Goal: Information Seeking & Learning: Find contact information

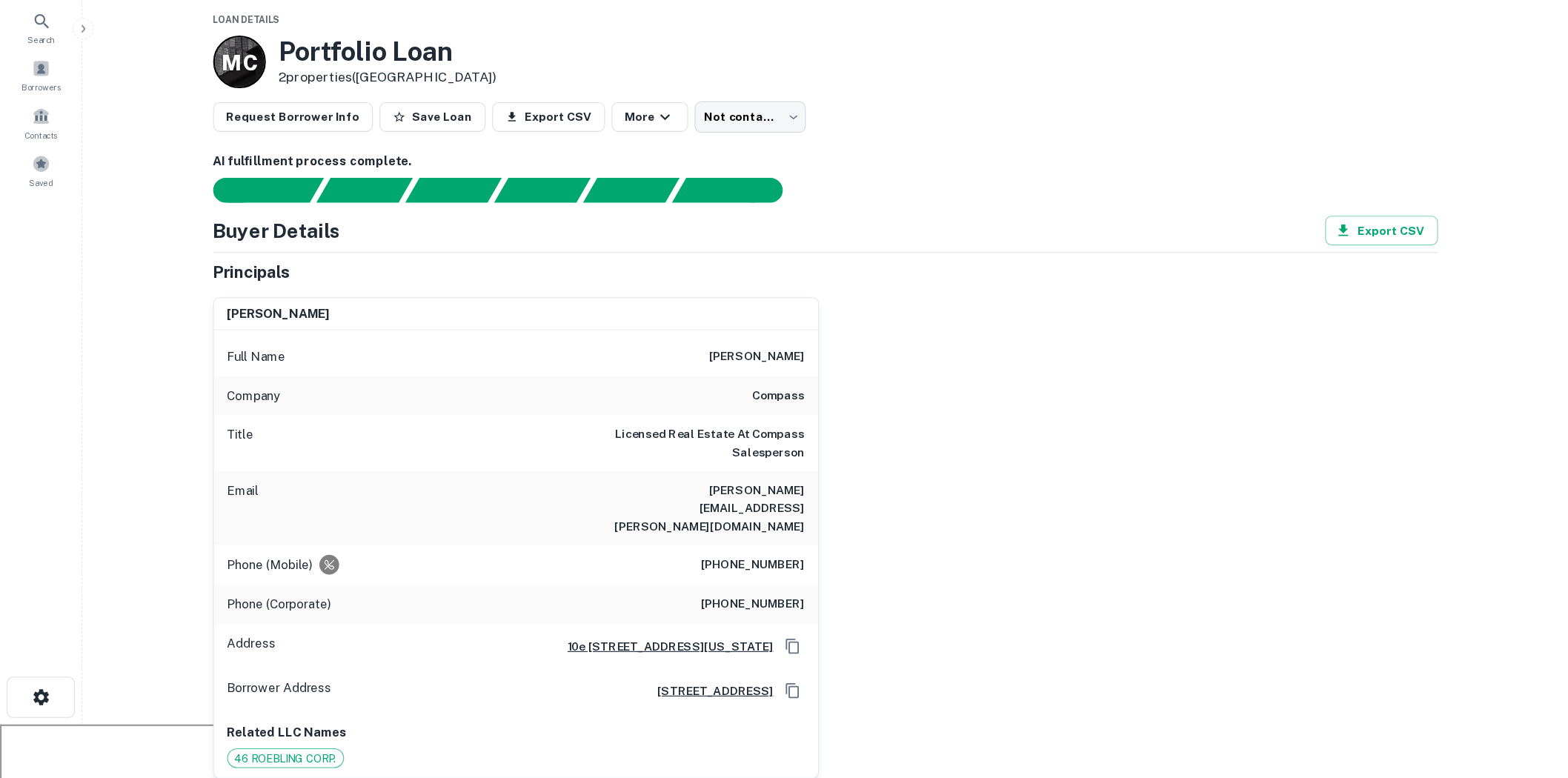
scroll to position [74, 0]
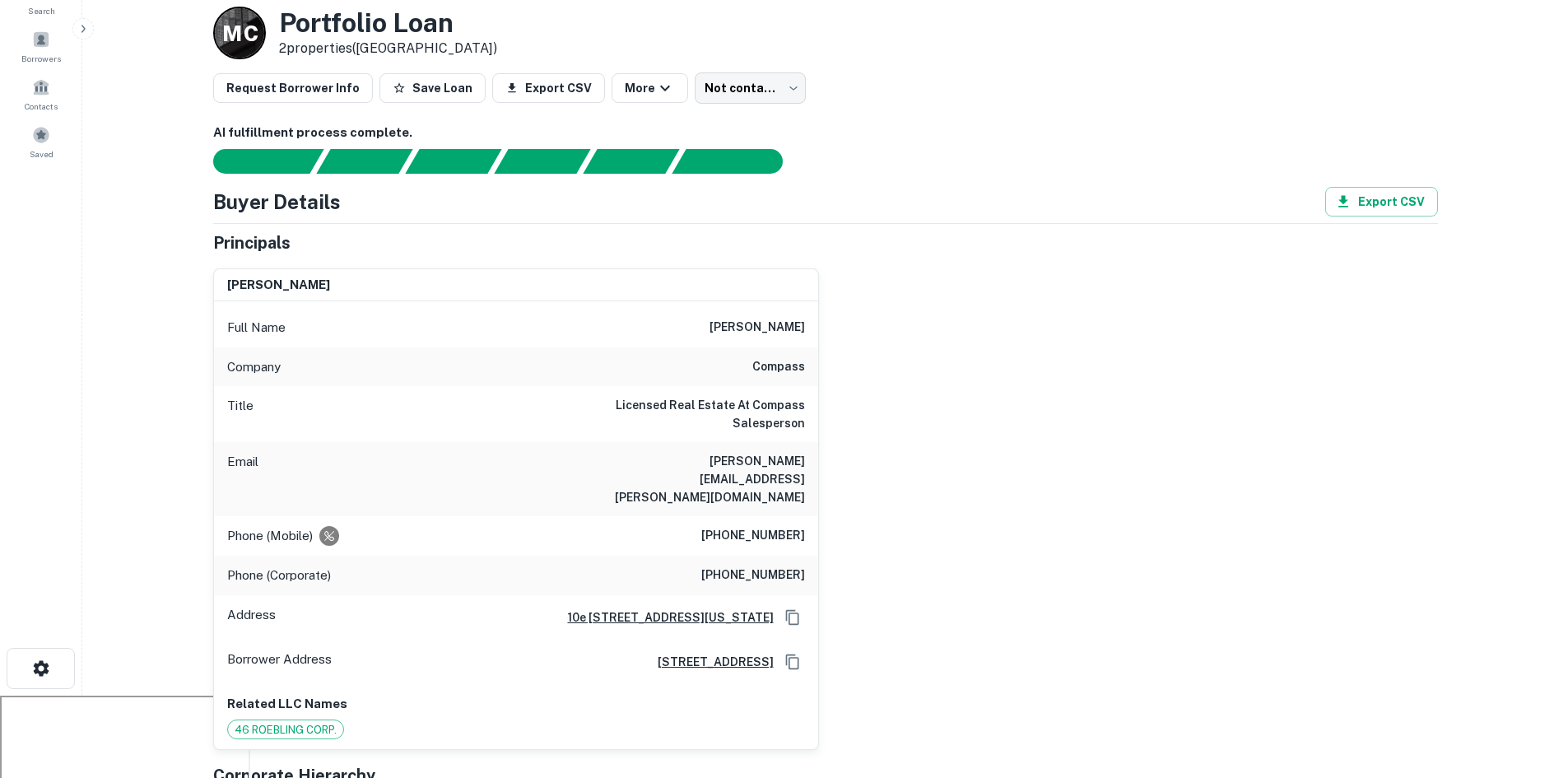
drag, startPoint x: 720, startPoint y: 331, endPoint x: 815, endPoint y: 342, distance: 95.6
click at [815, 342] on div "Full Name [PERSON_NAME]" at bounding box center [516, 327] width 604 height 39
copy h6 "[PERSON_NAME]"
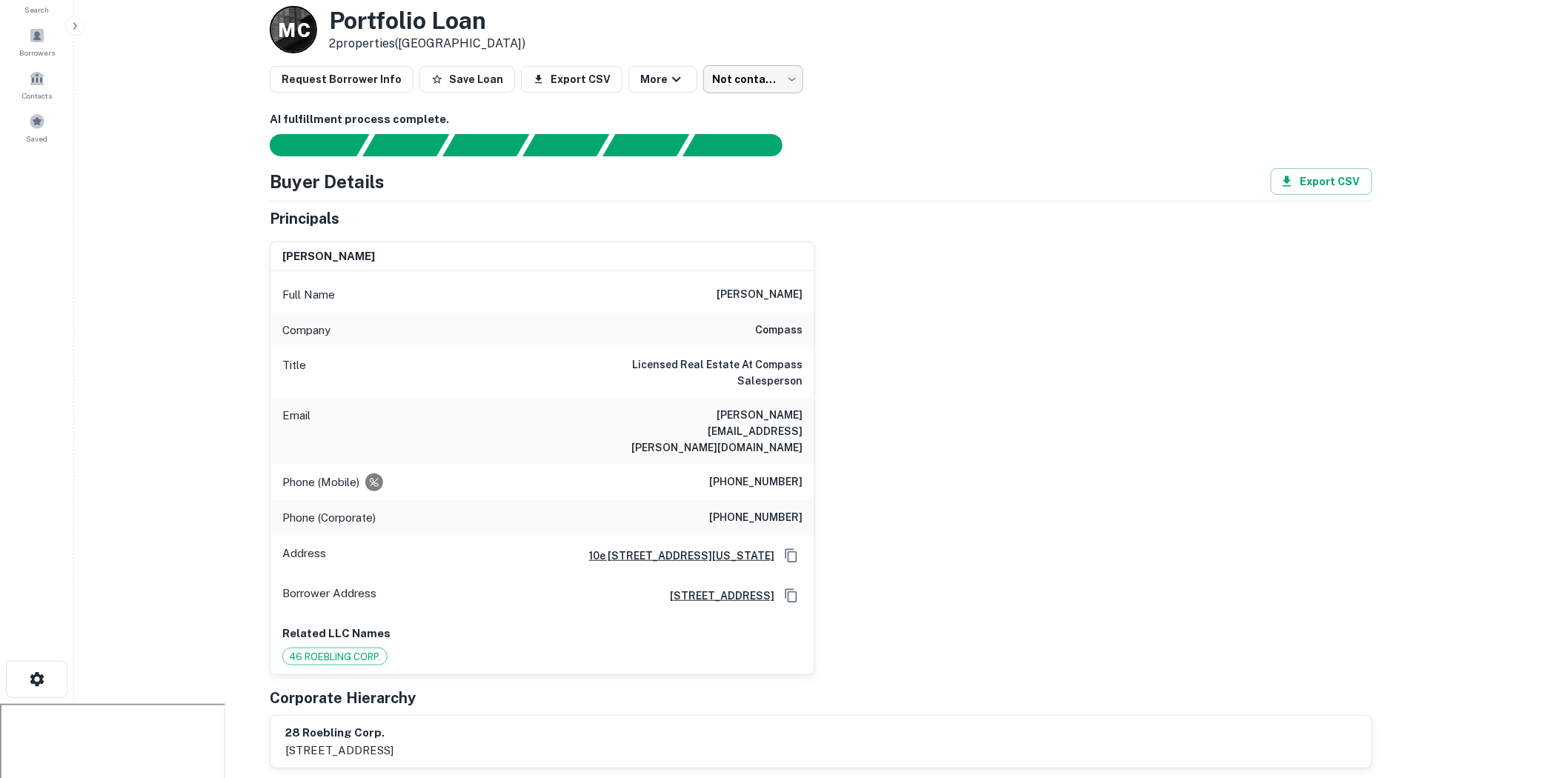
click at [745, 78] on body "Search Borrowers Contacts Saved Back to borrower requests Loan Details M C Port…" at bounding box center [784, 315] width 1568 height 778
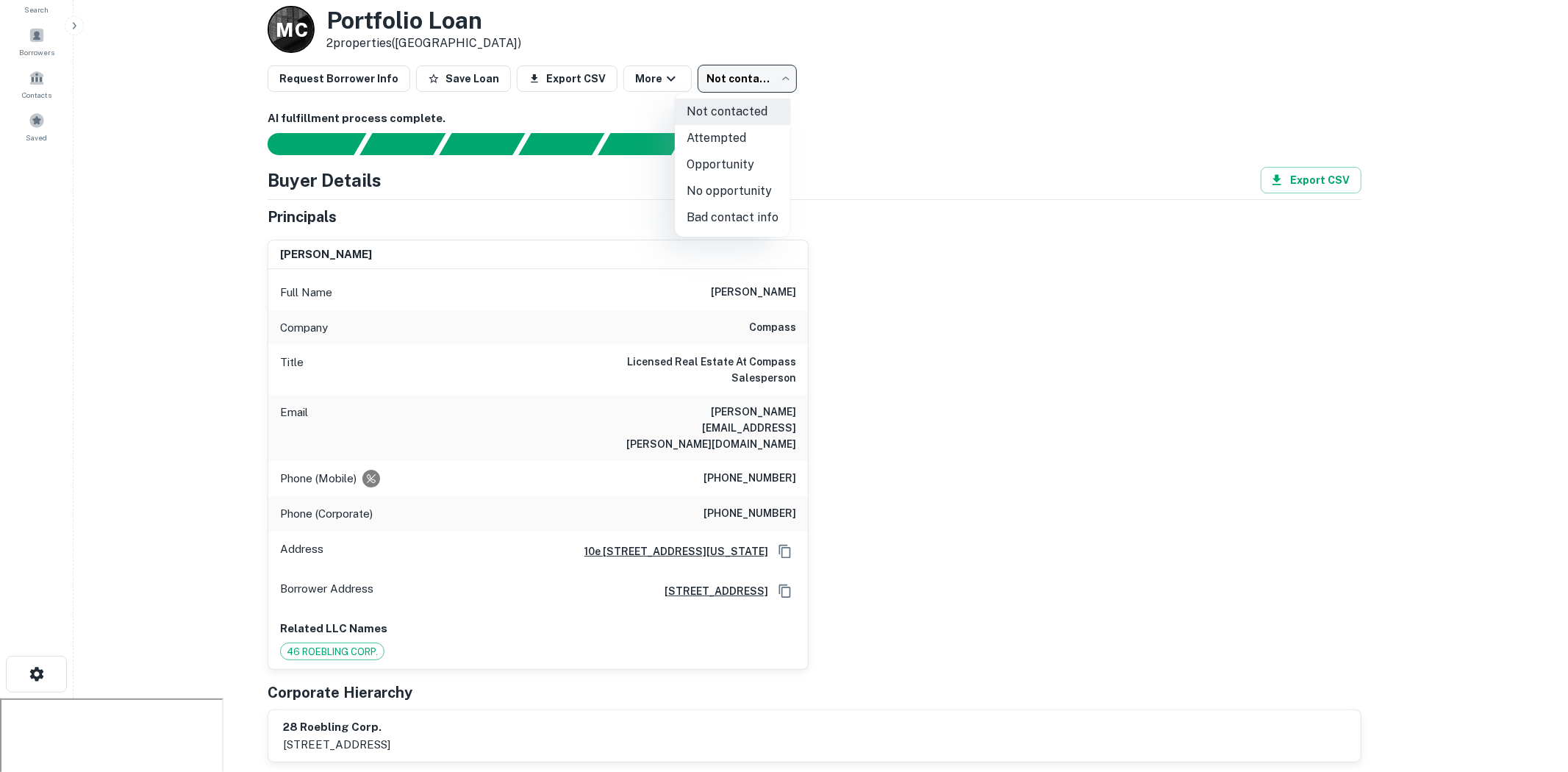
drag, startPoint x: 590, startPoint y: 179, endPoint x: 451, endPoint y: 270, distance: 166.1
click at [589, 180] on div at bounding box center [784, 386] width 1568 height 772
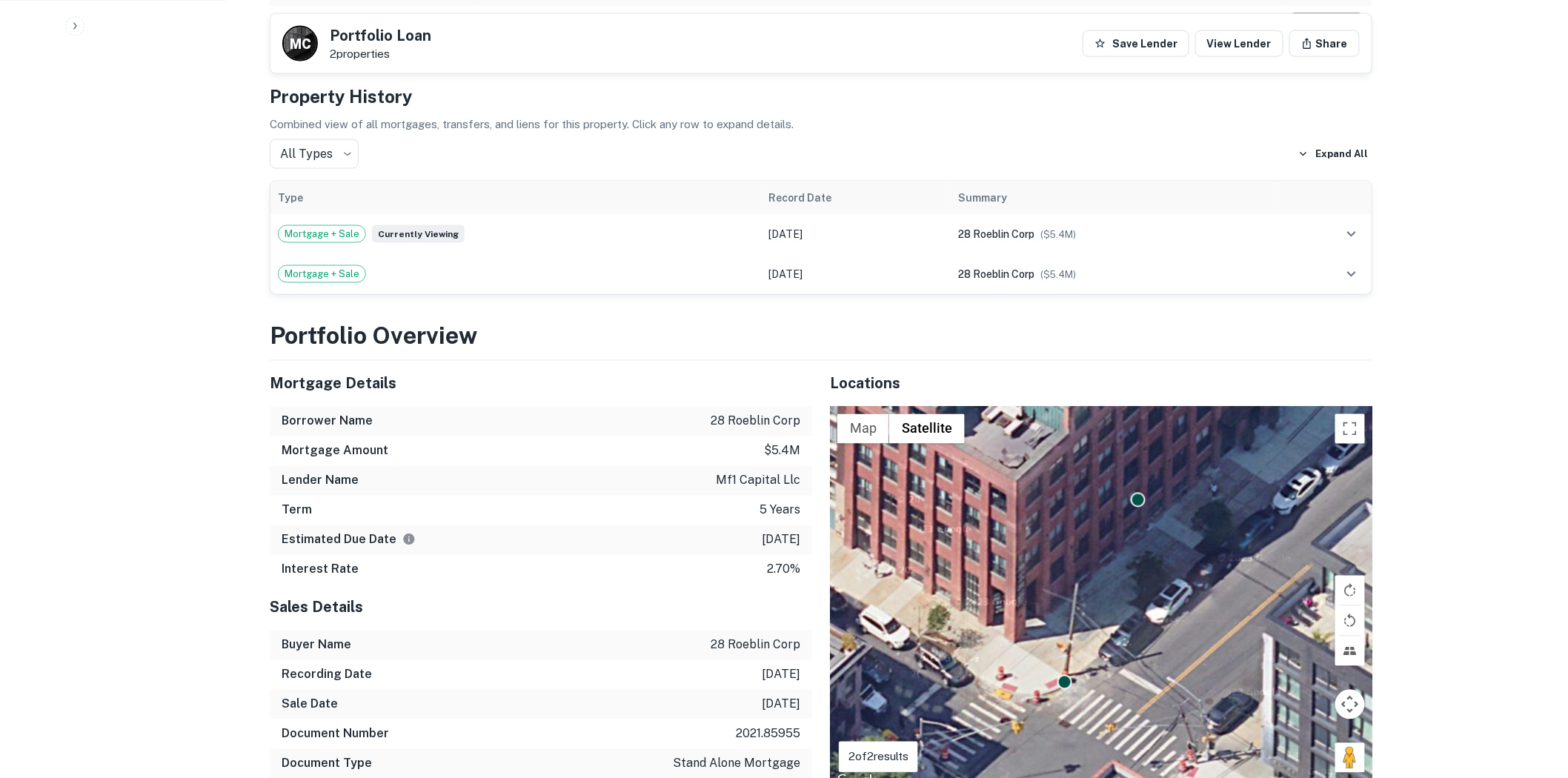
scroll to position [897, 0]
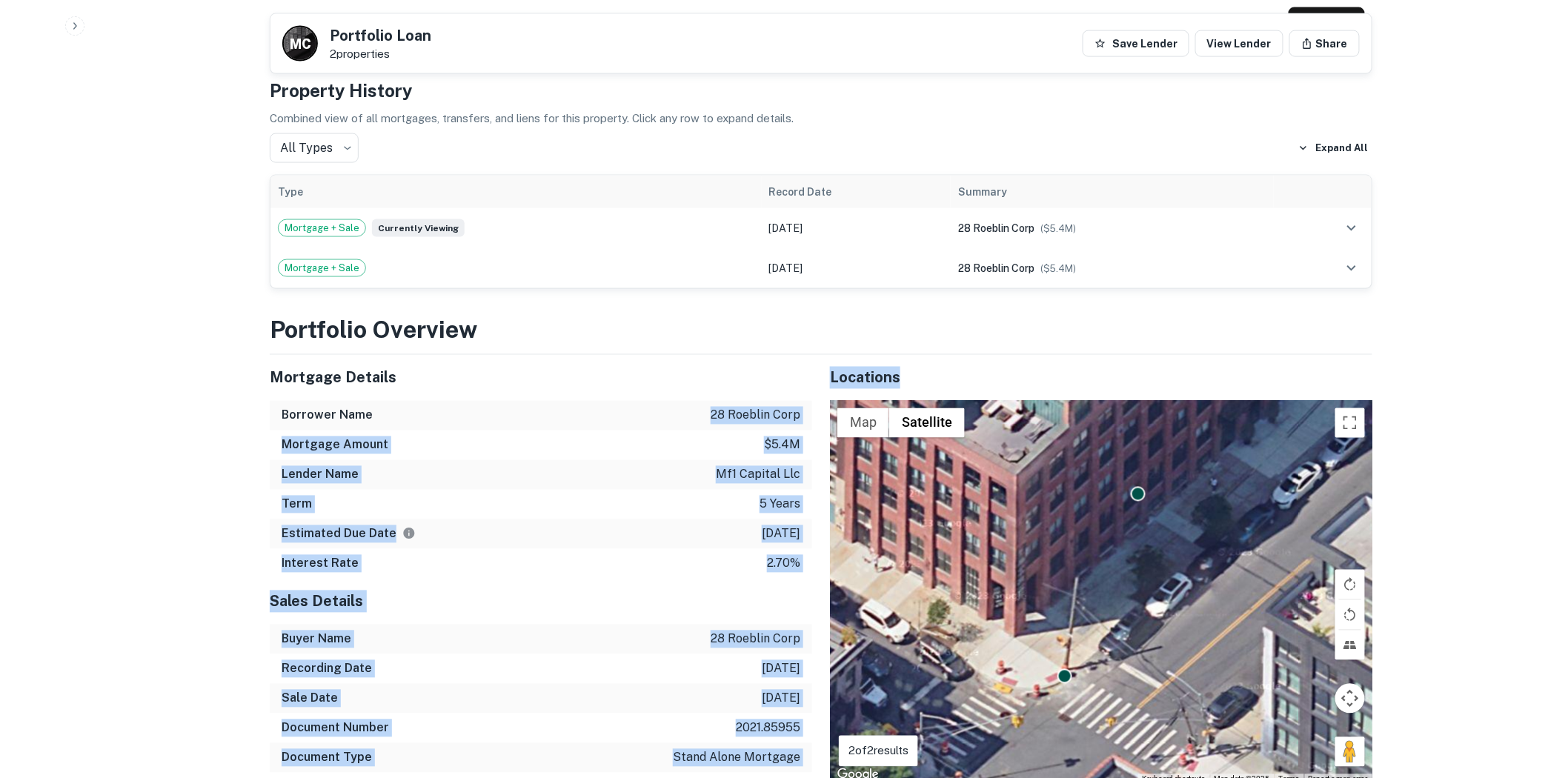
drag, startPoint x: 714, startPoint y: 388, endPoint x: 811, endPoint y: 388, distance: 97.0
click at [811, 388] on div "Mortgage Details Borrower Name 28 roeblin corp Mortgage Amount $5.4m Lender Nam…" at bounding box center [812, 570] width 1120 height 430
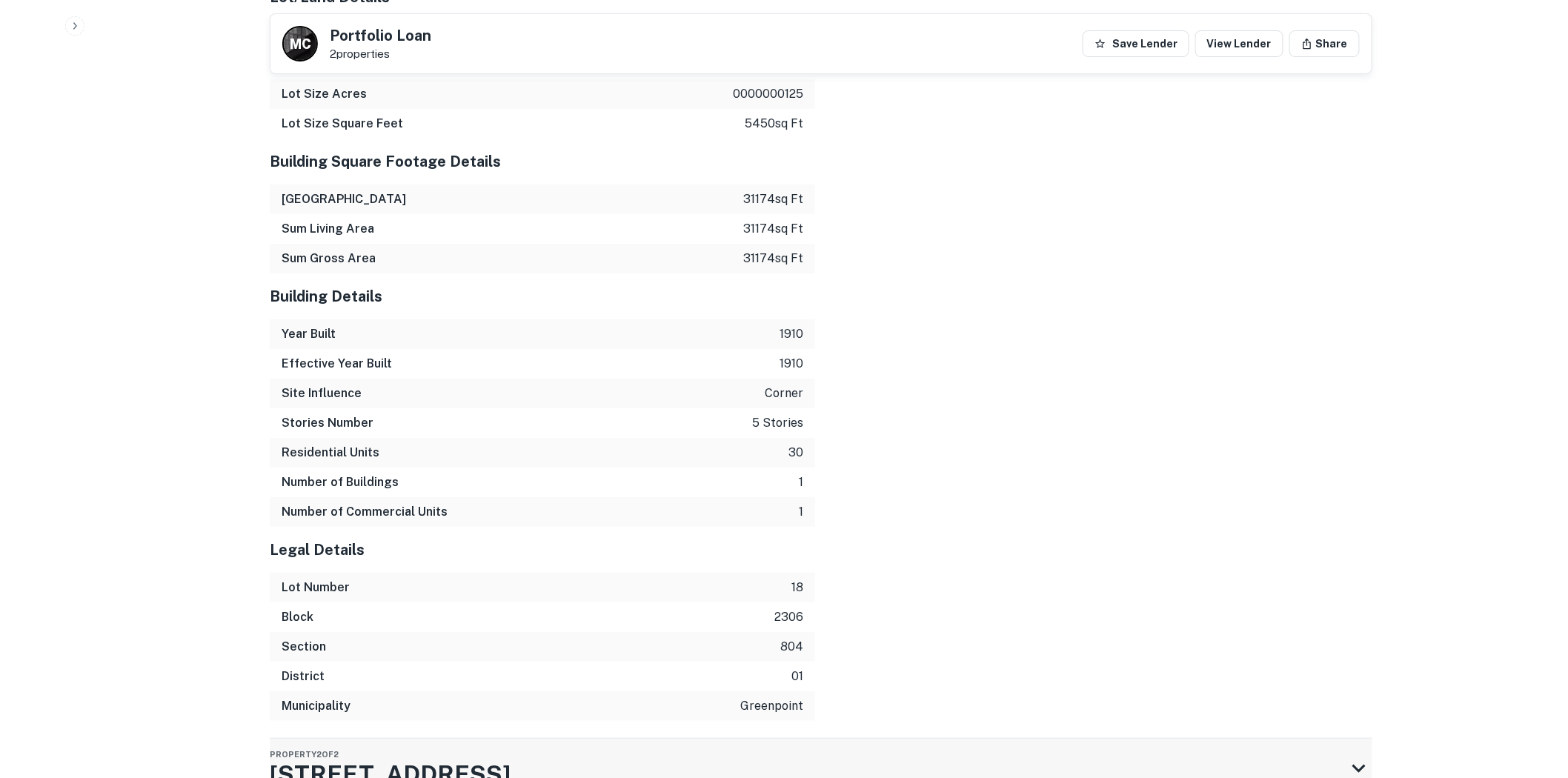
scroll to position [2398, 0]
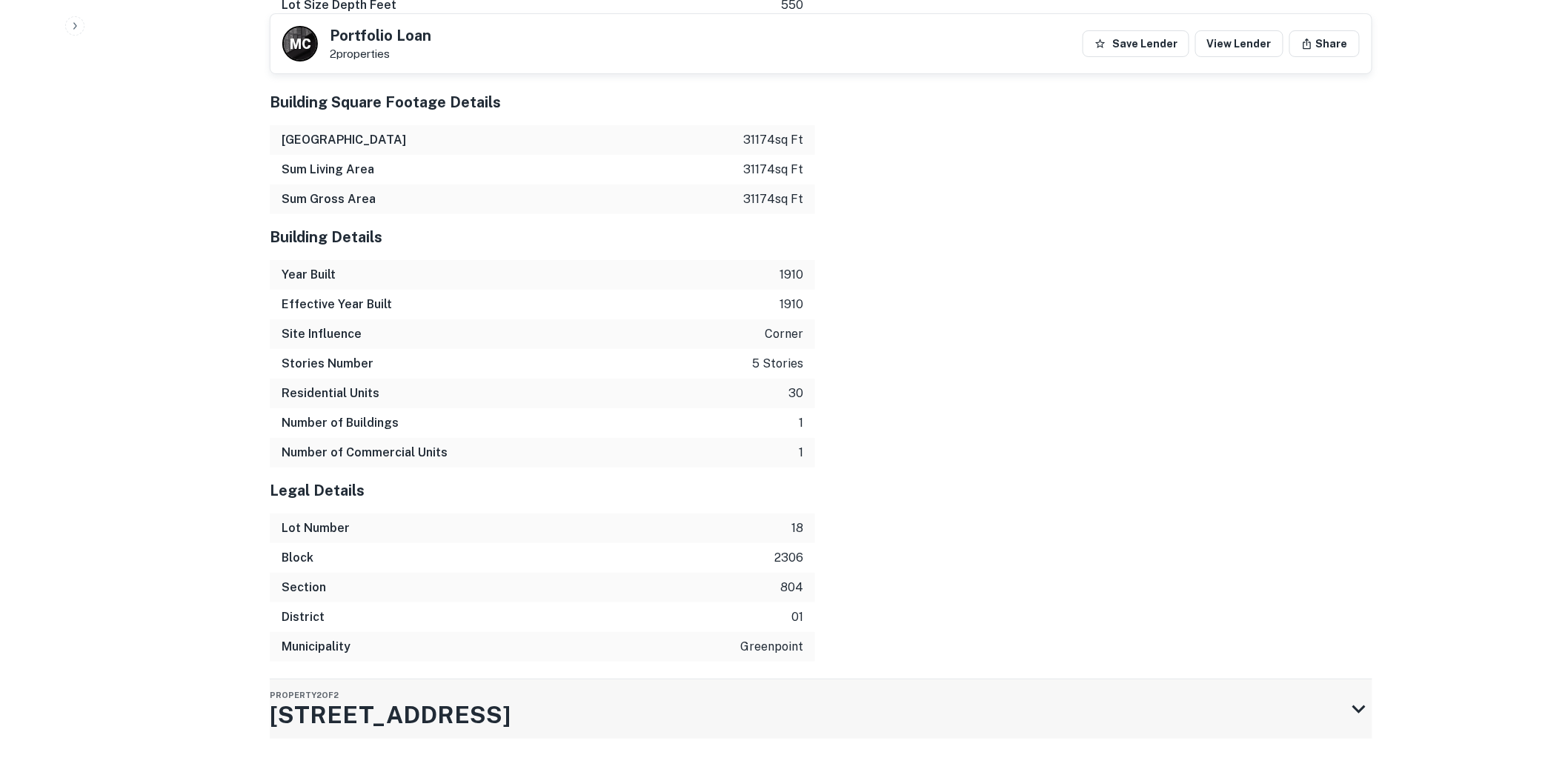
drag, startPoint x: 448, startPoint y: 679, endPoint x: 321, endPoint y: 677, distance: 127.0
click at [321, 680] on div "Property 2 of 2 46 Roebling St" at bounding box center [807, 709] width 1076 height 59
click at [312, 697] on h3 "46 Roebling St" at bounding box center [390, 715] width 241 height 35
click at [716, 680] on div "Property 2 of 2 46 Roebling St" at bounding box center [807, 709] width 1076 height 59
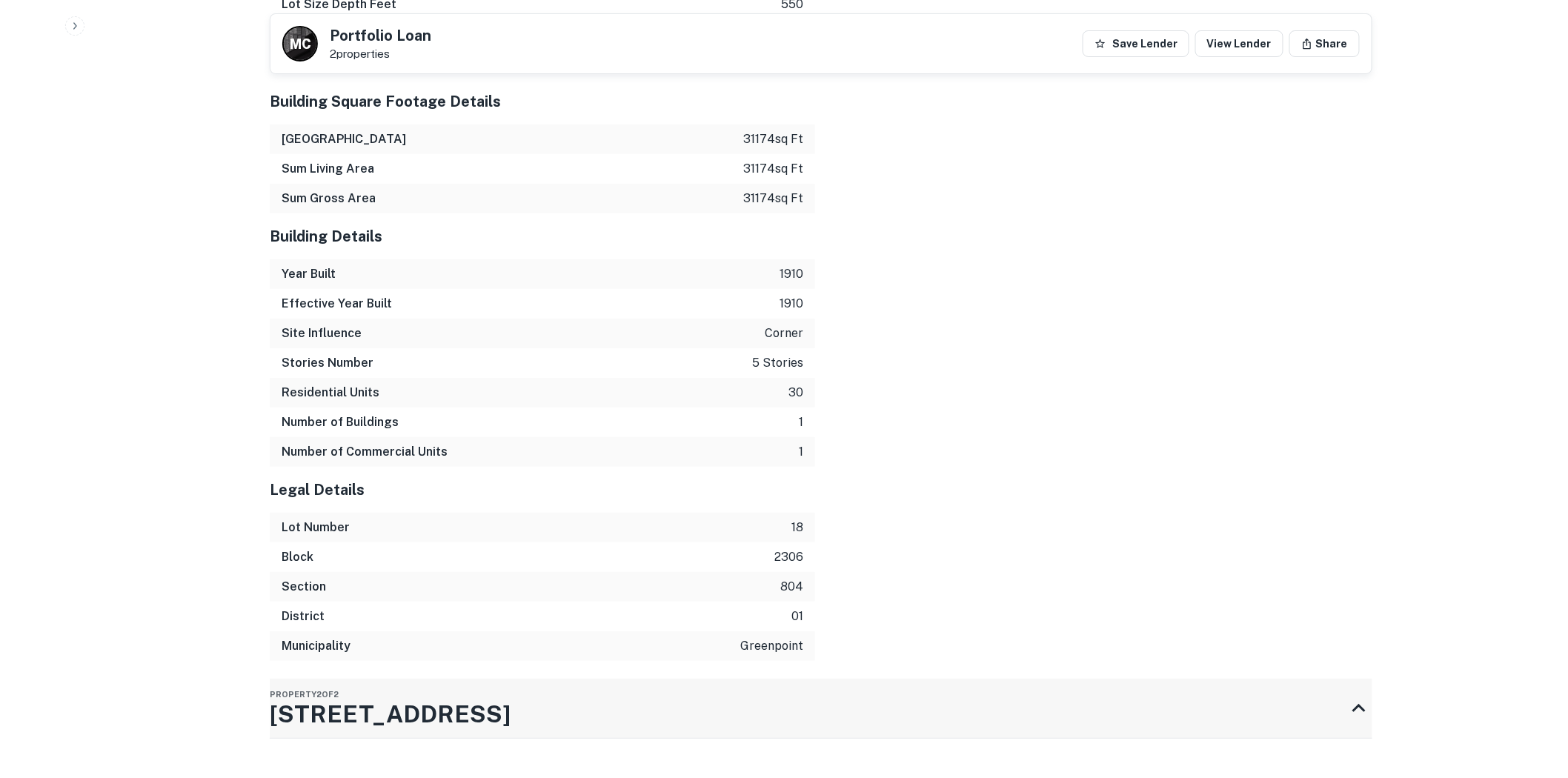
click at [1361, 695] on icon at bounding box center [1359, 708] width 27 height 27
click at [1165, 680] on div "Property 2 of 2 46 Roebling St" at bounding box center [807, 709] width 1076 height 59
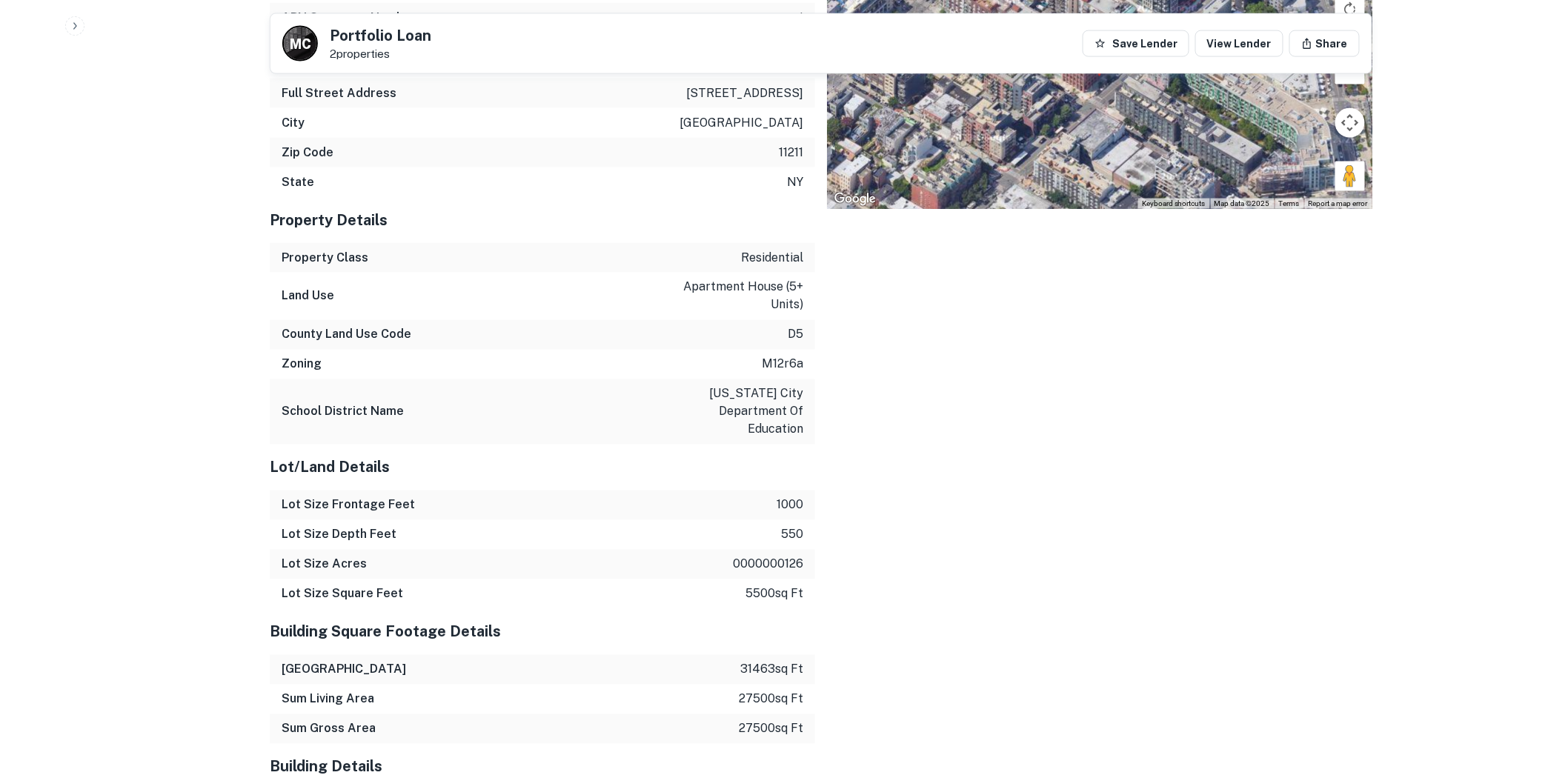
scroll to position [2975, 0]
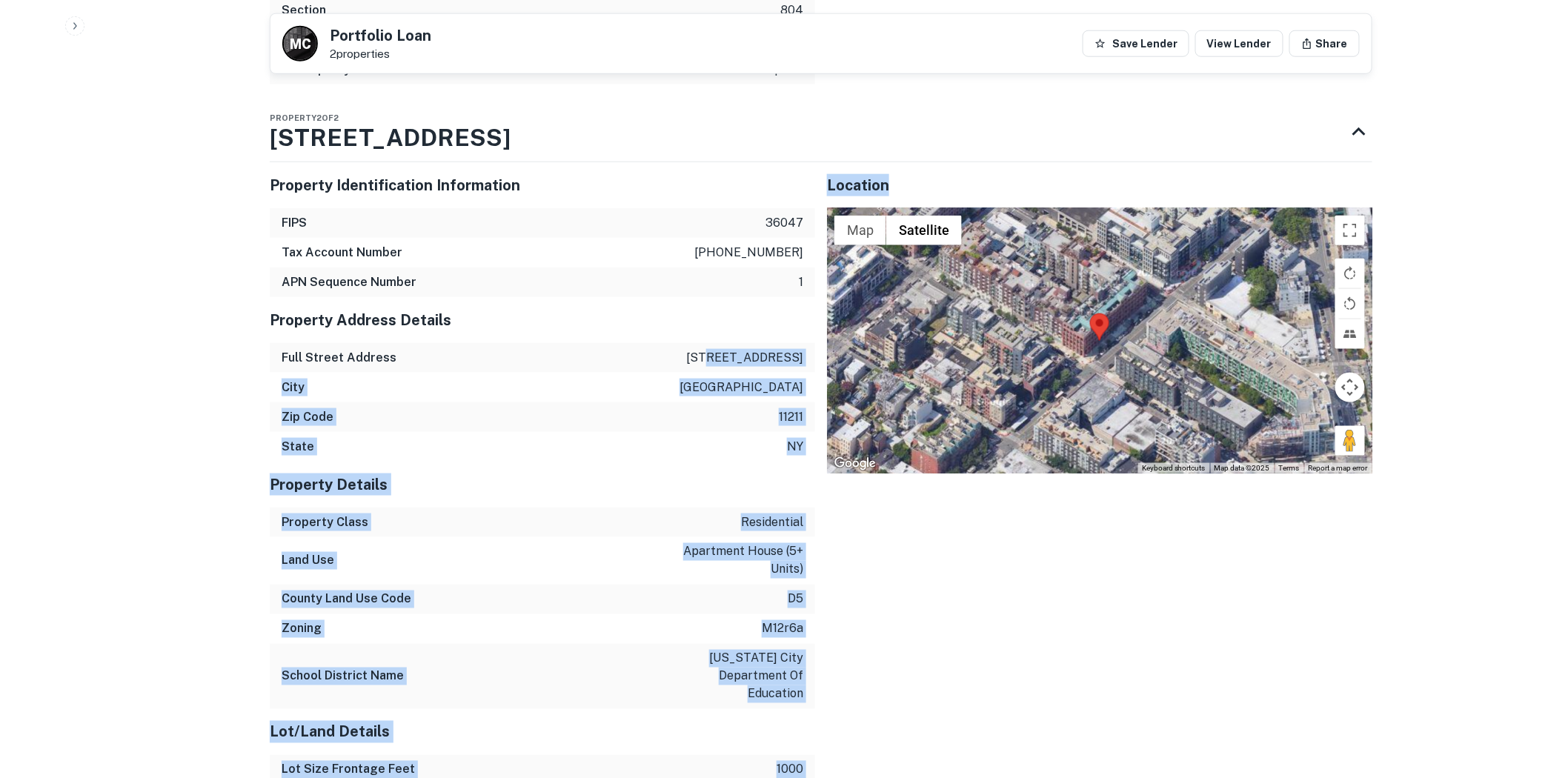
drag, startPoint x: 742, startPoint y: 328, endPoint x: 824, endPoint y: 336, distance: 82.4
click at [824, 336] on div "Property Identification Information FIPS 36047 Tax Account Number 3-02306-0022 …" at bounding box center [815, 773] width 1115 height 1246
drag, startPoint x: 815, startPoint y: 334, endPoint x: 802, endPoint y: 331, distance: 13.3
click at [813, 334] on div "Property Identification Information FIPS 36047 Tax Account Number 3-02306-0022 …" at bounding box center [815, 773] width 1115 height 1246
click at [804, 343] on div "Full Street Address 46 roebling st" at bounding box center [542, 357] width 545 height 30
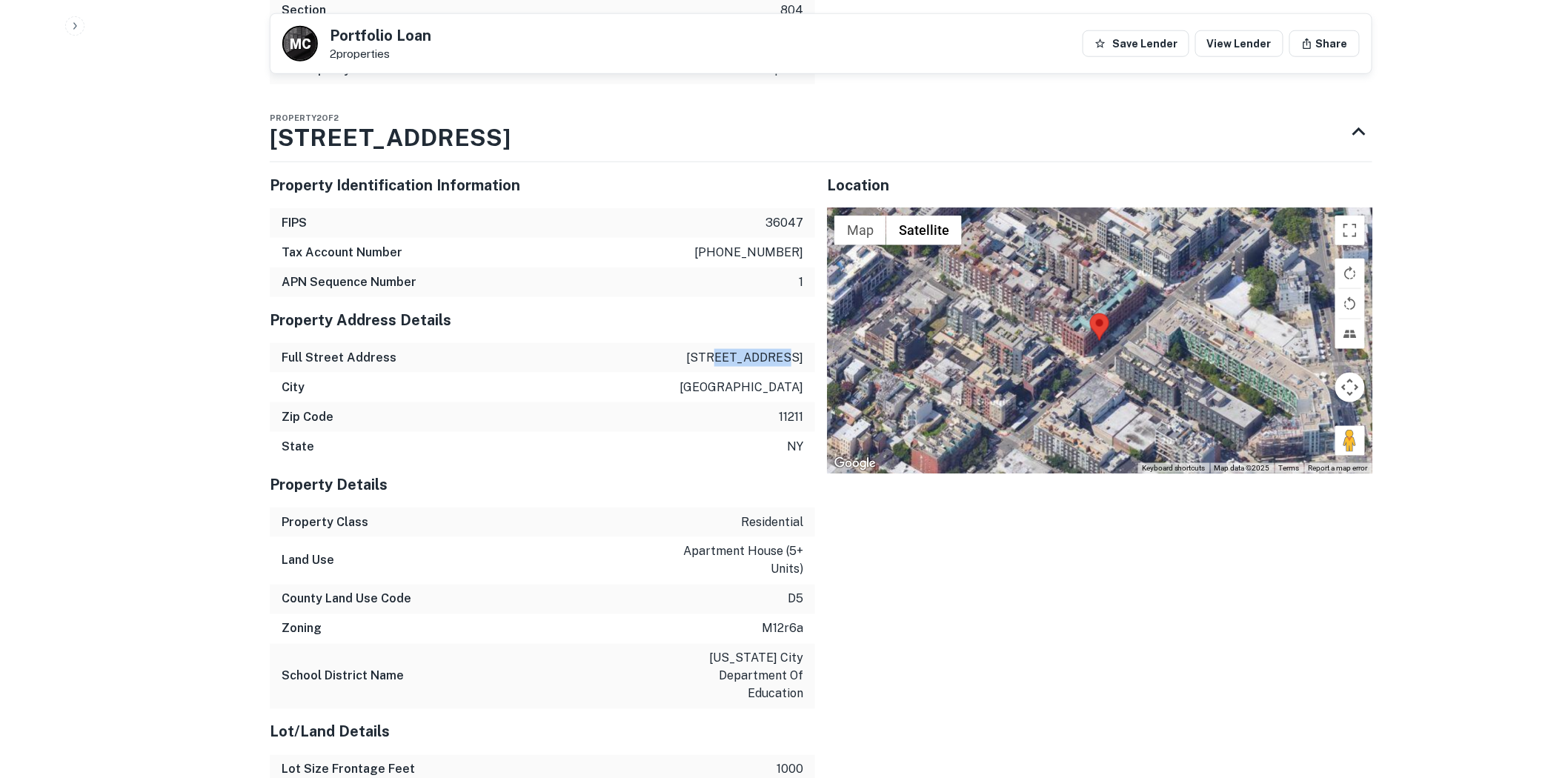
drag, startPoint x: 803, startPoint y: 324, endPoint x: 744, endPoint y: 327, distance: 59.1
click at [744, 349] on p "46 roebling st" at bounding box center [745, 357] width 117 height 18
drag, startPoint x: 739, startPoint y: 324, endPoint x: 803, endPoint y: 330, distance: 64.3
click at [803, 349] on p "46 roebling st" at bounding box center [745, 357] width 117 height 18
copy p "roebling st"
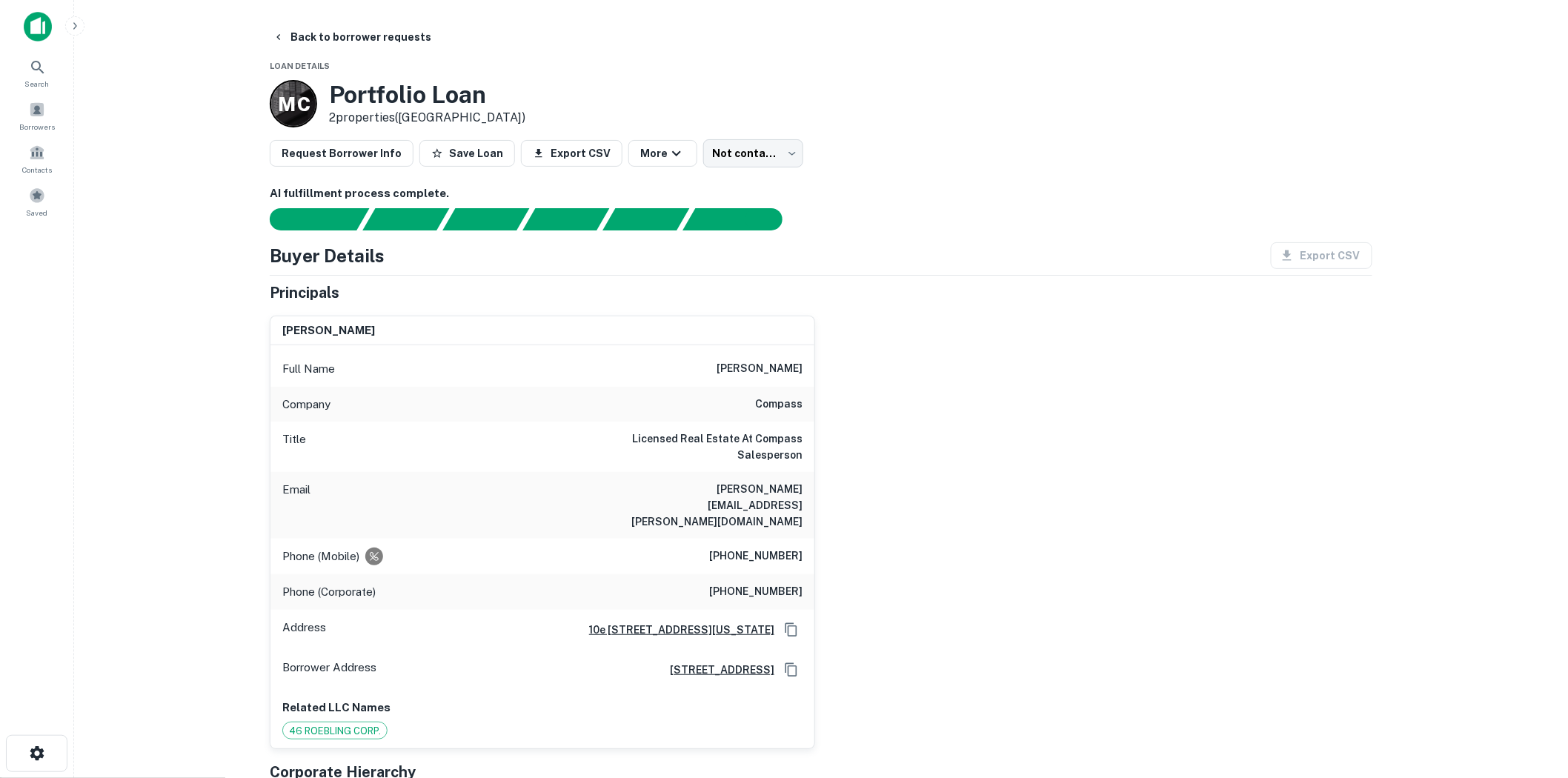
drag, startPoint x: 237, startPoint y: 226, endPoint x: 248, endPoint y: 86, distance: 140.4
click at [707, 160] on body "Search Borrowers Contacts Saved Back to borrower requests Loan Details M C Port…" at bounding box center [784, 389] width 1568 height 778
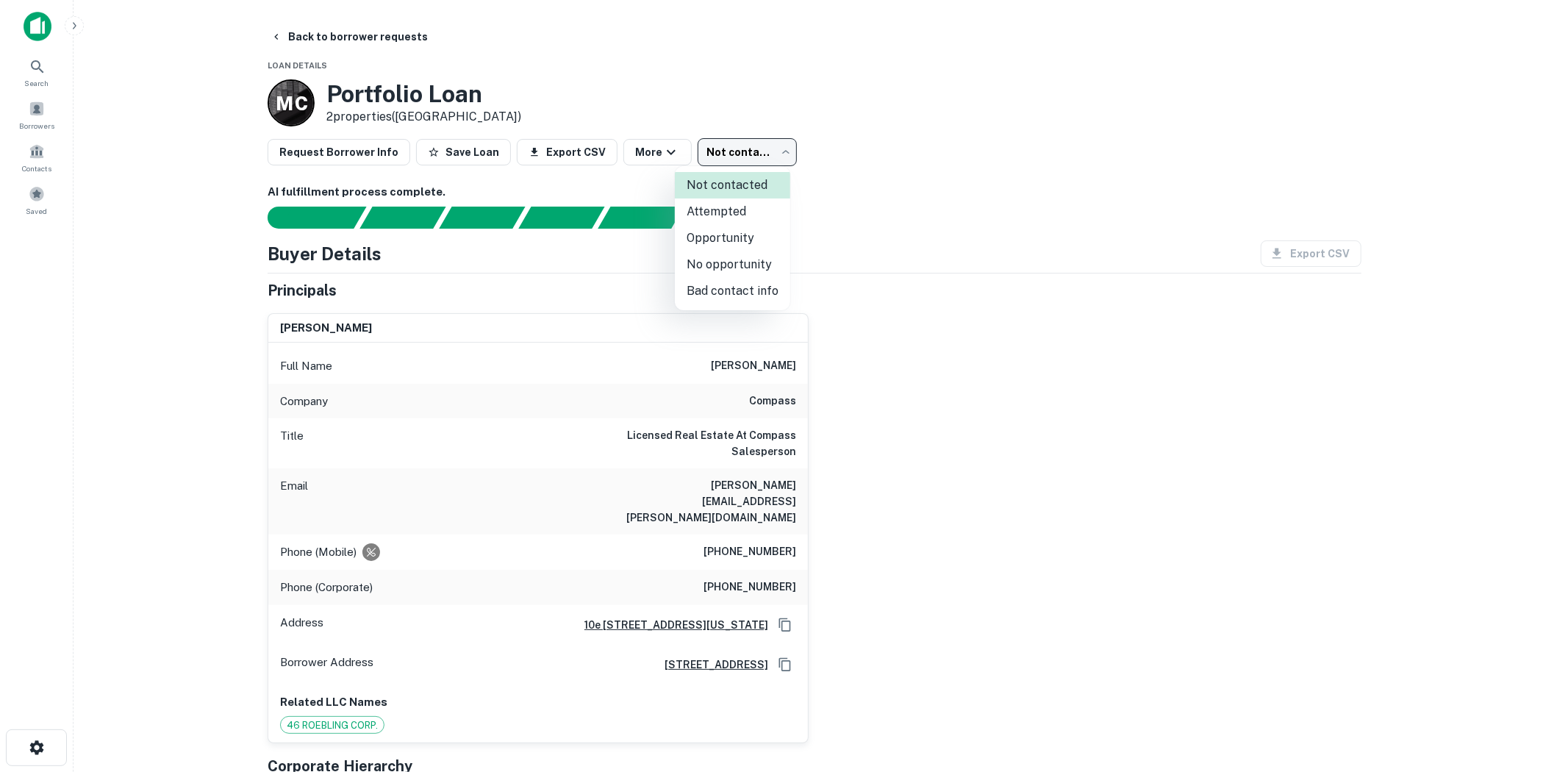
click at [715, 219] on li "Attempted" at bounding box center [732, 211] width 115 height 27
type input "*********"
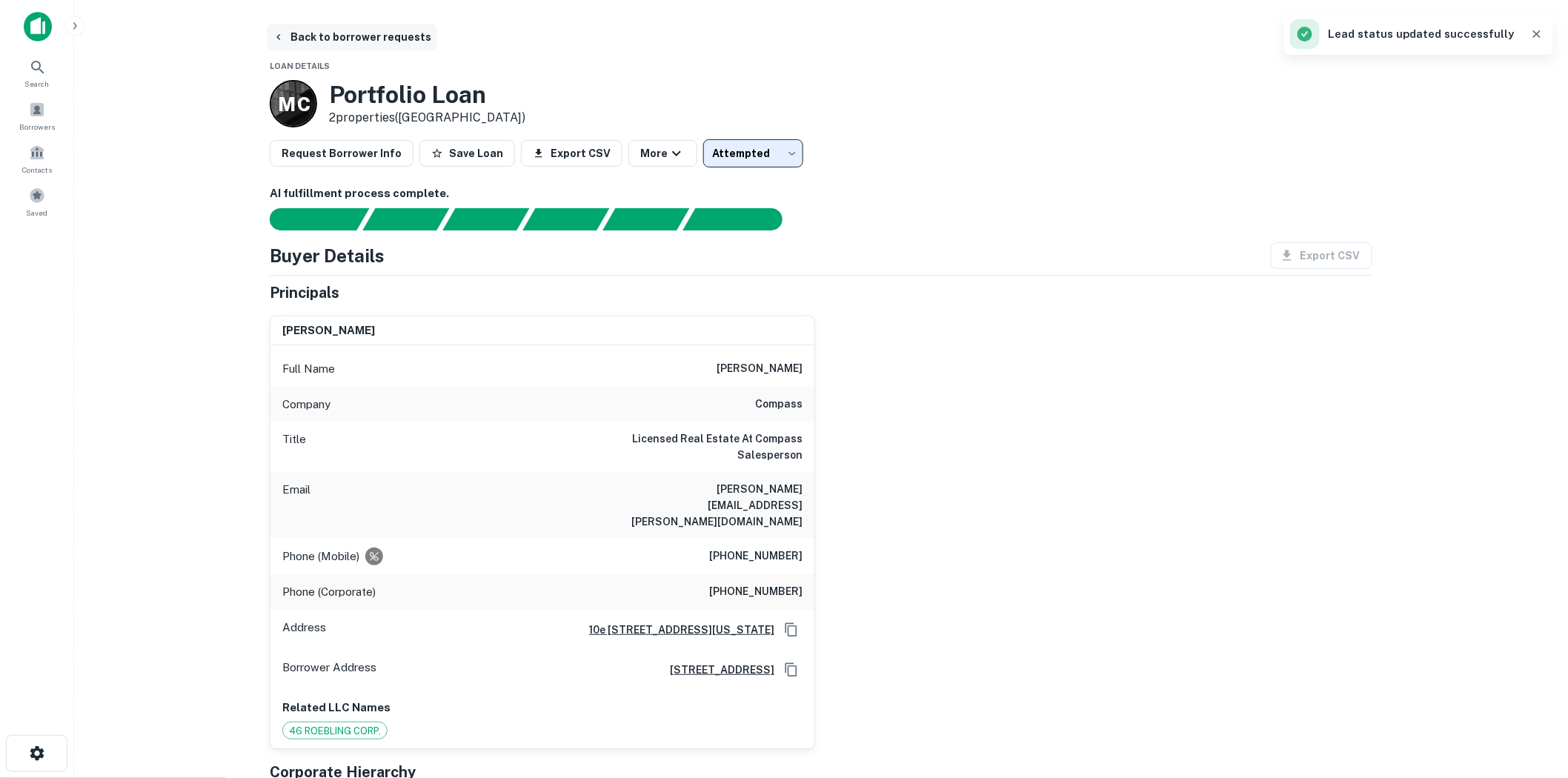
click at [284, 38] on icon "button" at bounding box center [278, 36] width 12 height 12
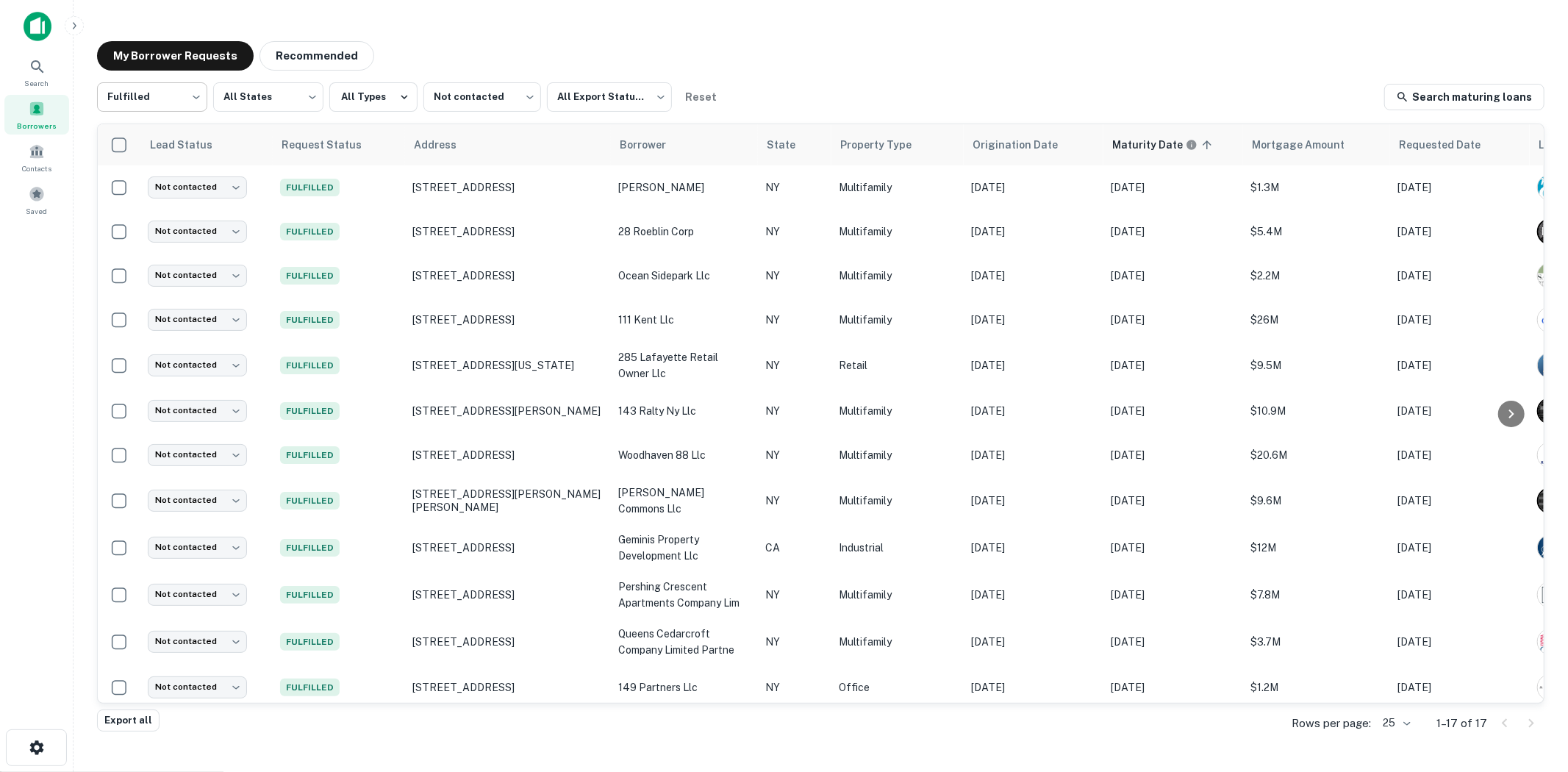
click at [146, 100] on body "Search Borrowers Contacts Saved My Borrower Requests Recommended Fulfilled ****…" at bounding box center [784, 386] width 1568 height 772
click at [535, 86] on div at bounding box center [784, 386] width 1568 height 772
click at [513, 92] on body "Search Borrowers Contacts Saved My Borrower Requests Recommended Fulfilled ****…" at bounding box center [784, 386] width 1568 height 772
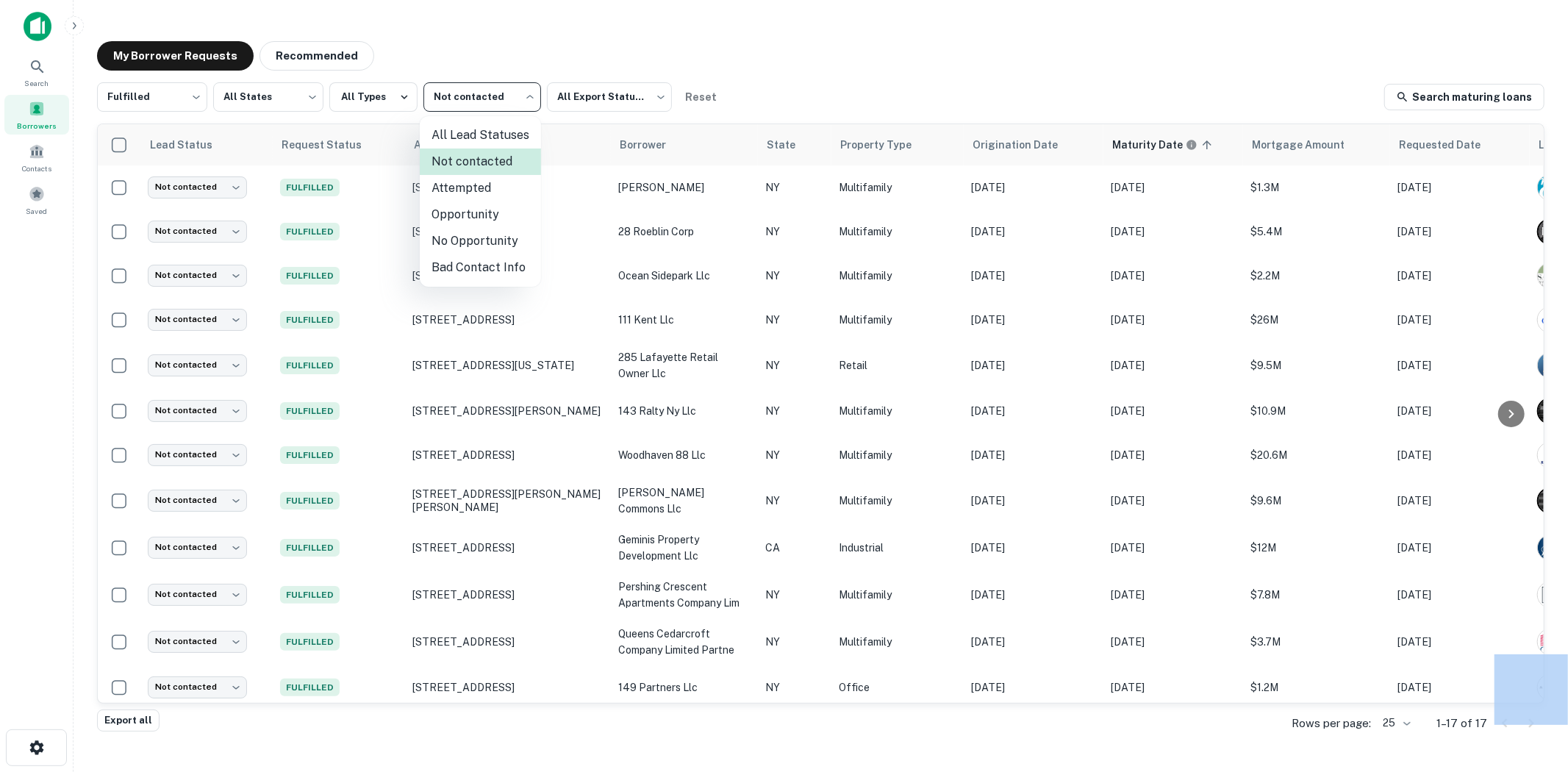
click at [513, 92] on div at bounding box center [784, 386] width 1568 height 772
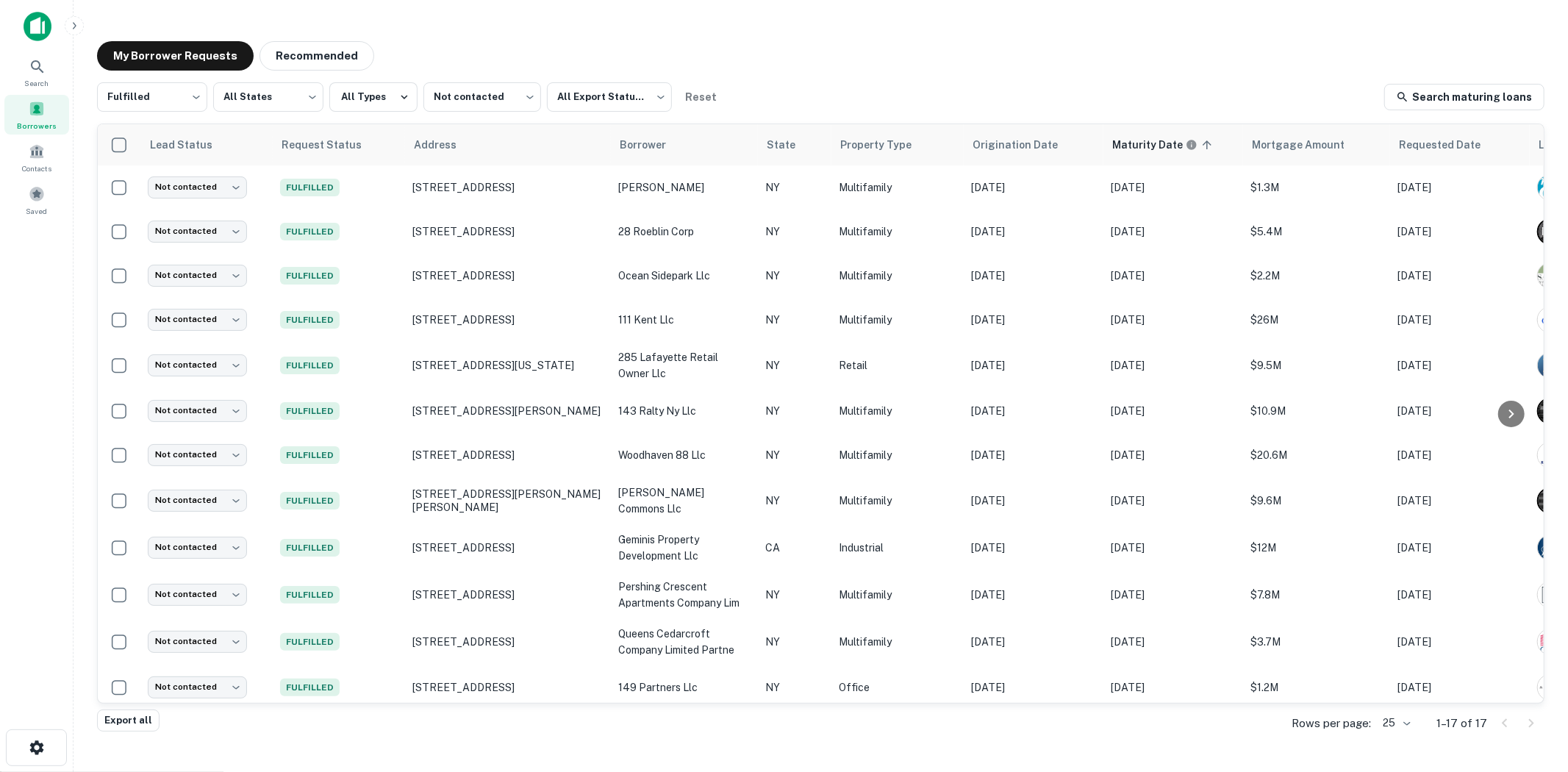
click at [914, 746] on main "My Borrower Requests Recommended Fulfilled ********* ​ All States *** ​ All Typ…" at bounding box center [820, 386] width 1494 height 772
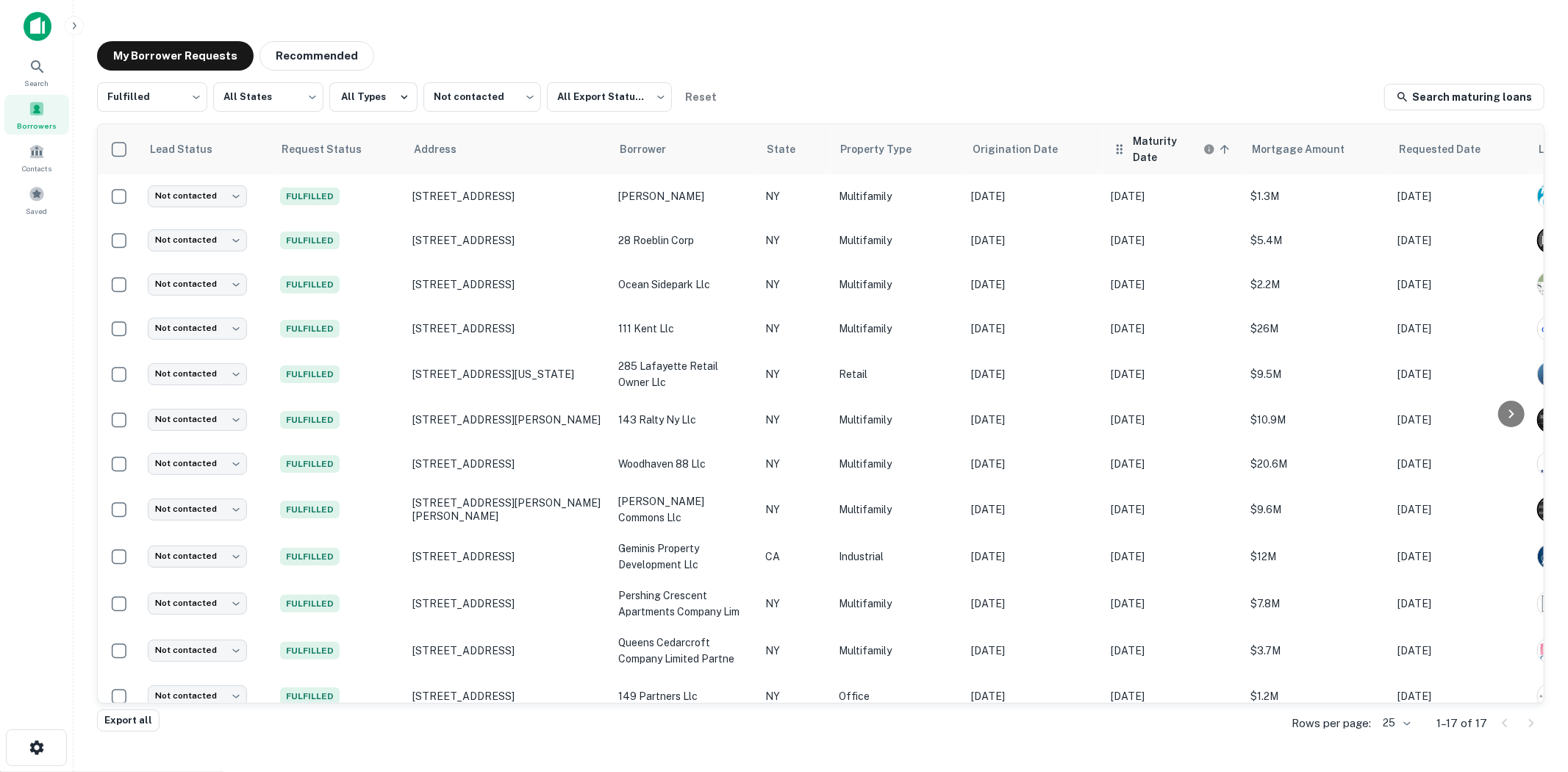
click at [1145, 142] on h6 "Maturity Date" at bounding box center [1166, 149] width 68 height 32
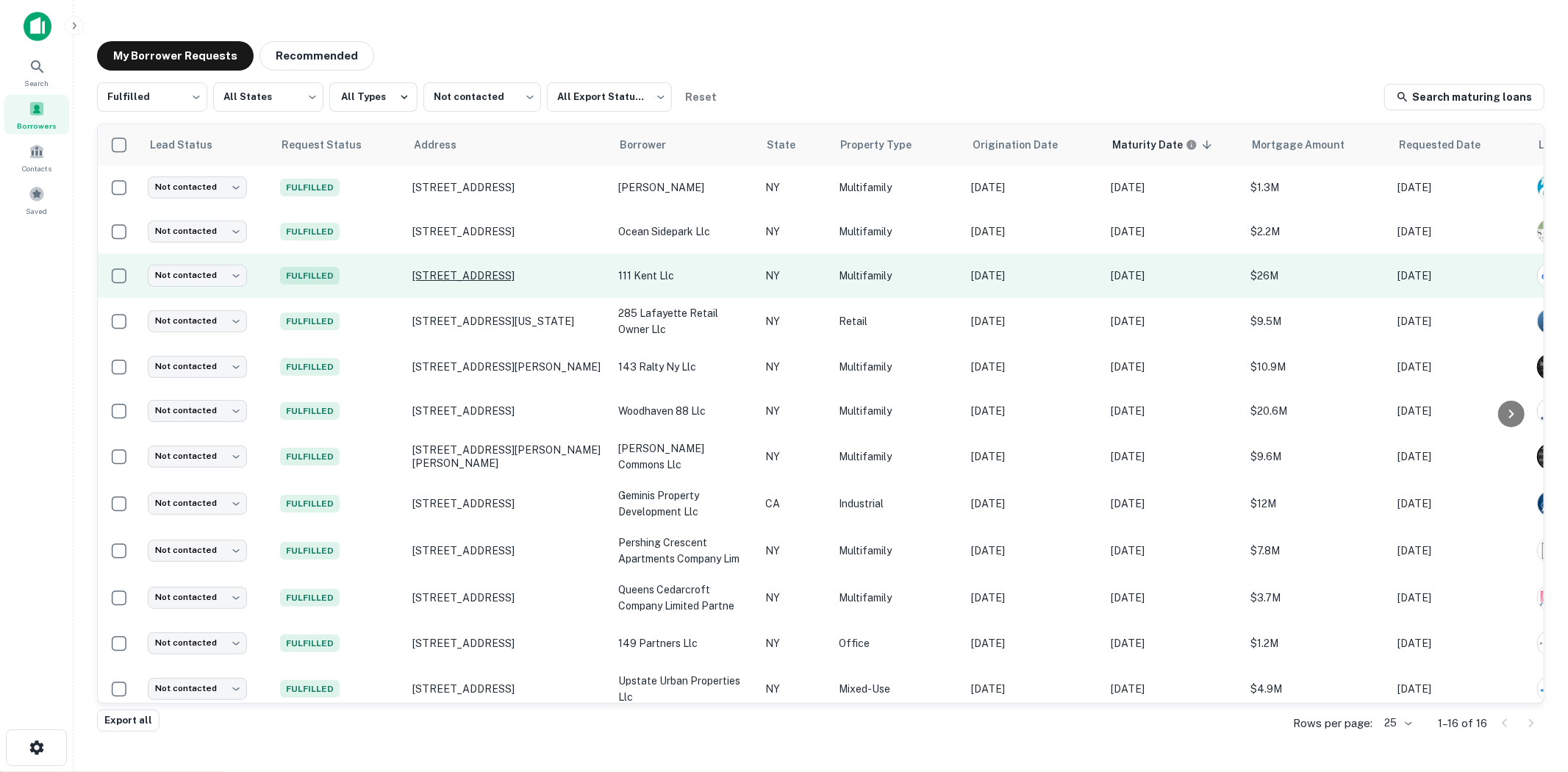
click at [496, 275] on p "117 Kent Ave Brooklyn, NY11249" at bounding box center [508, 275] width 191 height 13
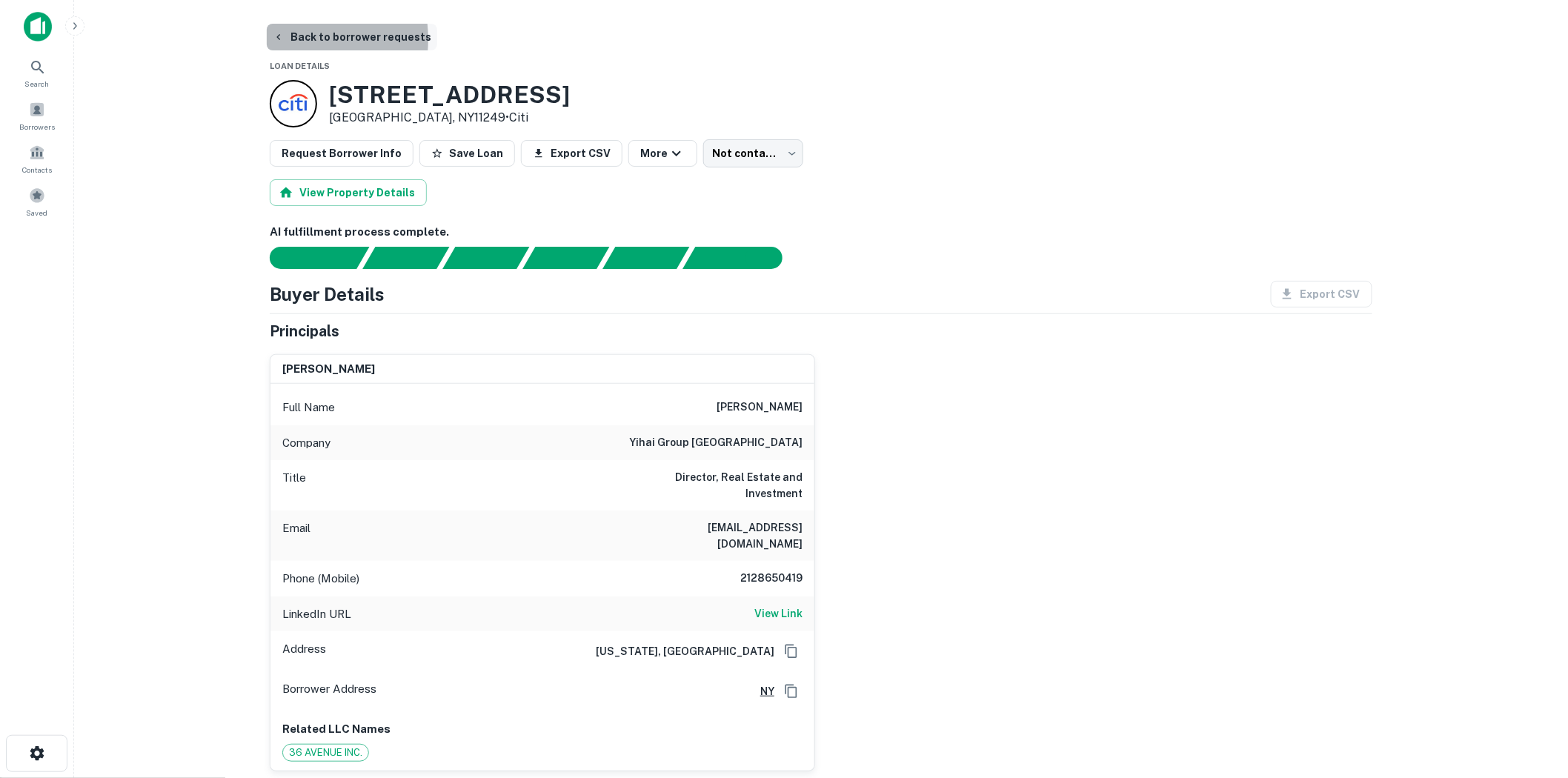
click at [275, 40] on icon "button" at bounding box center [278, 36] width 12 height 12
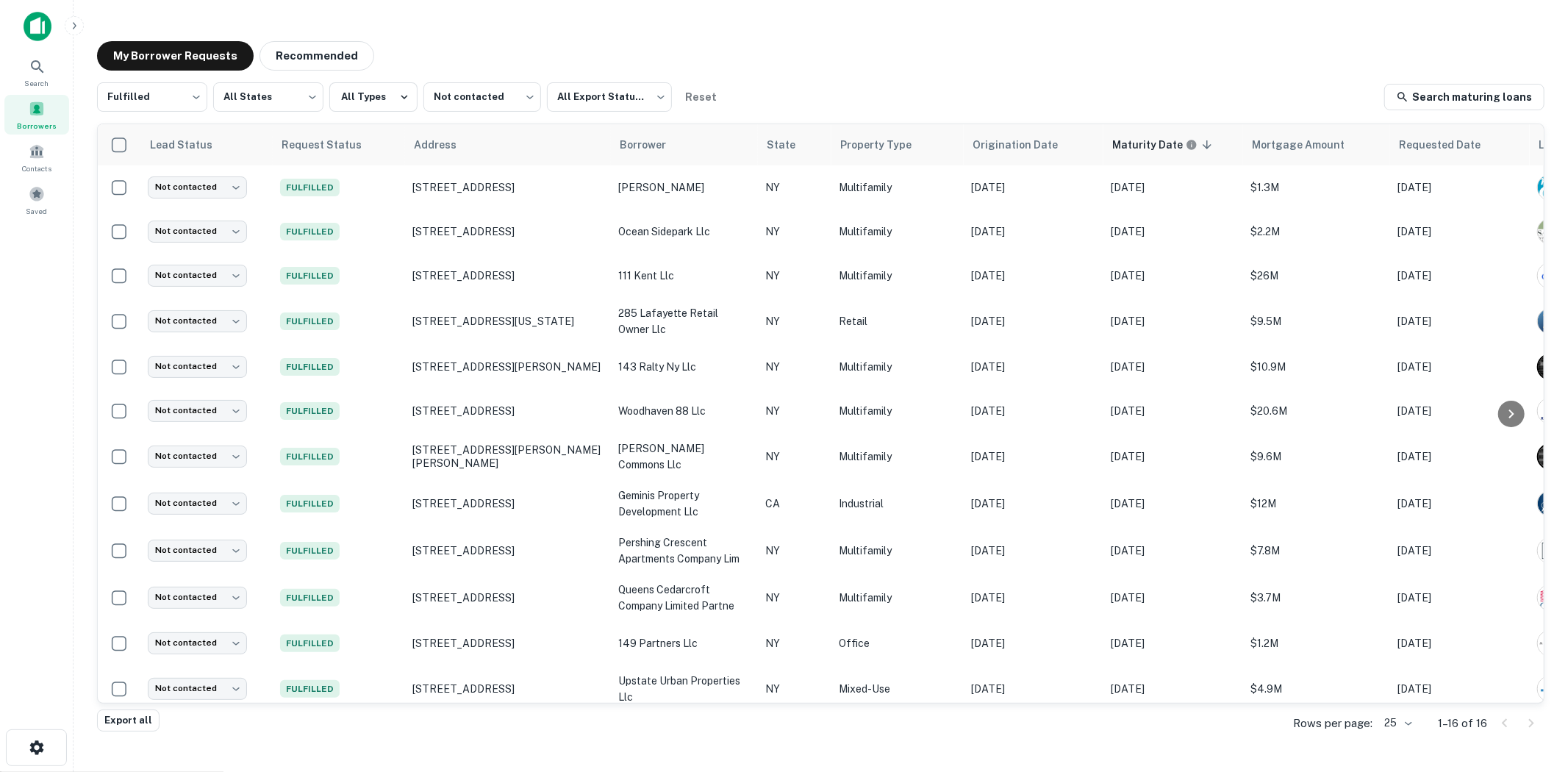
drag, startPoint x: 466, startPoint y: 272, endPoint x: 84, endPoint y: 403, distance: 403.8
click at [55, 410] on div "Search Borrowers Contacts Saved" at bounding box center [36, 363] width 72 height 726
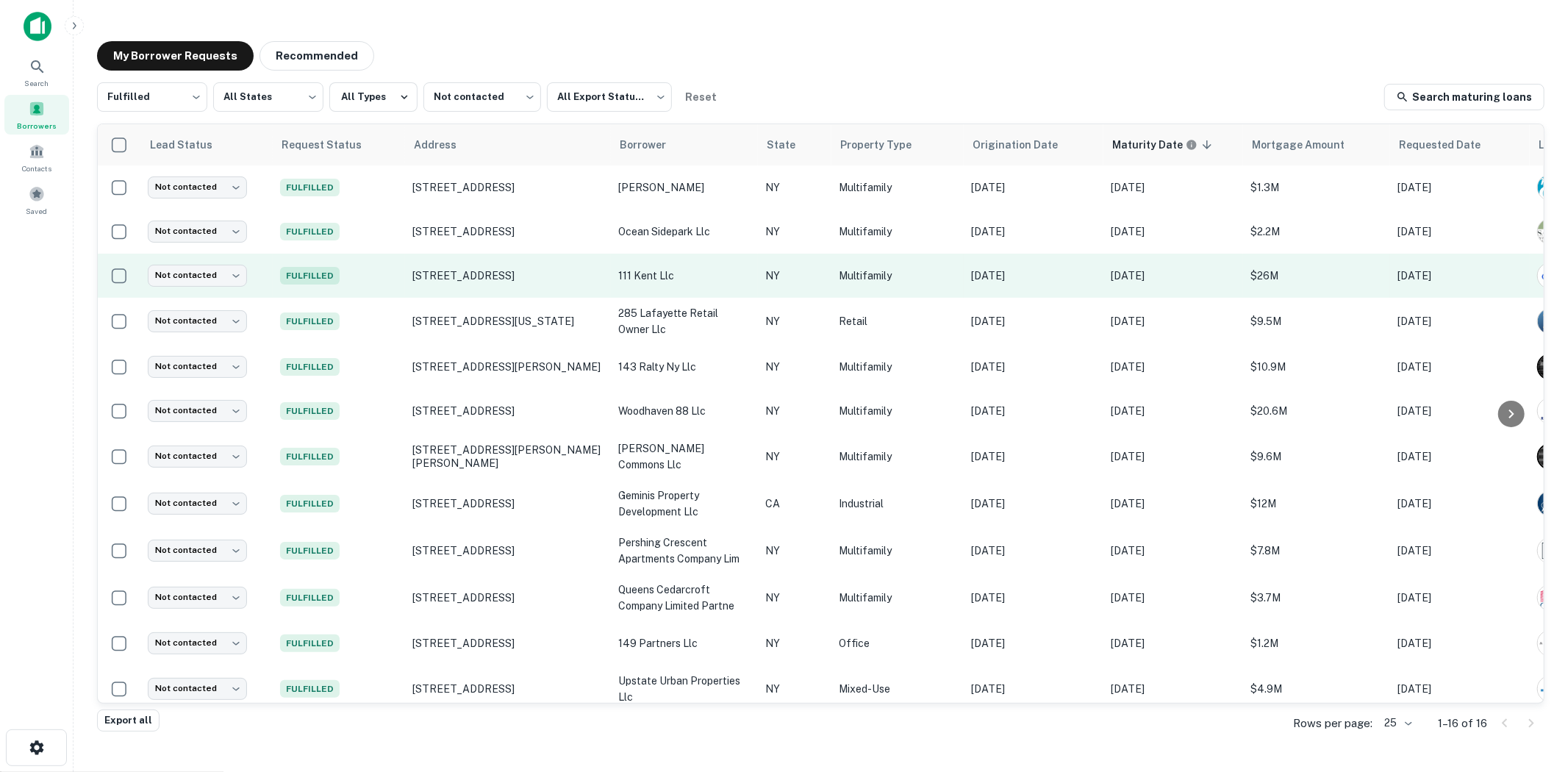
drag, startPoint x: 471, startPoint y: 273, endPoint x: 526, endPoint y: 255, distance: 57.9
click at [526, 255] on td "117 Kent Ave Brooklyn, NY11249" at bounding box center [508, 276] width 206 height 44
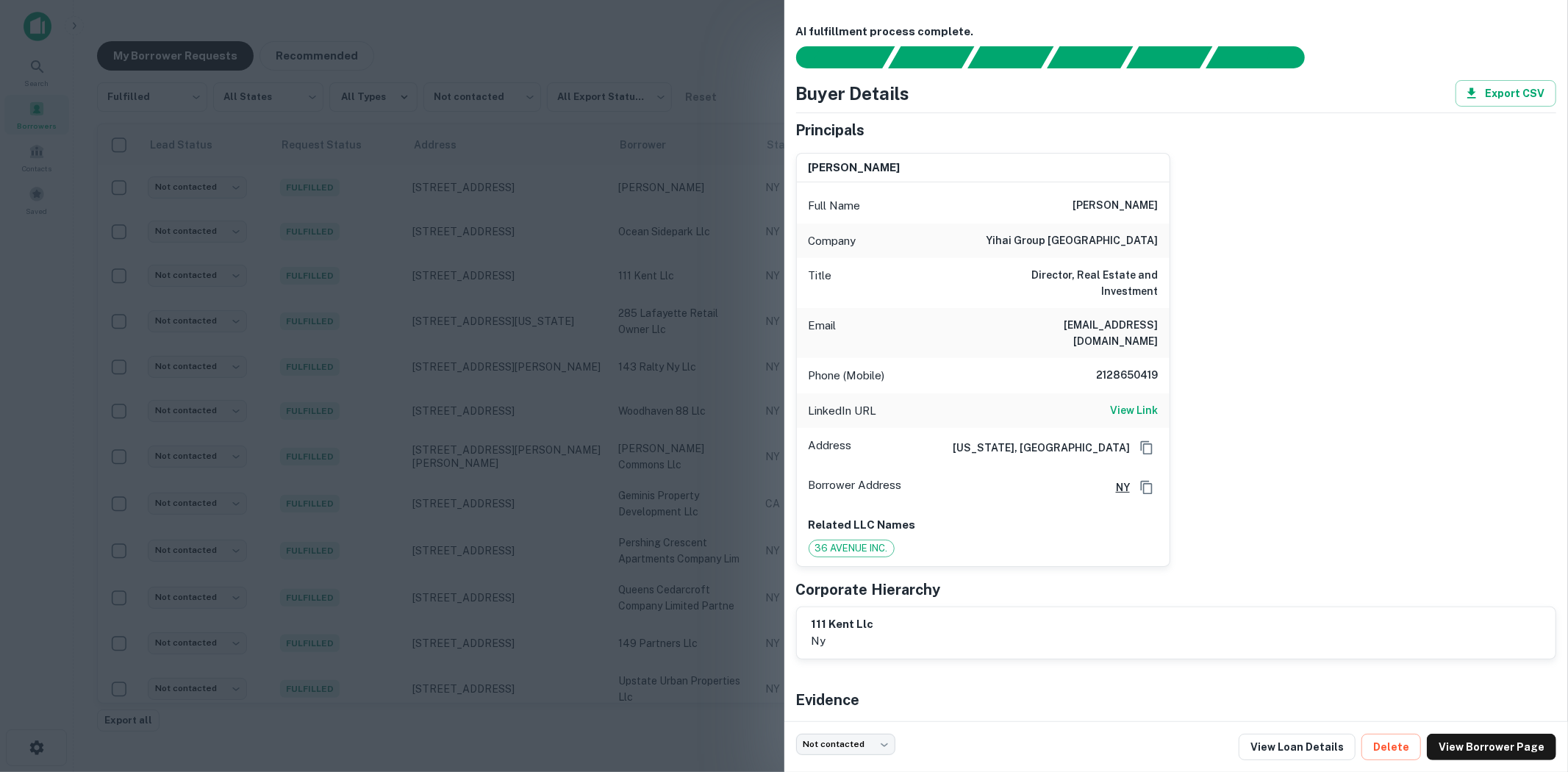
click at [1412, 265] on div "[PERSON_NAME] Full Name [PERSON_NAME] Company yihai group north america Title D…" at bounding box center [1170, 354] width 773 height 426
click at [1306, 747] on link "View Loan Details" at bounding box center [1296, 747] width 117 height 27
drag, startPoint x: 496, startPoint y: 211, endPoint x: 501, endPoint y: 174, distance: 37.3
click at [496, 208] on div at bounding box center [784, 386] width 1568 height 772
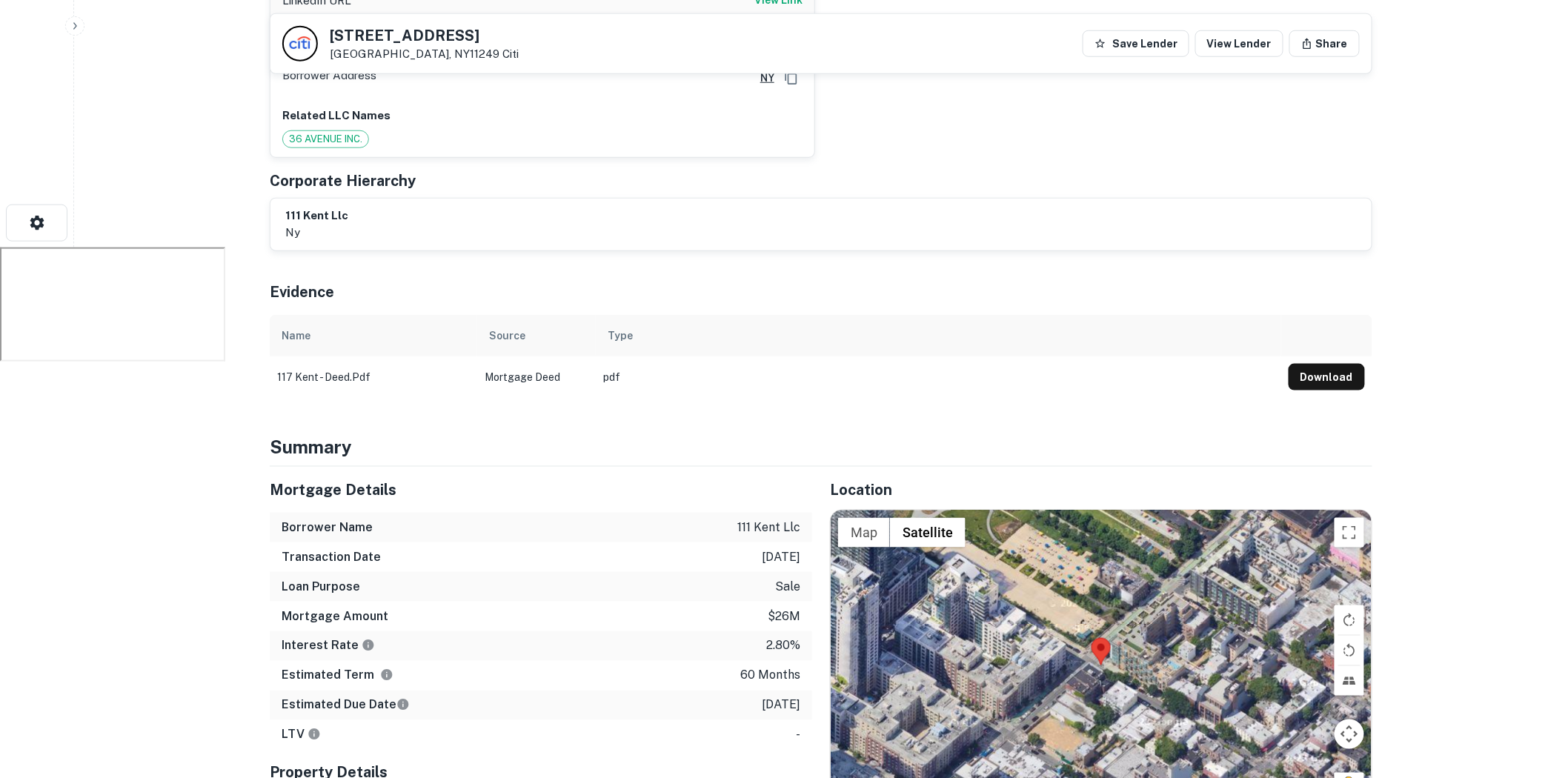
scroll to position [165, 0]
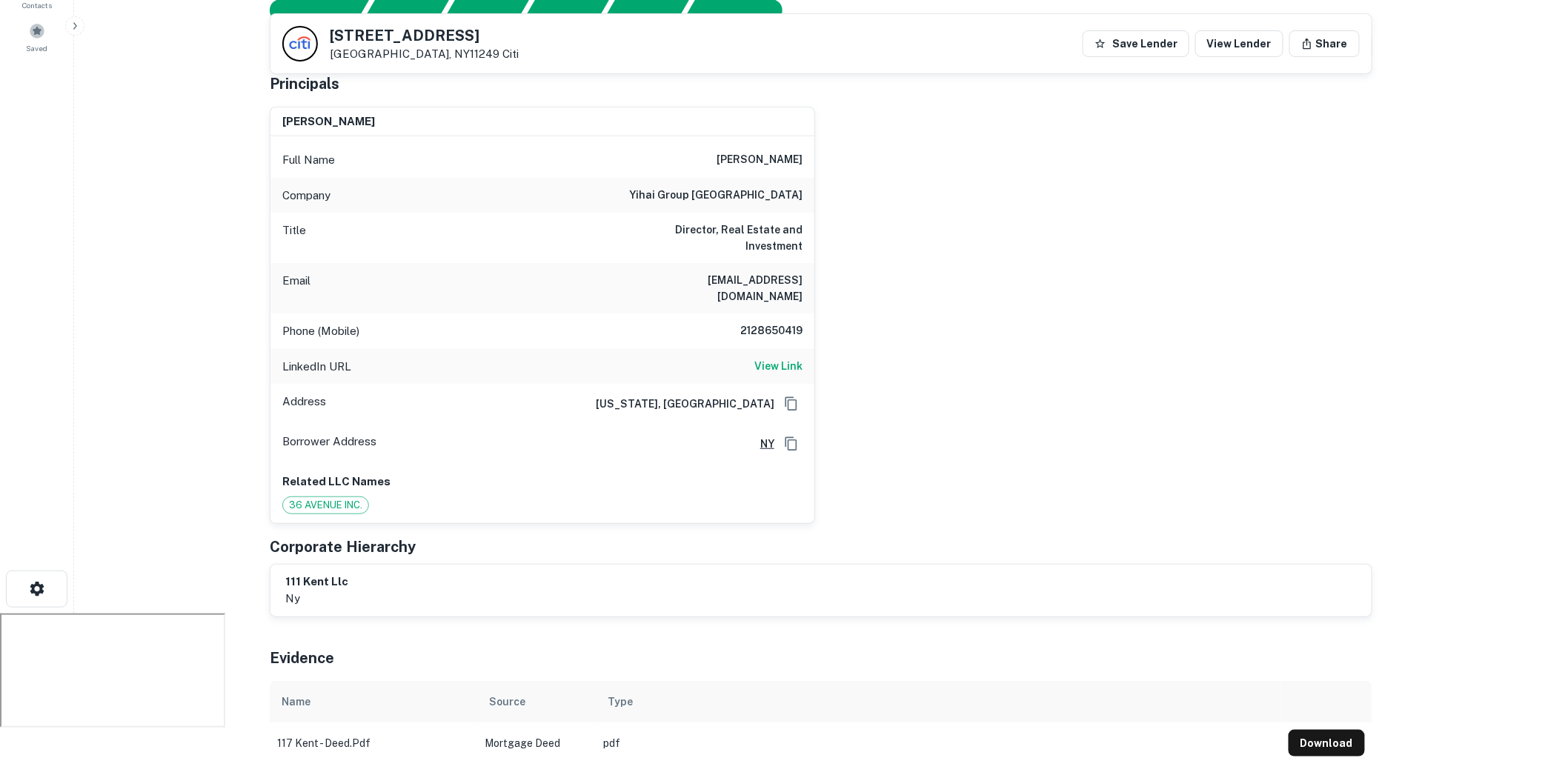
click at [771, 349] on div "LinkedIn URL View Link" at bounding box center [542, 367] width 544 height 35
click at [776, 358] on h6 "View Link" at bounding box center [778, 366] width 48 height 16
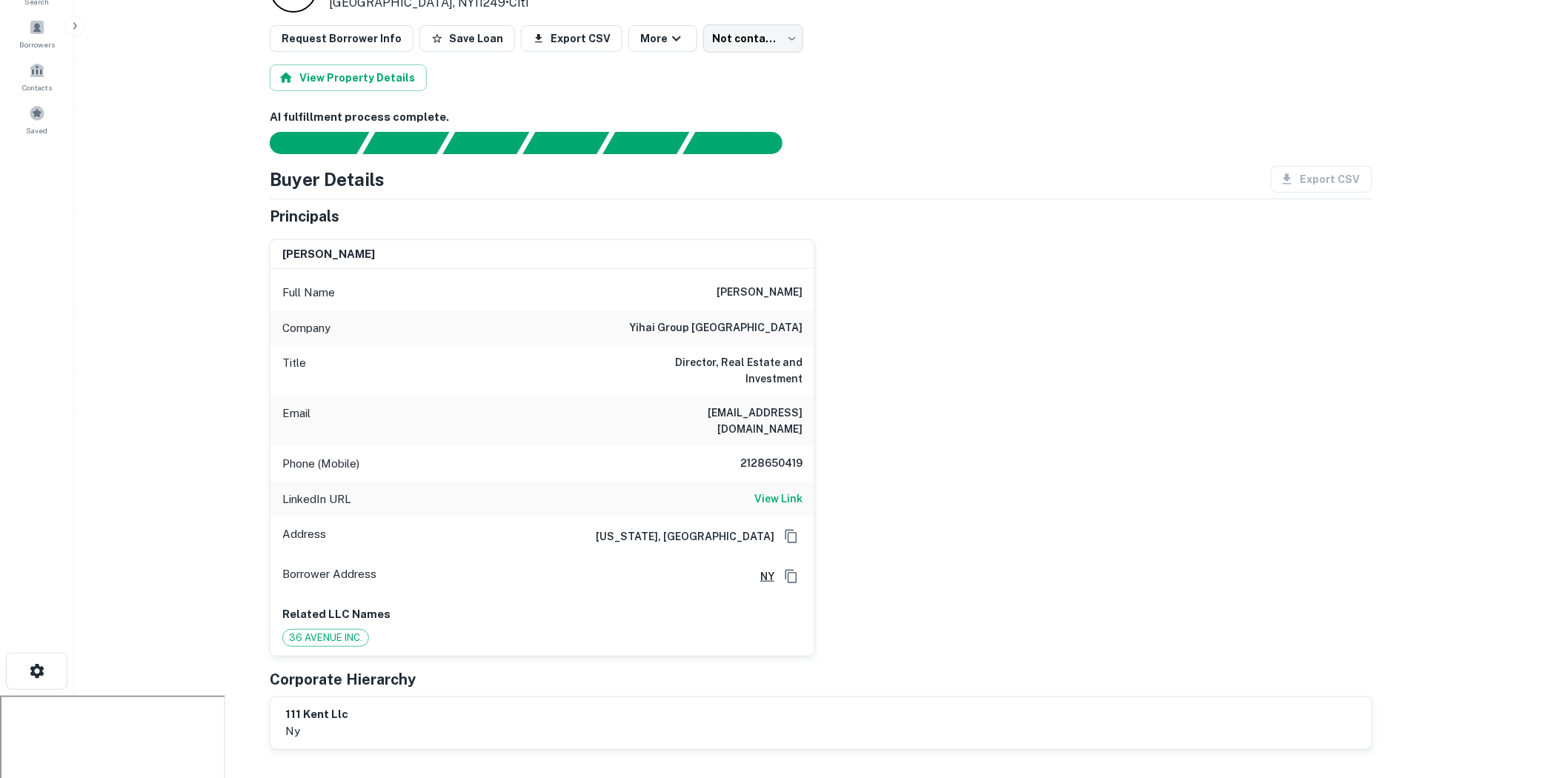
scroll to position [0, 0]
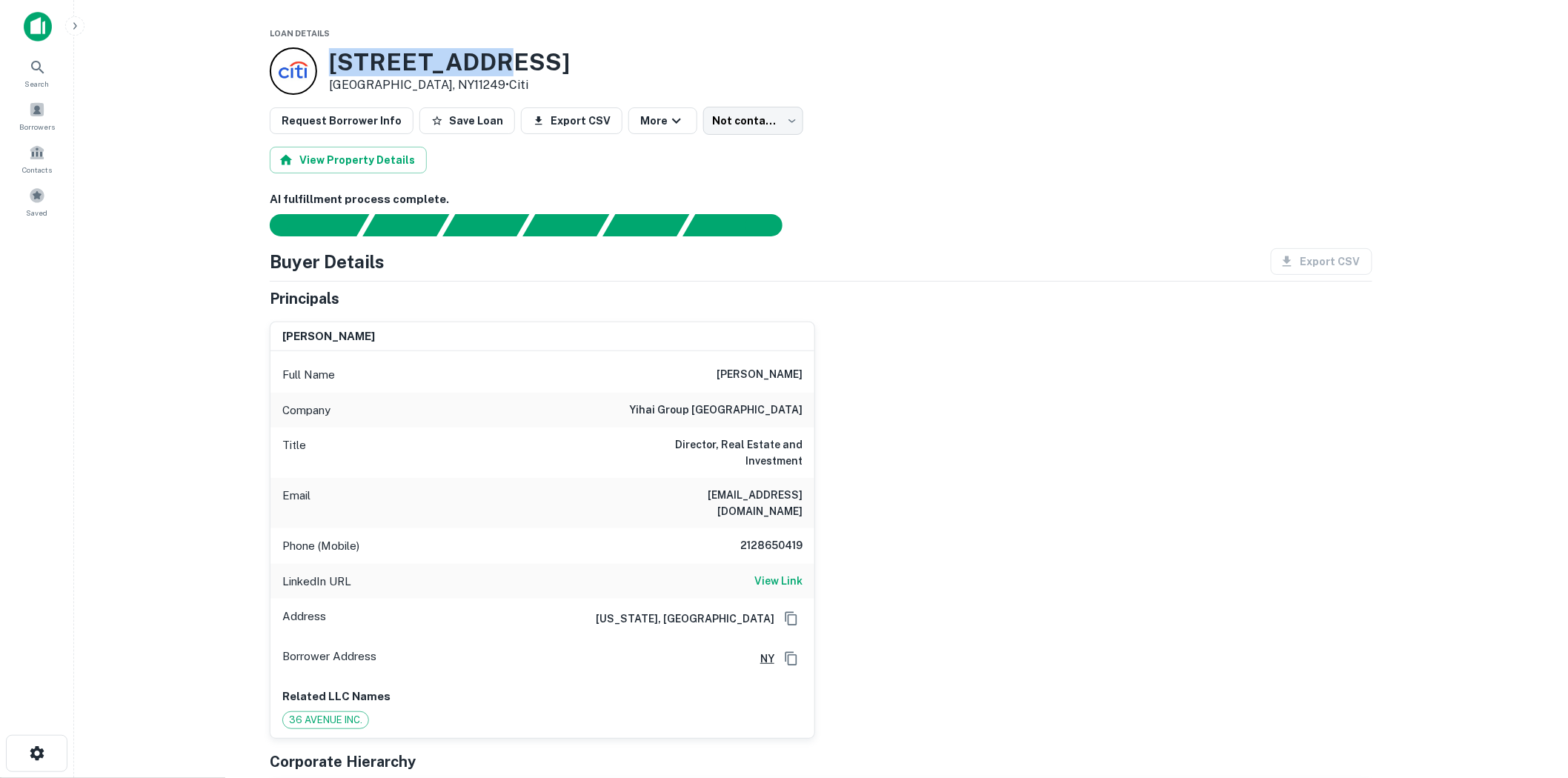
drag, startPoint x: 331, startPoint y: 67, endPoint x: 510, endPoint y: 64, distance: 179.0
click at [510, 64] on div "117 Kent Ave Brooklyn, NY11249 • Citi" at bounding box center [821, 71] width 1103 height 48
copy h3 "117 Kent Ave"
drag, startPoint x: 724, startPoint y: 523, endPoint x: 857, endPoint y: 534, distance: 133.5
click at [857, 534] on div "junda chen Full Name junda chen Company yihai group north america Title Directo…" at bounding box center [815, 524] width 1115 height 429
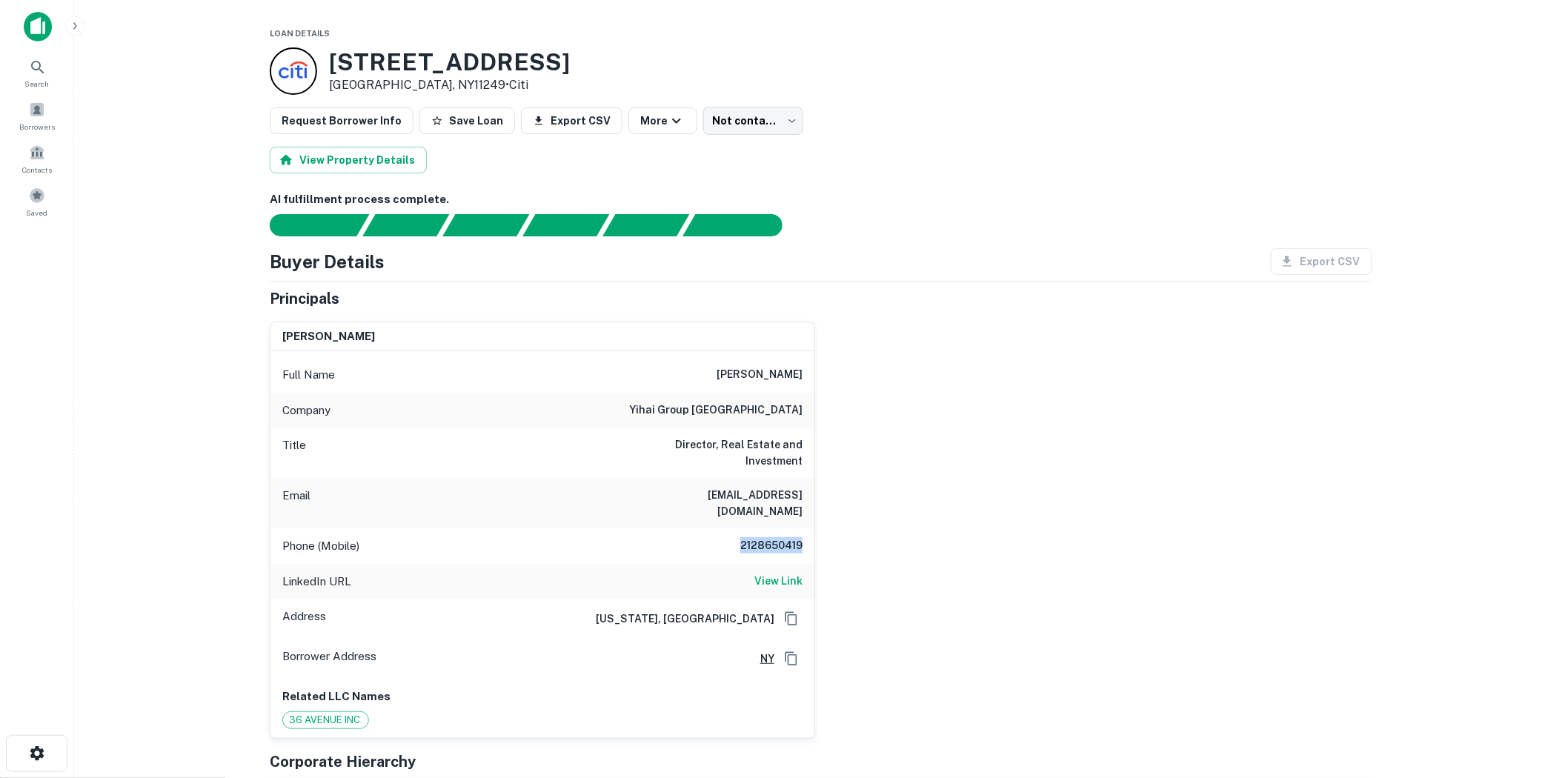
copy h6 "2128650419"
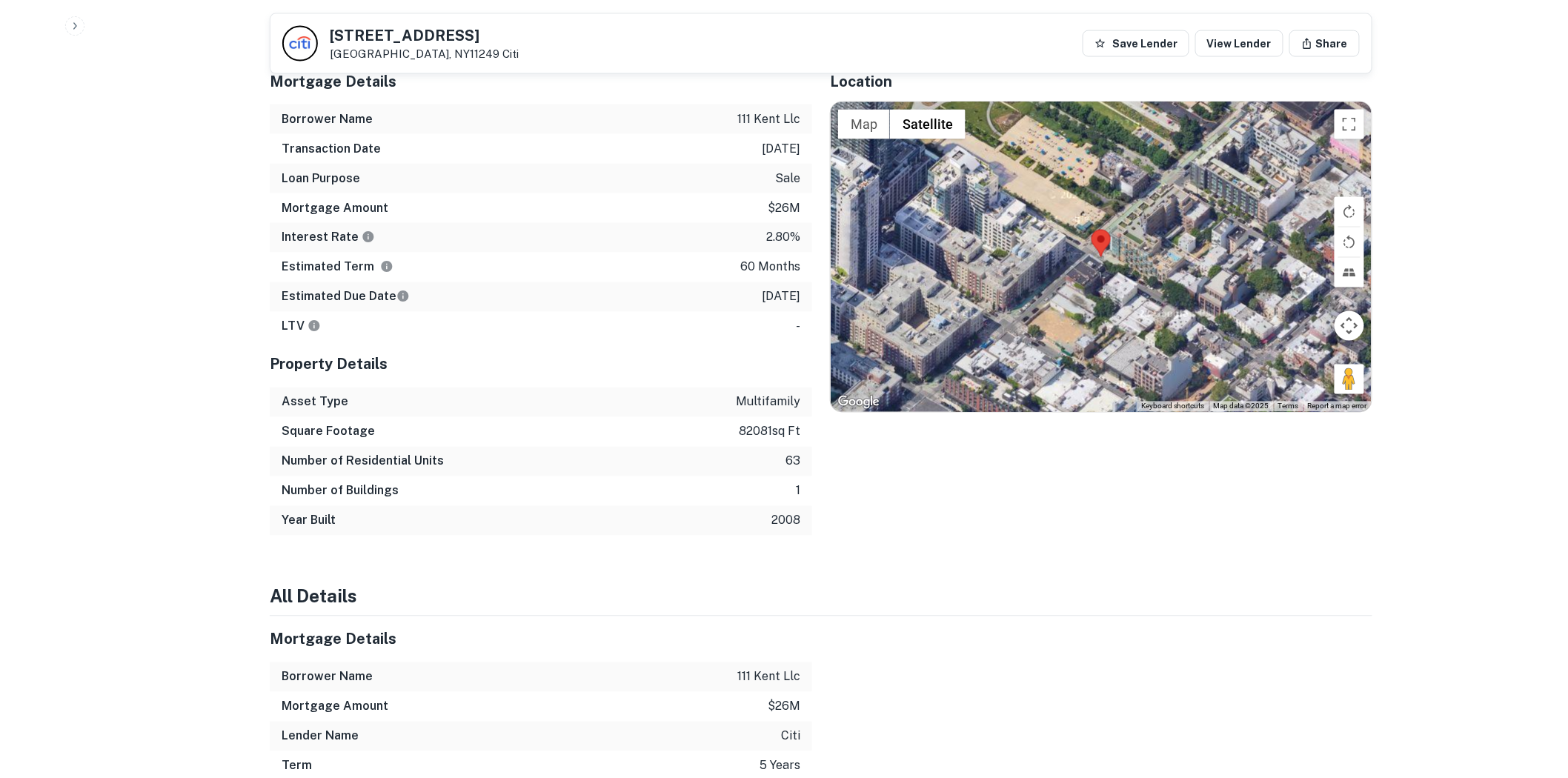
scroll to position [1317, 0]
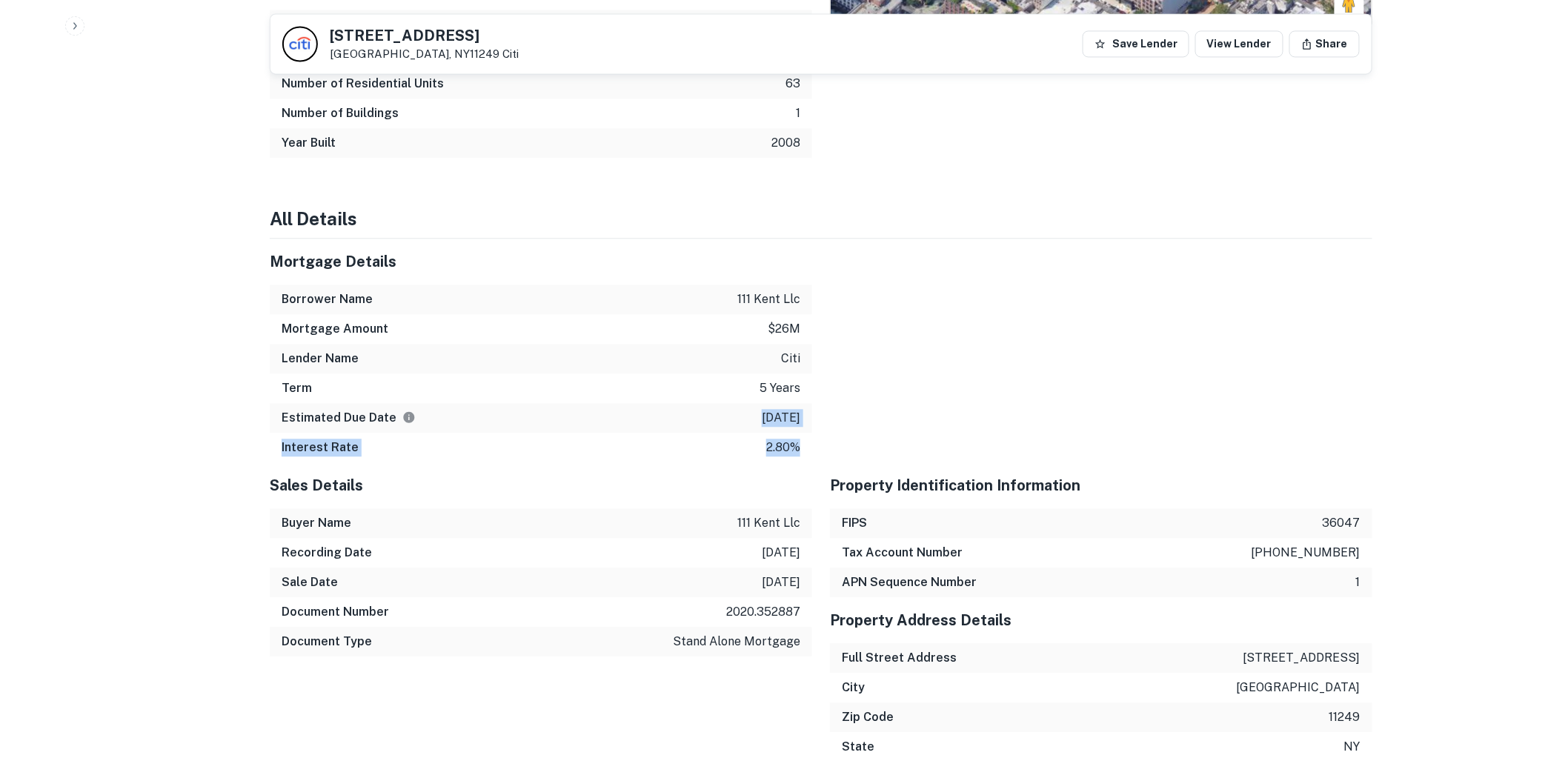
drag, startPoint x: 734, startPoint y: 389, endPoint x: 827, endPoint y: 384, distance: 93.1
click at [827, 384] on div at bounding box center [1092, 350] width 561 height 224
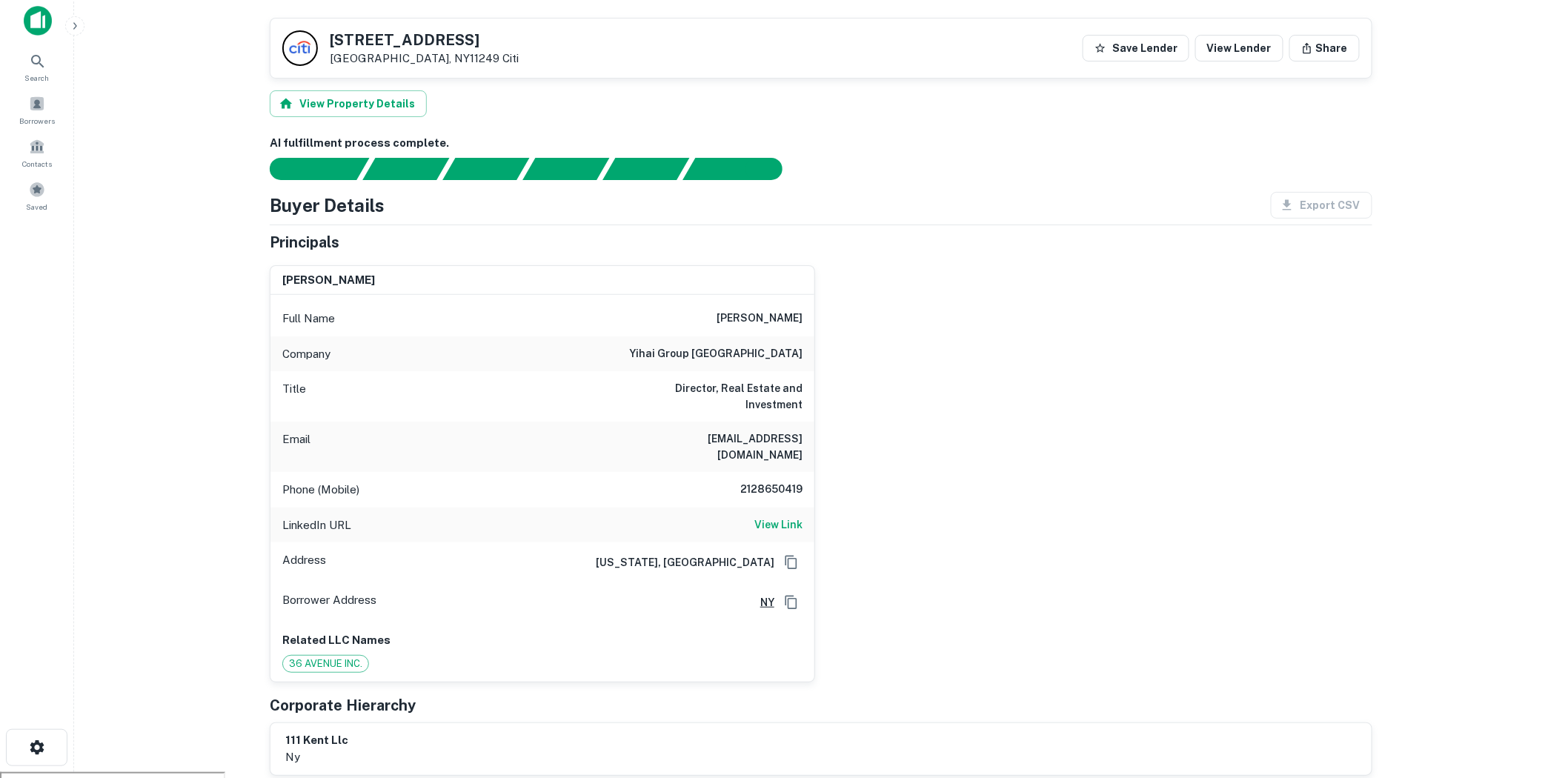
scroll to position [0, 0]
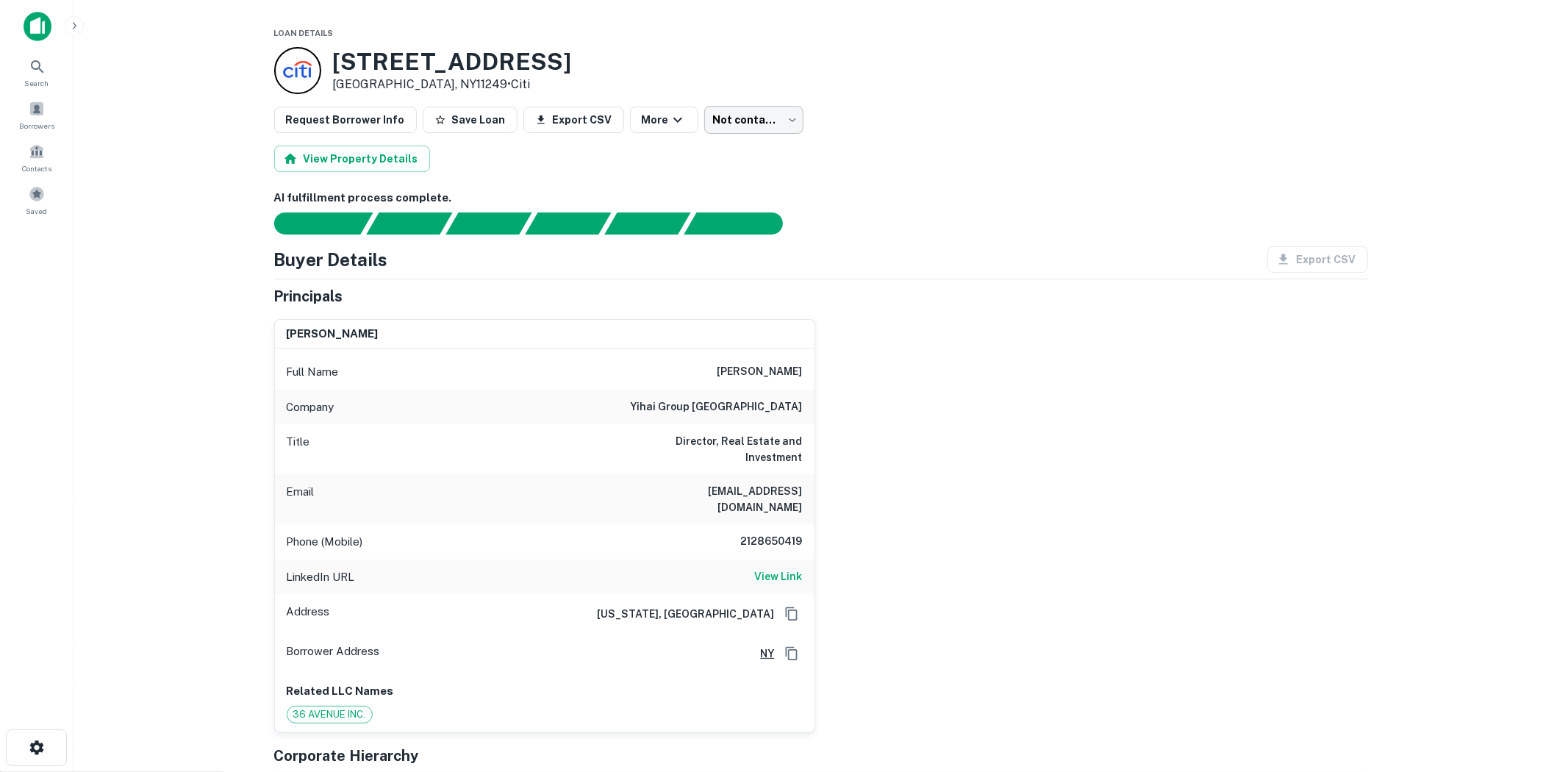
click at [726, 114] on body "Search Borrowers Contacts Saved Loan Details 117 Kent Ave Brooklyn, NY11249 • C…" at bounding box center [784, 386] width 1568 height 772
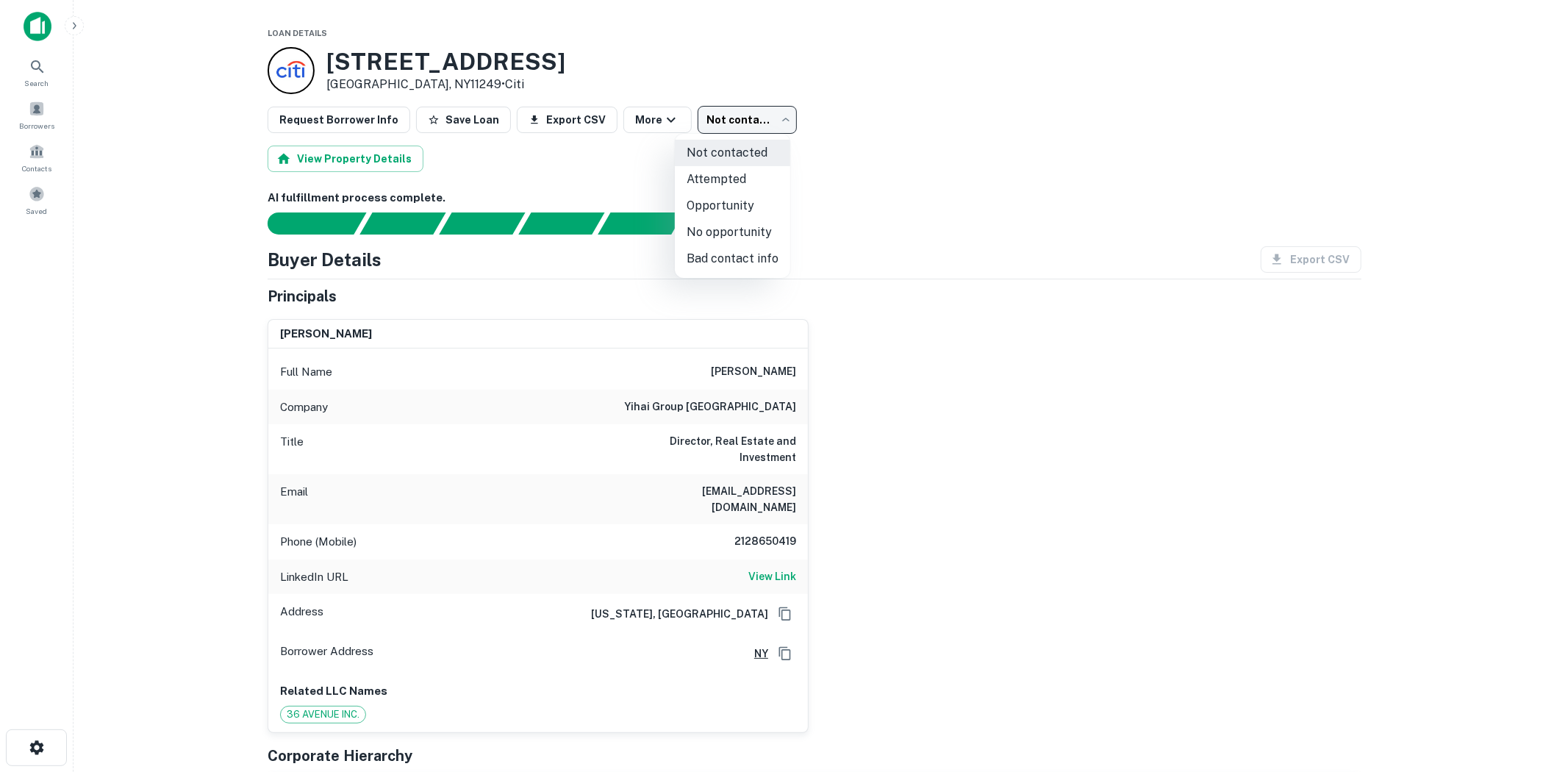
click at [748, 186] on li "Attempted" at bounding box center [732, 179] width 115 height 27
type input "*********"
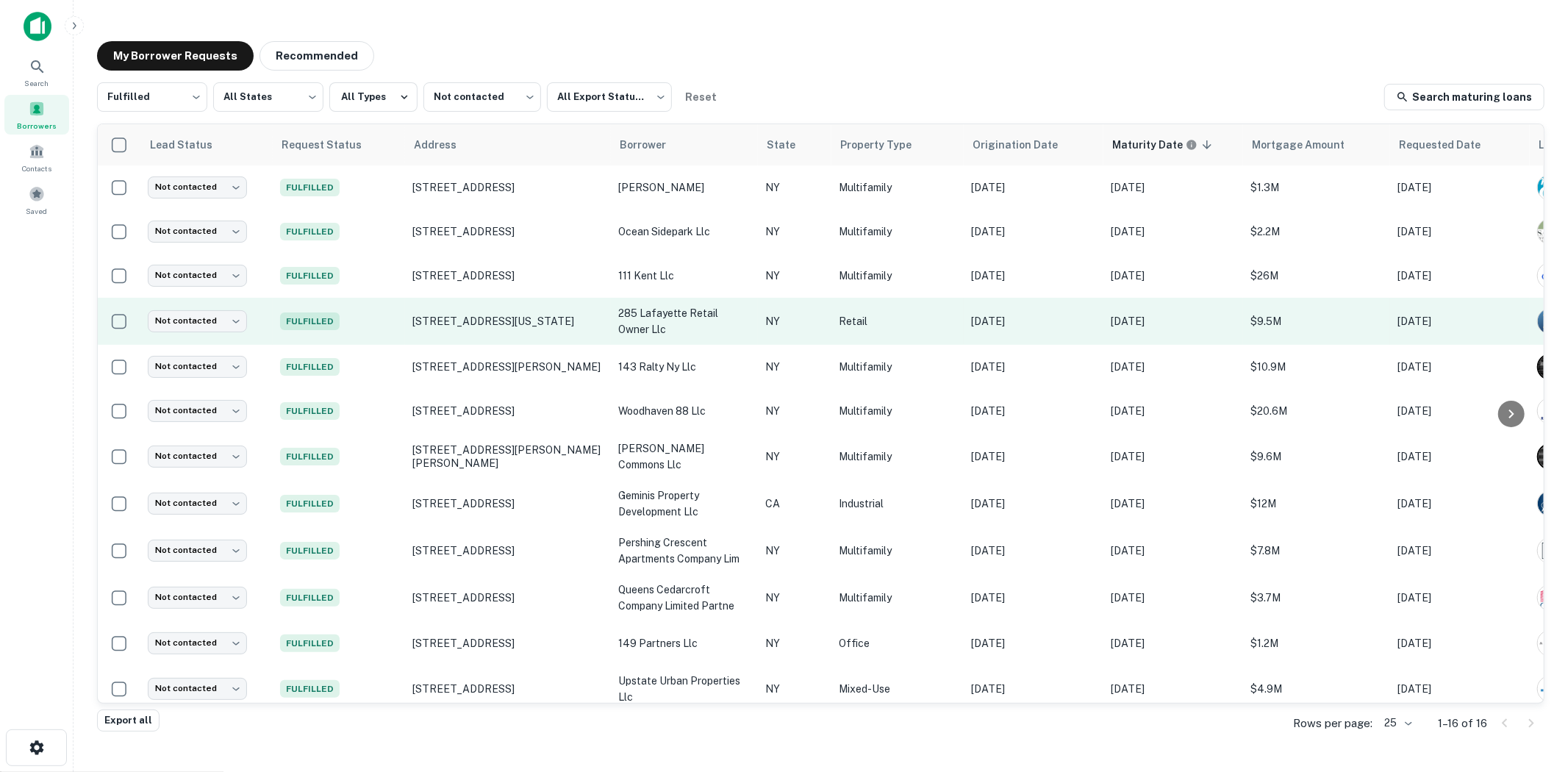
click at [363, 321] on td "Fulfilled" at bounding box center [339, 321] width 132 height 47
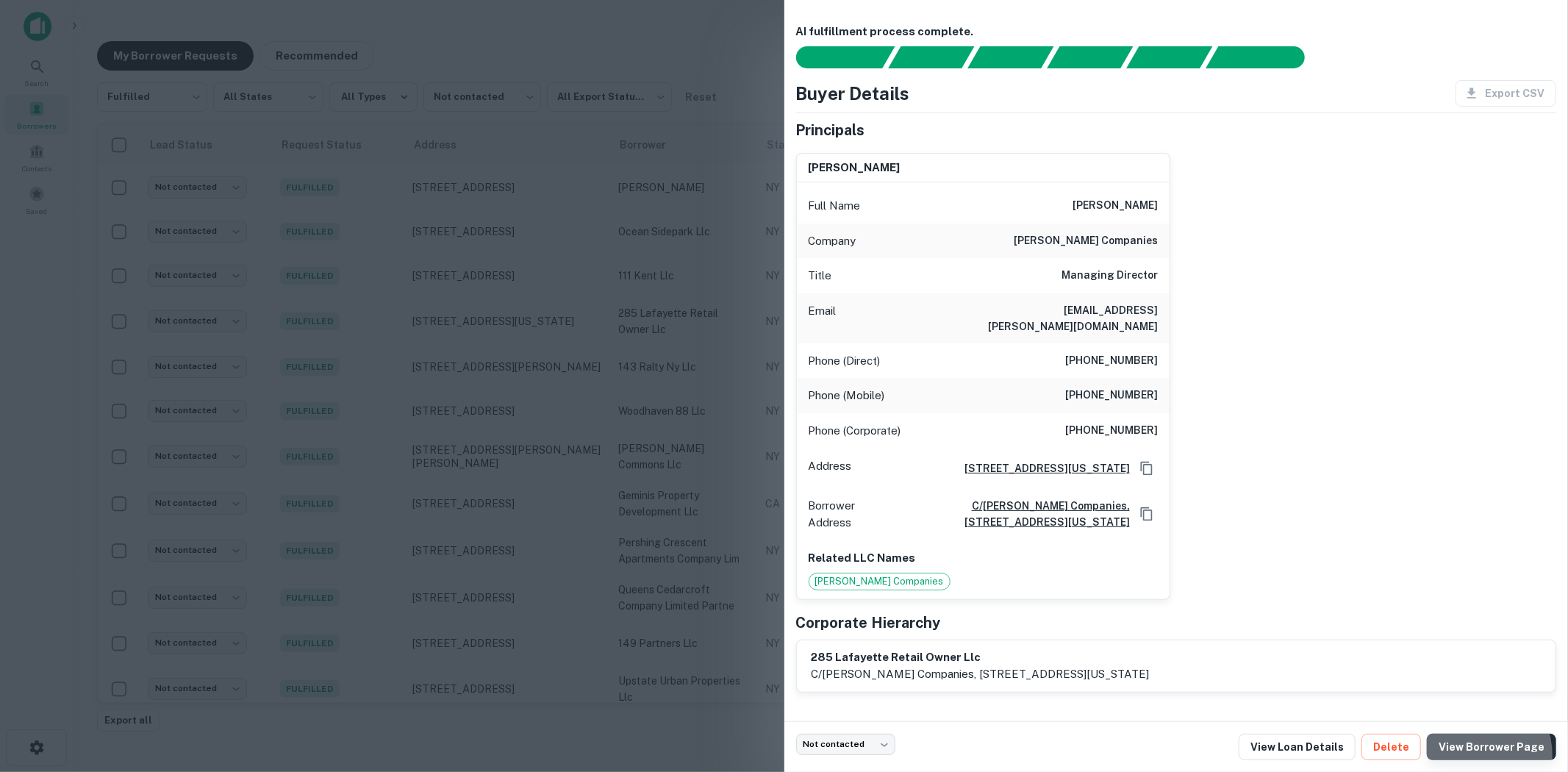
click at [1474, 755] on link "View Borrower Page" at bounding box center [1492, 747] width 130 height 27
click at [548, 257] on div at bounding box center [784, 386] width 1568 height 772
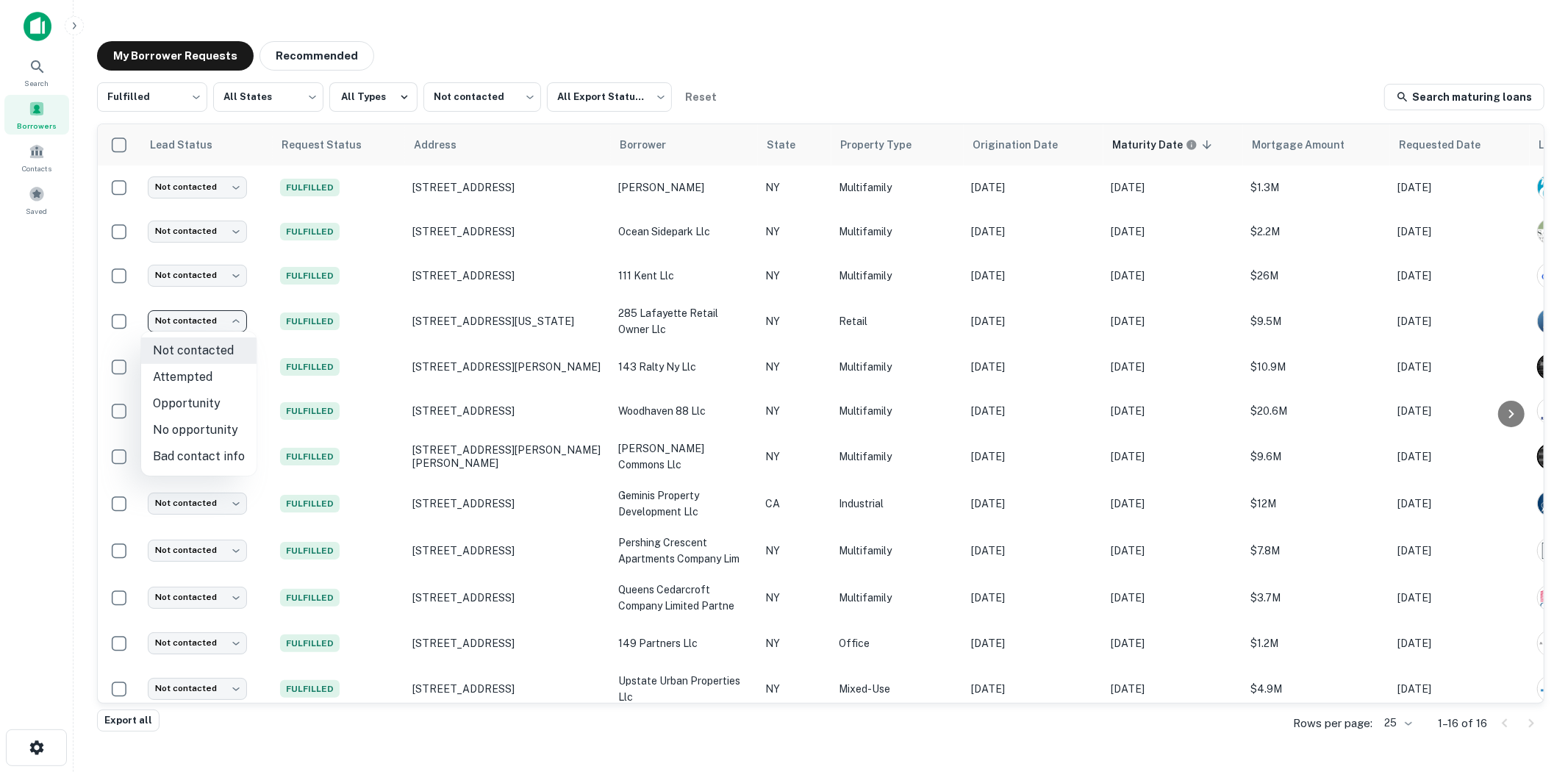
click at [214, 314] on body "Search Borrowers Contacts Saved My Borrower Requests Recommended Fulfilled ****…" at bounding box center [784, 386] width 1568 height 772
click at [222, 368] on li "Attempted" at bounding box center [198, 377] width 115 height 27
type input "*********"
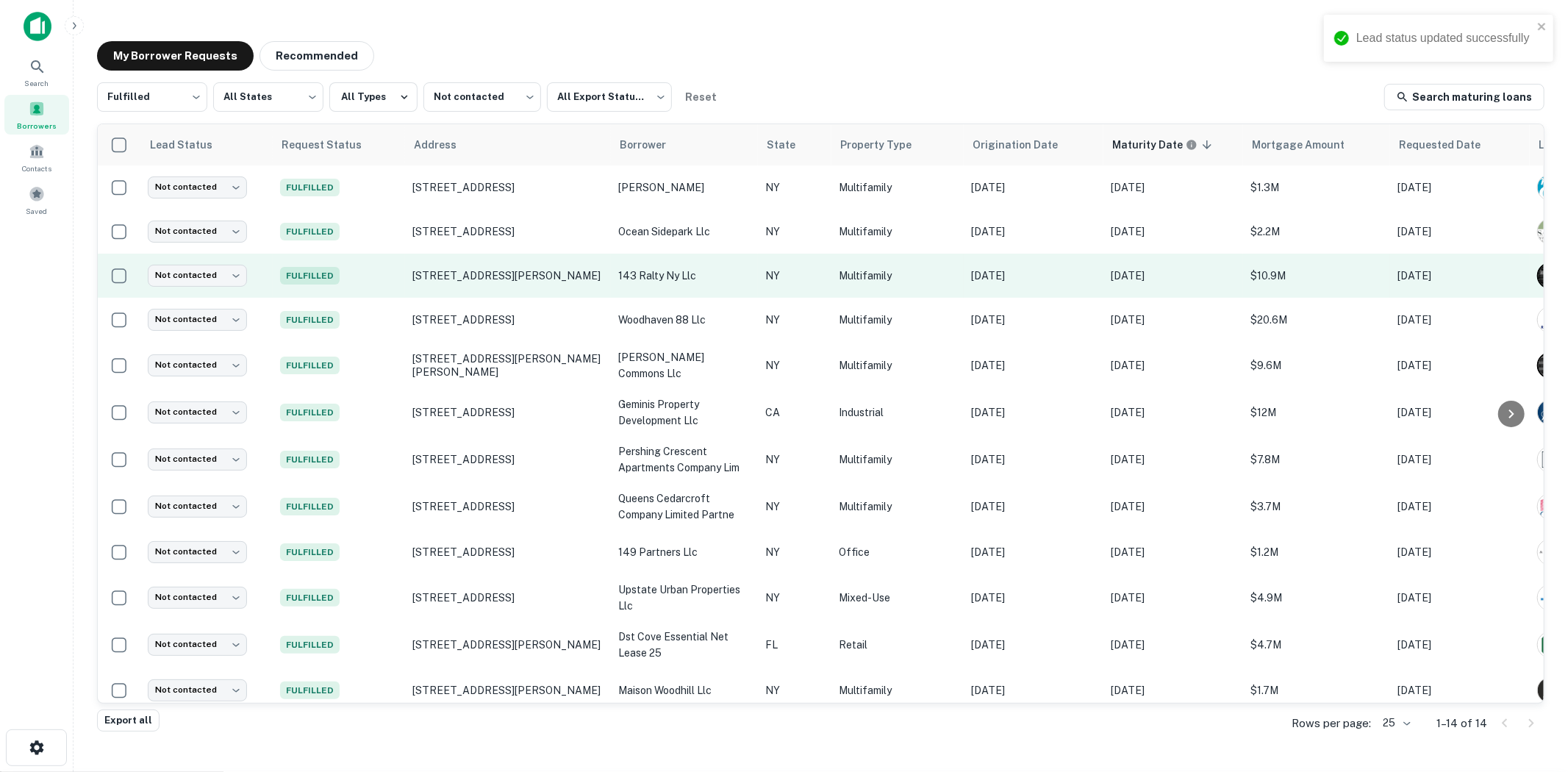
click at [607, 284] on td "8606 35th Ave Jackson Heights, NY11372" at bounding box center [508, 276] width 206 height 44
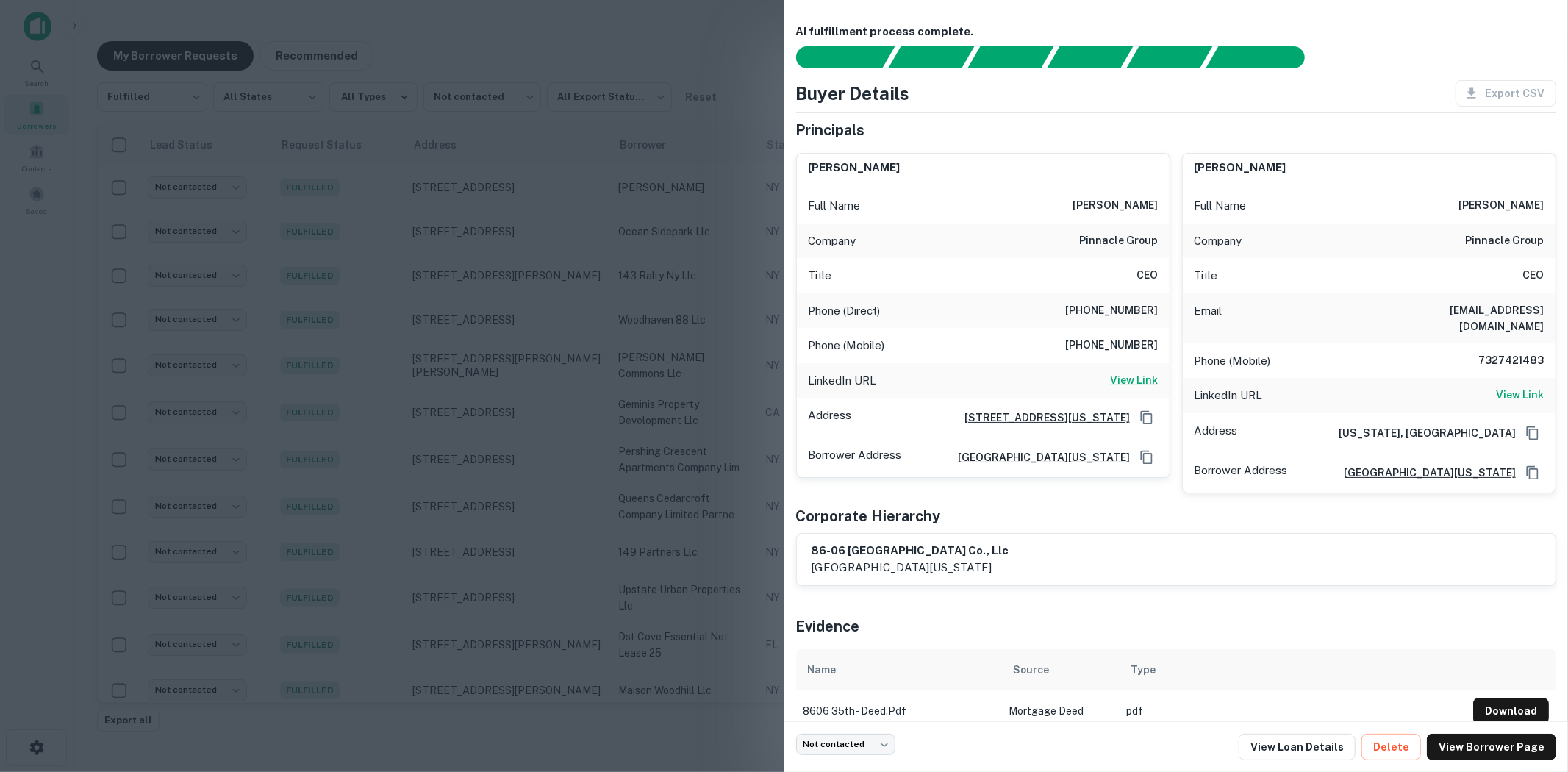
click at [1123, 386] on h6 "View Link" at bounding box center [1133, 380] width 48 height 16
click at [1505, 744] on link "View Borrower Page" at bounding box center [1492, 747] width 130 height 27
click at [642, 278] on div at bounding box center [784, 386] width 1568 height 772
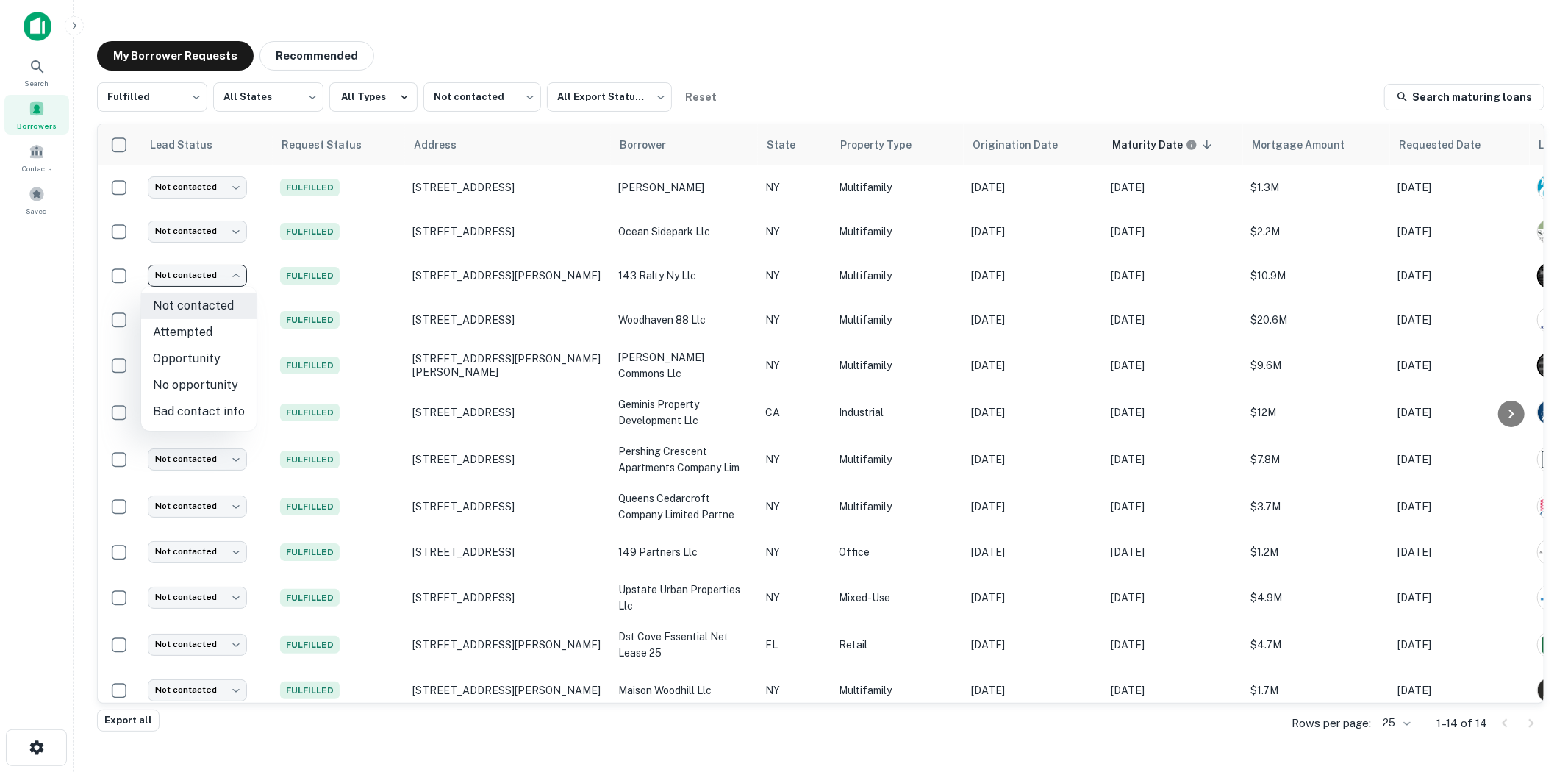
click at [188, 275] on body "Search Borrowers Contacts Saved My Borrower Requests Recommended Fulfilled ****…" at bounding box center [784, 386] width 1568 height 772
click at [212, 336] on li "Attempted" at bounding box center [198, 332] width 115 height 27
type input "*********"
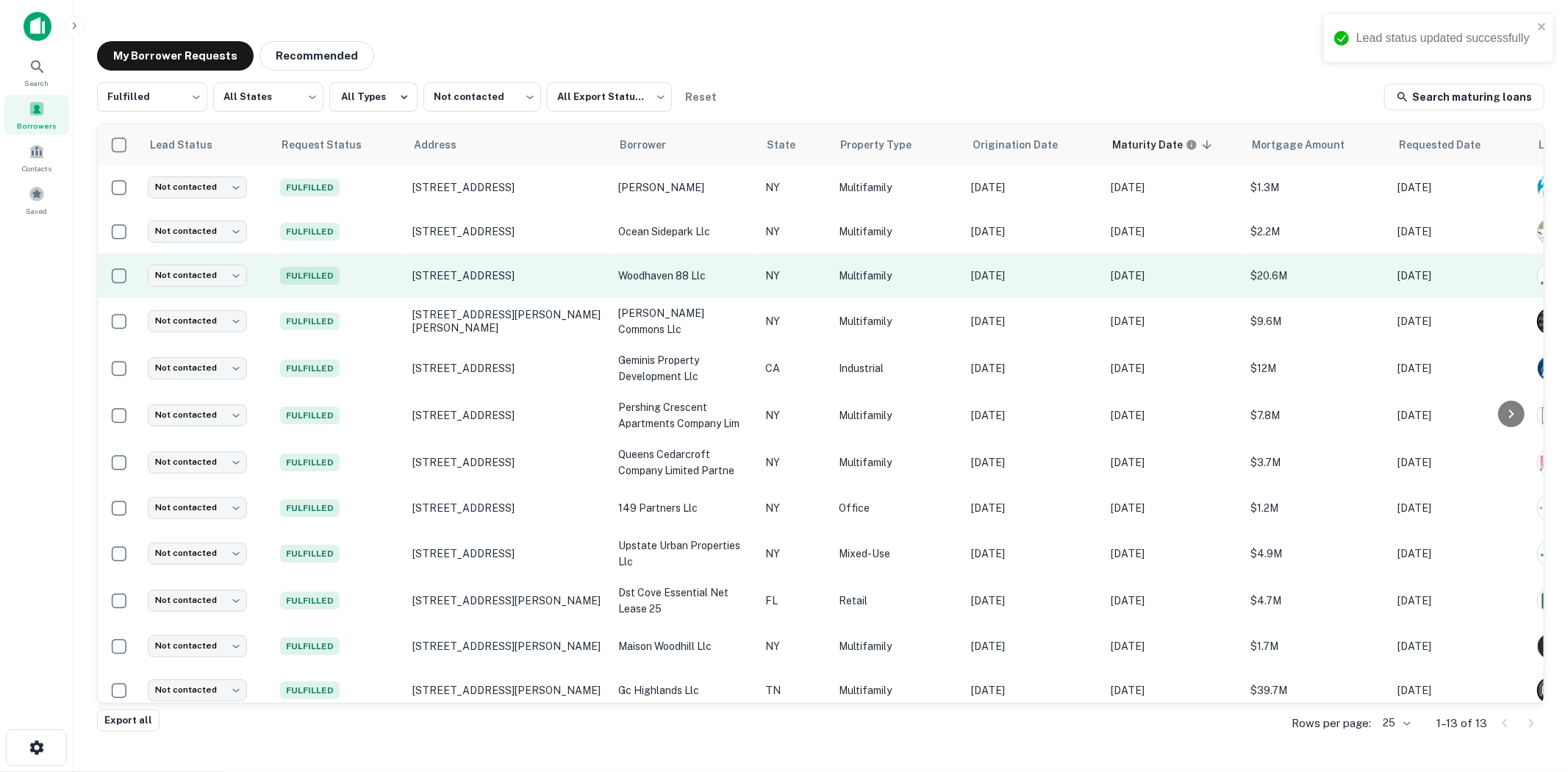
drag, startPoint x: 523, startPoint y: 276, endPoint x: 445, endPoint y: 291, distance: 79.4
click at [445, 291] on td "9019 88th Ave Woodhaven, NY11421" at bounding box center [508, 276] width 206 height 44
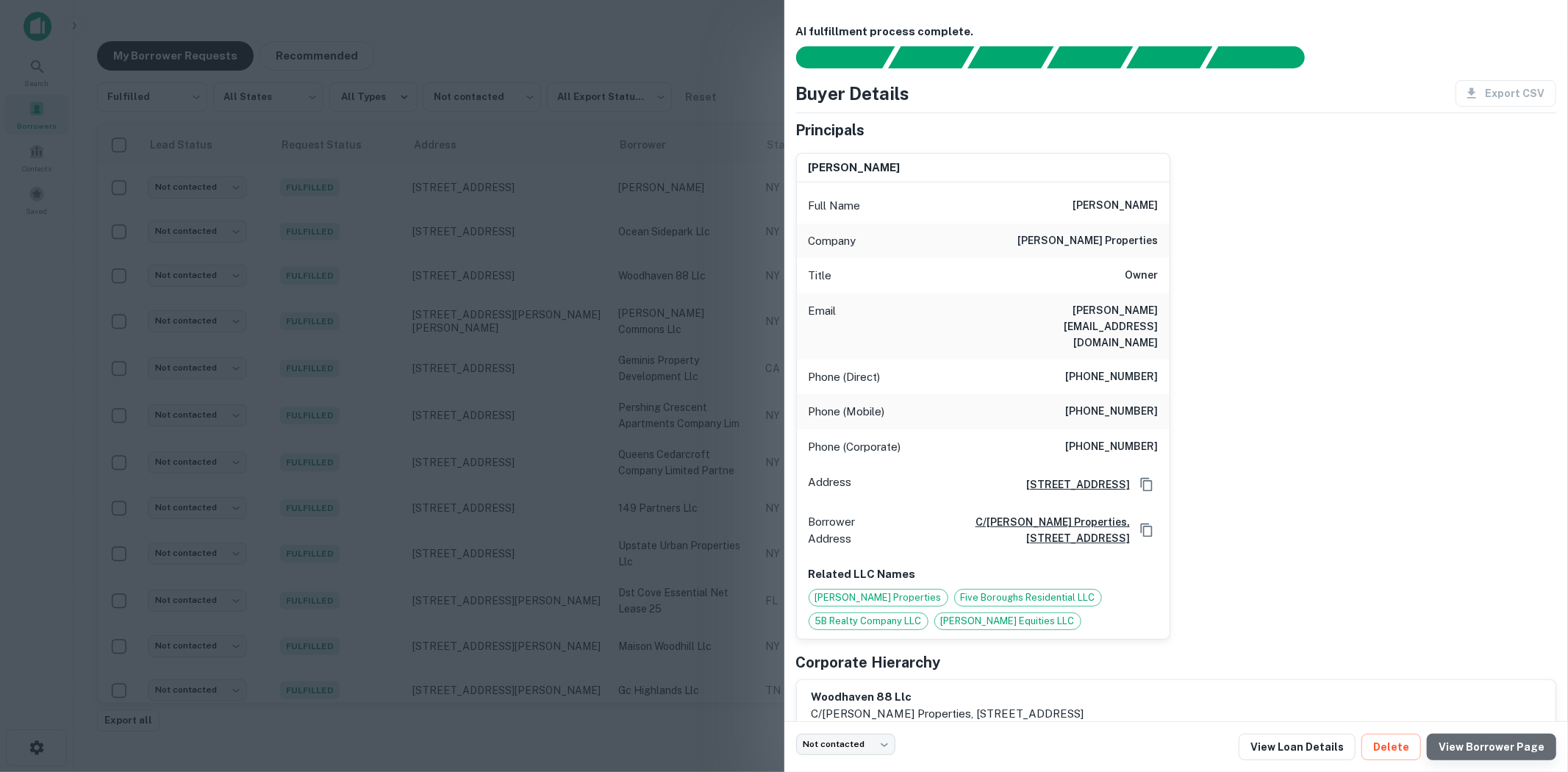
click at [1500, 747] on link "View Borrower Page" at bounding box center [1492, 747] width 130 height 27
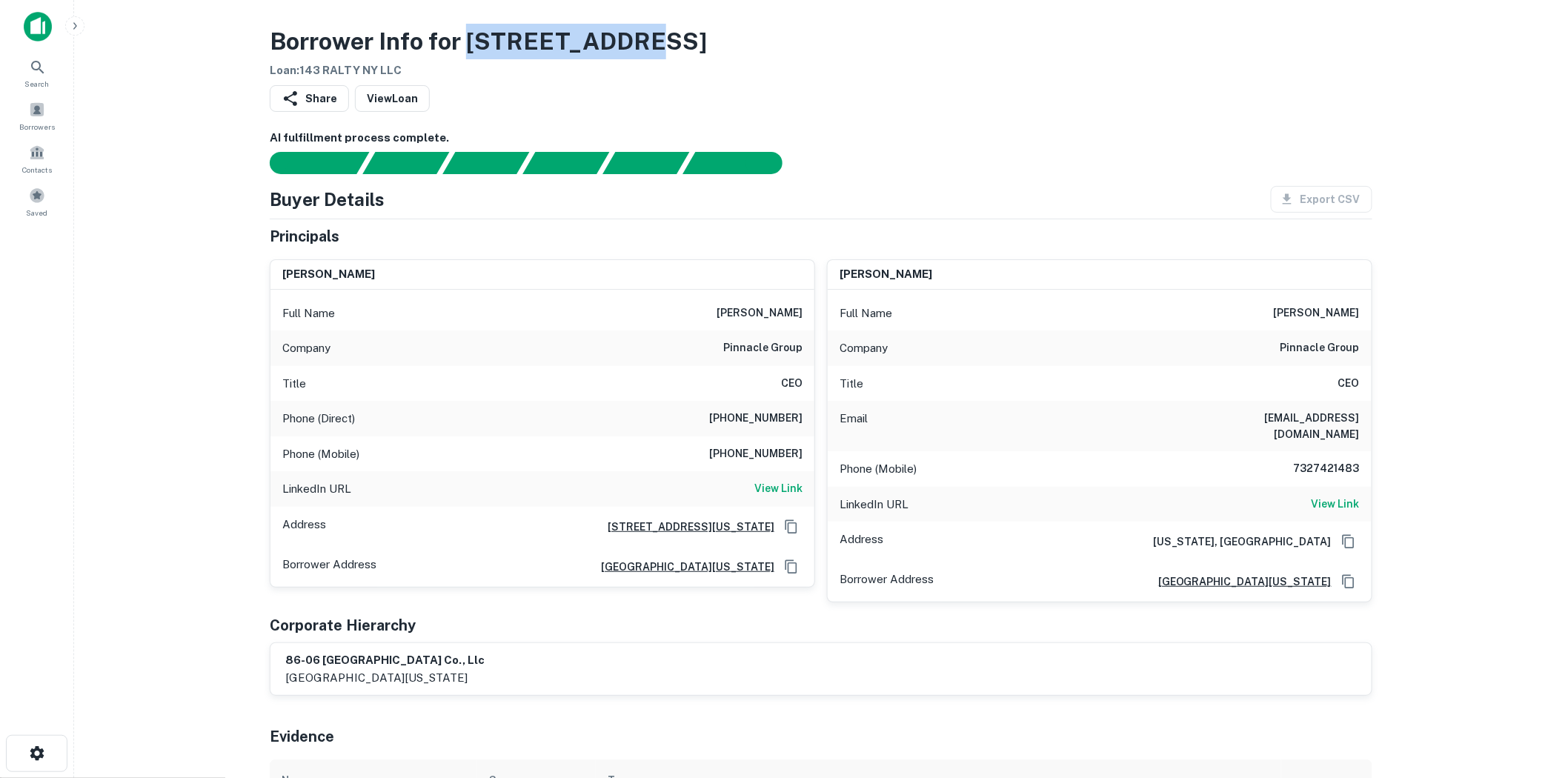
drag, startPoint x: 468, startPoint y: 42, endPoint x: 654, endPoint y: 33, distance: 186.2
click at [654, 33] on div "Borrower Info for 8606 35th Ave Loan : 143 RALTY NY LLC" at bounding box center [821, 52] width 1103 height 55
copy h3 "8606 35th Ave"
click at [717, 529] on h6 "One Penn Plaza, Suite 4000, New York, NY10119" at bounding box center [685, 527] width 178 height 16
drag, startPoint x: 721, startPoint y: 421, endPoint x: 813, endPoint y: 417, distance: 92.1
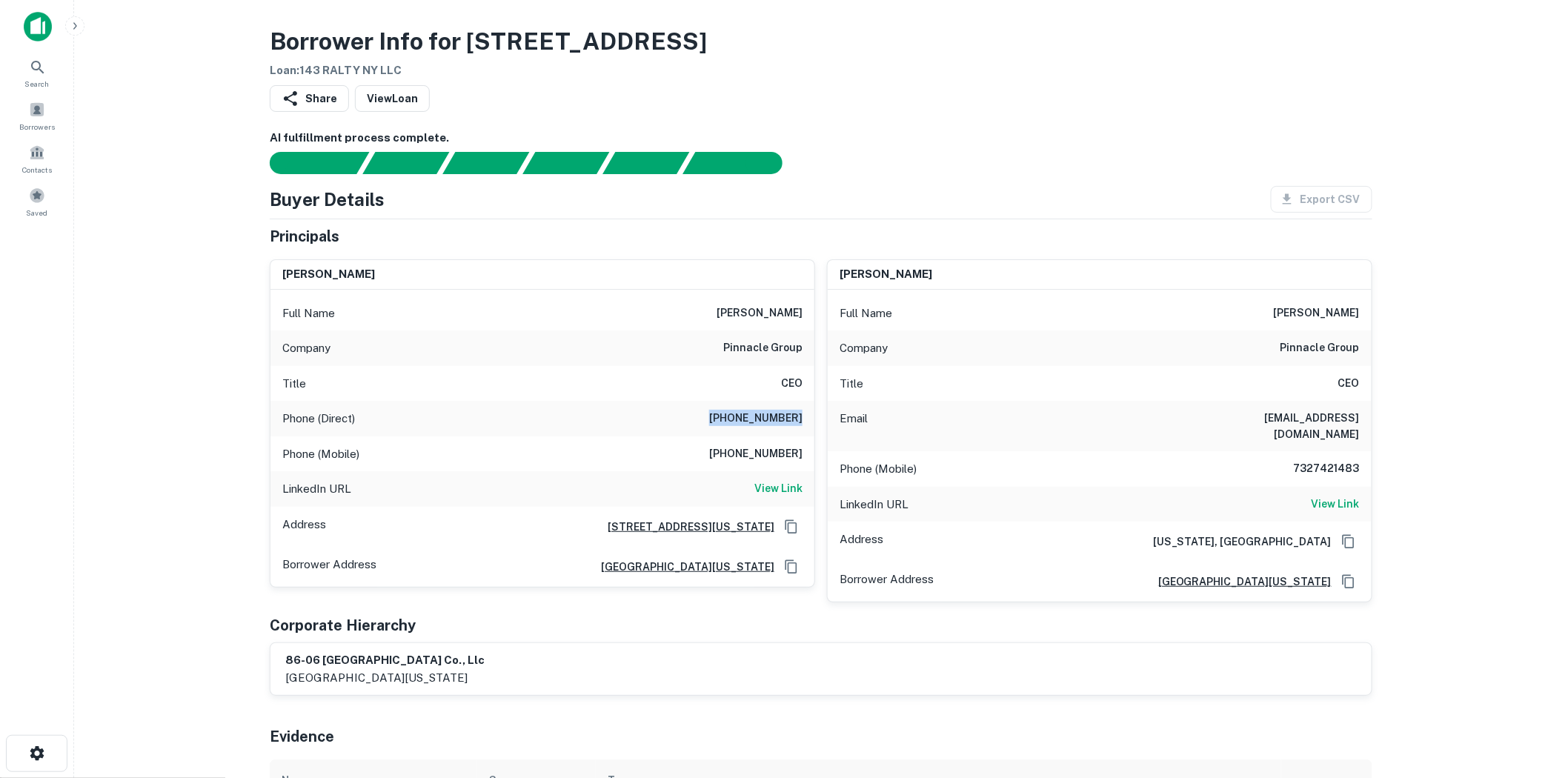
click at [813, 417] on div "Phone (Direct) (732) 742-1483" at bounding box center [542, 418] width 544 height 35
copy h6 "(732) 742-1483"
drag, startPoint x: 722, startPoint y: 460, endPoint x: 804, endPoint y: 458, distance: 82.0
click at [804, 458] on div "Phone (Mobile) (908) 256-3525" at bounding box center [542, 454] width 544 height 35
copy h6 "(908) 256-3525"
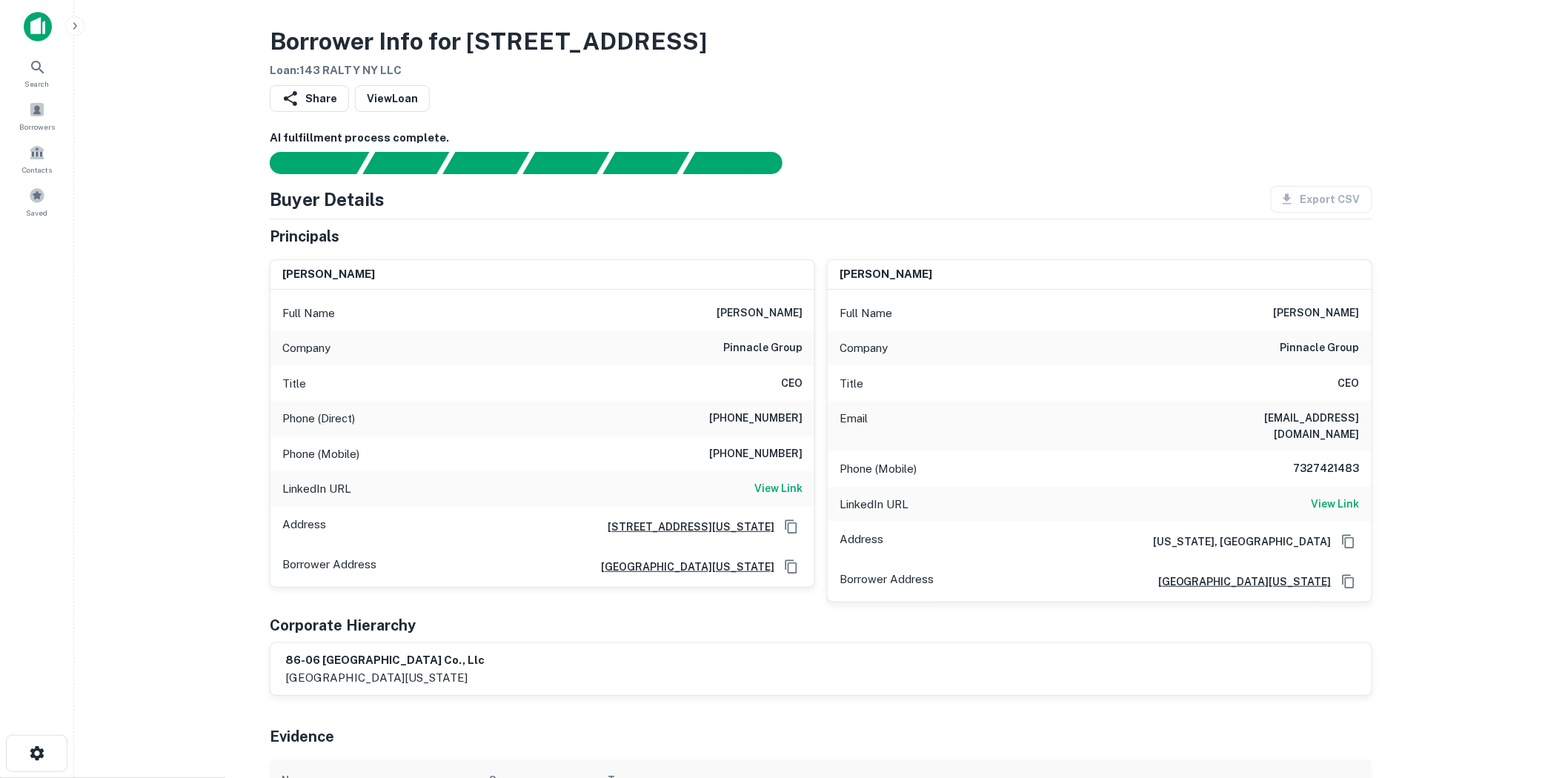
drag, startPoint x: 135, startPoint y: 360, endPoint x: 313, endPoint y: 69, distance: 341.1
click at [797, 493] on h6 "View Link" at bounding box center [778, 488] width 48 height 16
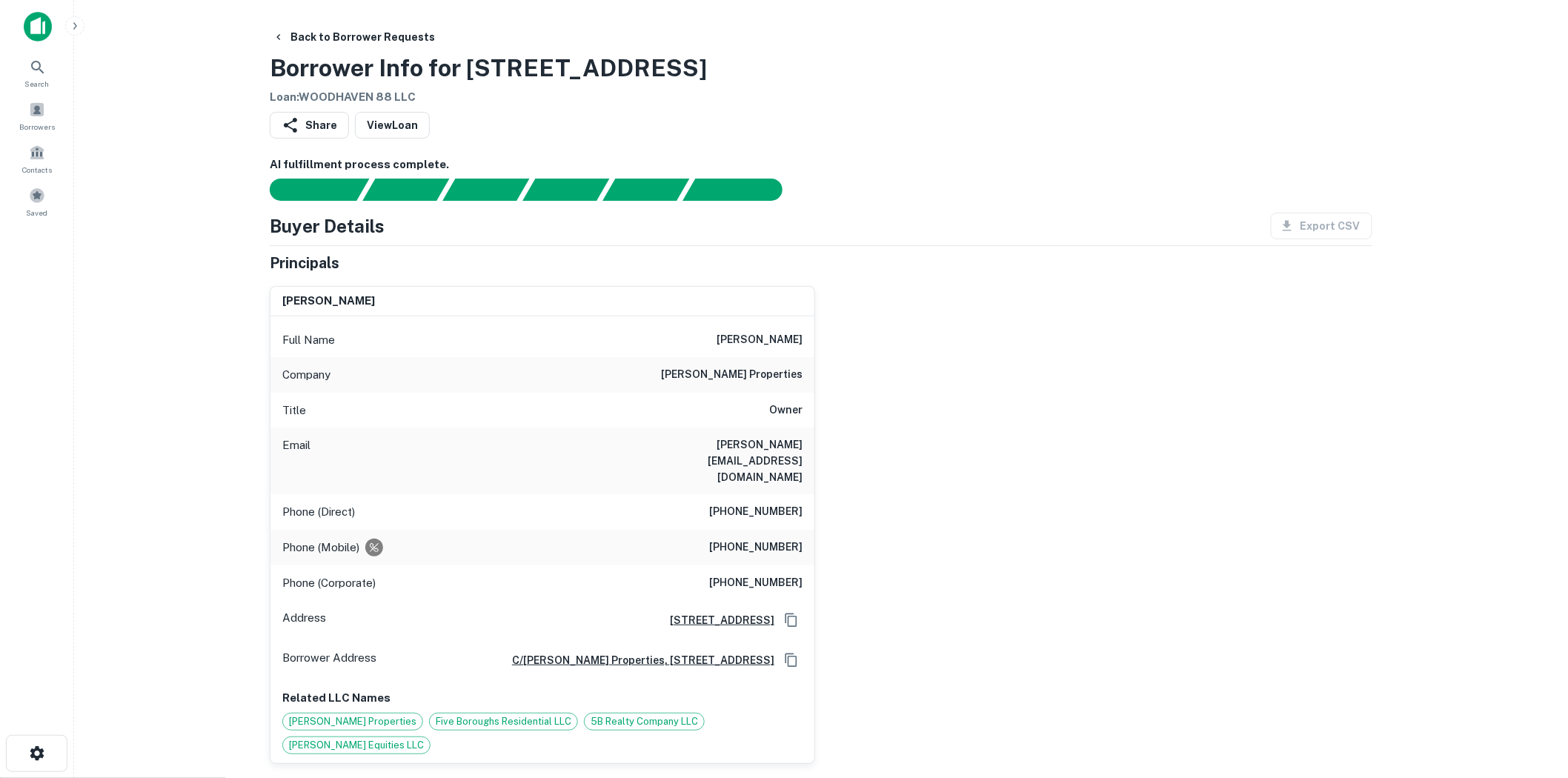
drag, startPoint x: 721, startPoint y: 335, endPoint x: 841, endPoint y: 343, distance: 120.3
click at [841, 343] on div "barry rudofsky Full Name barry rudofsky Company bronstein properties Title Owne…" at bounding box center [815, 519] width 1115 height 490
copy h6 "barry rudofsky"
drag, startPoint x: 707, startPoint y: 376, endPoint x: 847, endPoint y: 394, distance: 141.2
click at [847, 394] on div "barry rudofsky Full Name barry rudofsky Company bronstein properties Title Owne…" at bounding box center [815, 519] width 1115 height 490
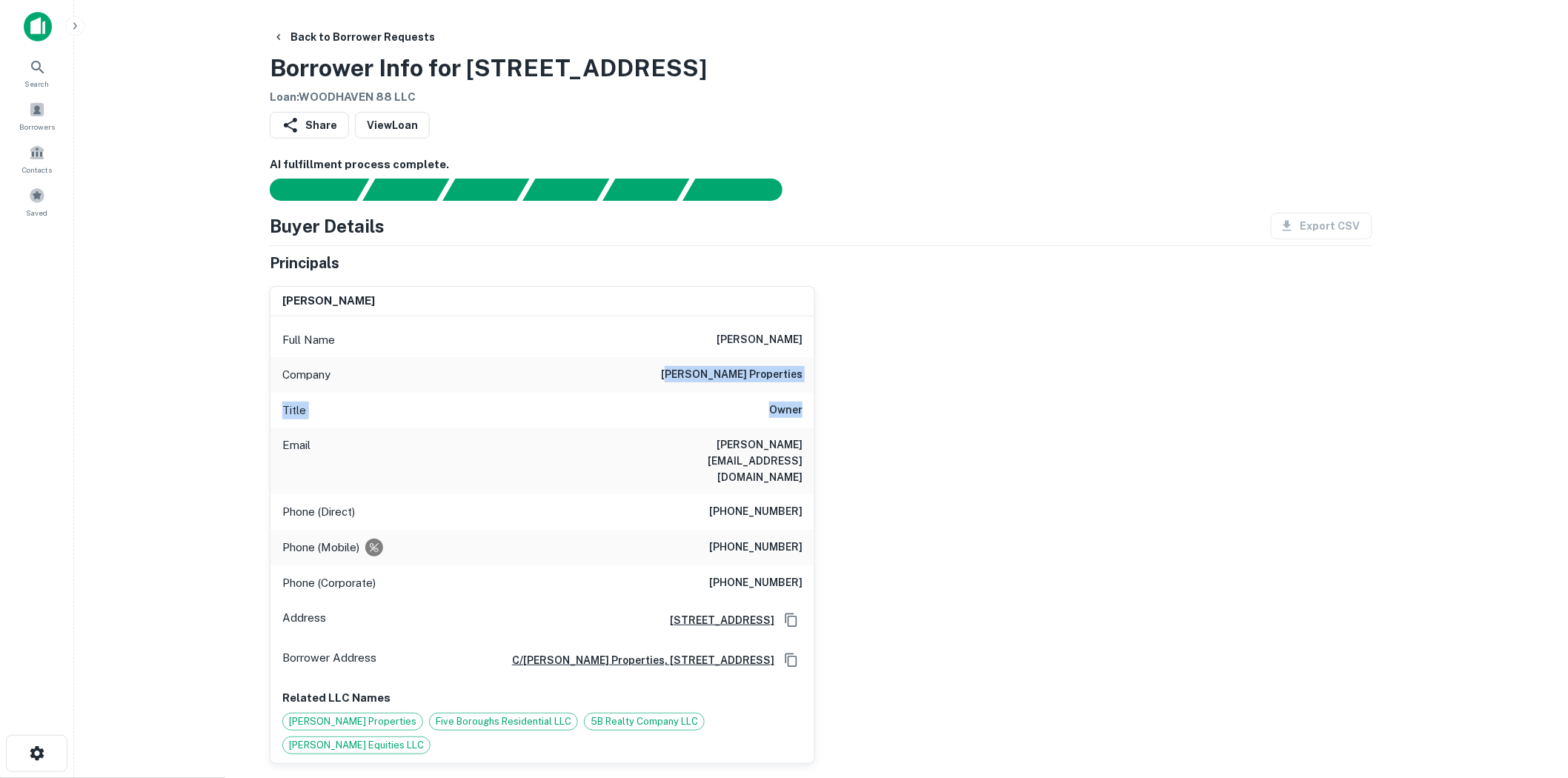
click at [828, 401] on div "barry rudofsky Full Name barry rudofsky Company bronstein properties Title Owne…" at bounding box center [815, 519] width 1115 height 490
click at [781, 391] on div "Company bronstein properties" at bounding box center [542, 375] width 544 height 35
drag, startPoint x: 769, startPoint y: 381, endPoint x: 831, endPoint y: 388, distance: 62.4
click at [831, 388] on div "barry rudofsky Full Name barry rudofsky Company bronstein properties Title Owne…" at bounding box center [815, 519] width 1115 height 490
copy h6 "bronstein properties"
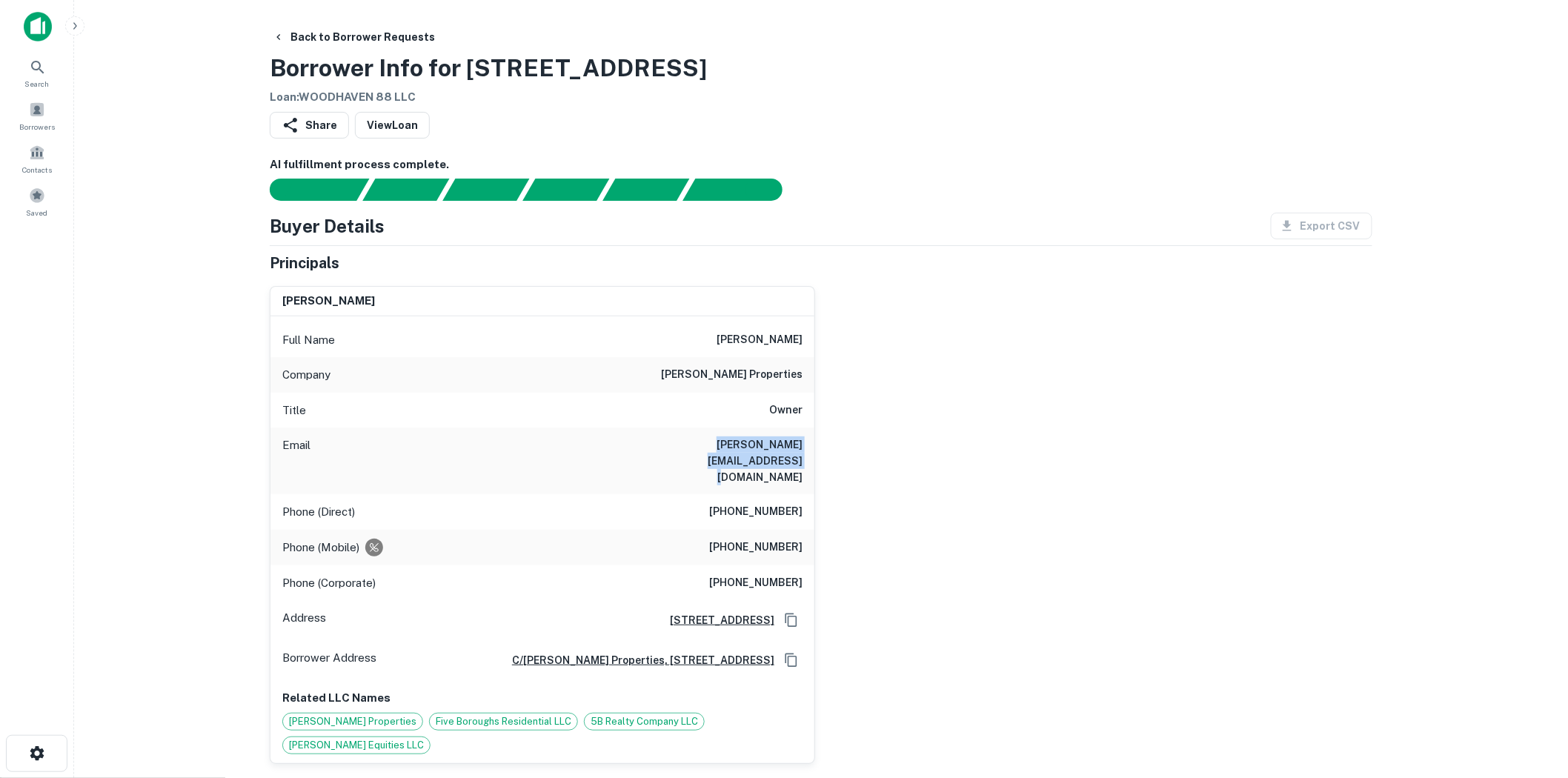
drag, startPoint x: 636, startPoint y: 438, endPoint x: 876, endPoint y: 447, distance: 240.2
click at [876, 447] on div "barry rudofsky Full Name barry rudofsky Company bronstein properties Title Owne…" at bounding box center [815, 519] width 1115 height 490
copy h6 "barry@bronsteinproperties.com"
drag, startPoint x: 473, startPoint y: 74, endPoint x: 724, endPoint y: 79, distance: 251.0
click at [724, 79] on div "Back to Borrower Requests Borrower Info for 9019 88th Ave Loan : WOODHAVEN 88 L…" at bounding box center [821, 65] width 1103 height 82
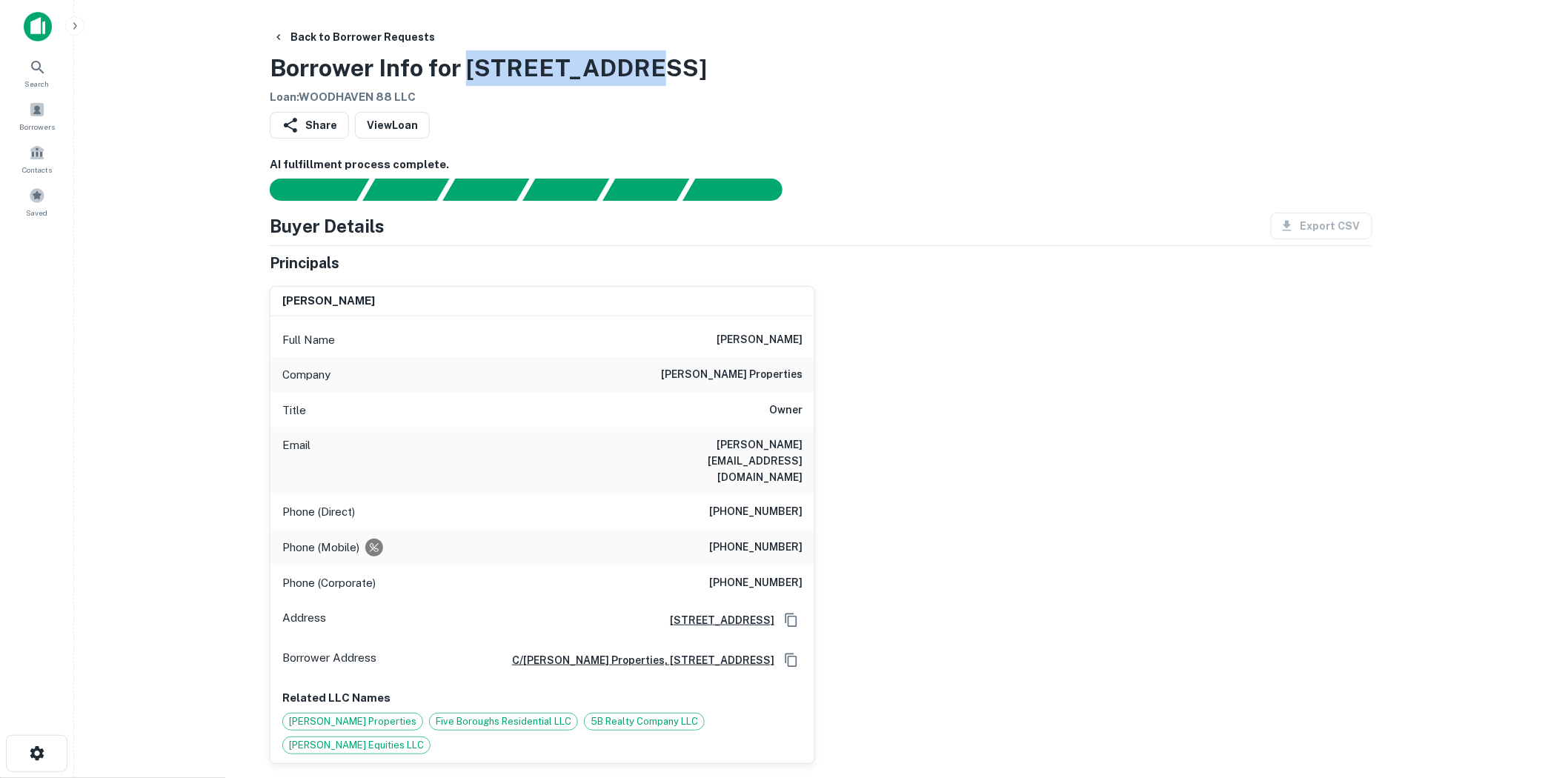
copy h3 "9019 88th Ave"
drag, startPoint x: 727, startPoint y: 517, endPoint x: 811, endPoint y: 510, distance: 84.3
click at [811, 530] on div "Phone (Mobile) (718) 261-5235" at bounding box center [542, 547] width 544 height 35
copy h6 "(718) 261-5235"
drag, startPoint x: 707, startPoint y: 477, endPoint x: 817, endPoint y: 477, distance: 110.0
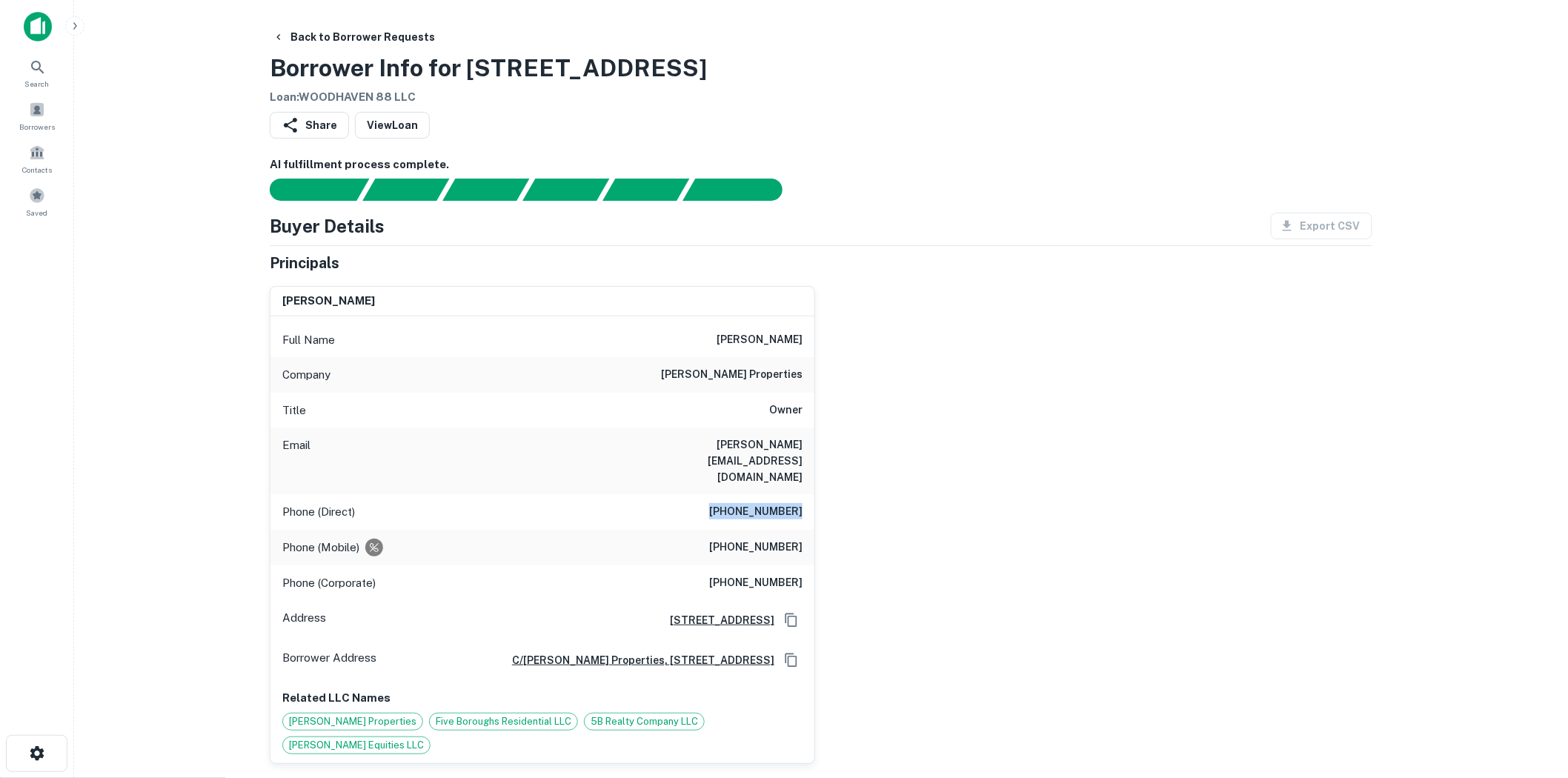
click at [817, 477] on div "barry rudofsky Full Name barry rudofsky Company bronstein properties Title Owne…" at bounding box center [815, 519] width 1115 height 490
click at [399, 116] on link "View Loan" at bounding box center [392, 125] width 75 height 27
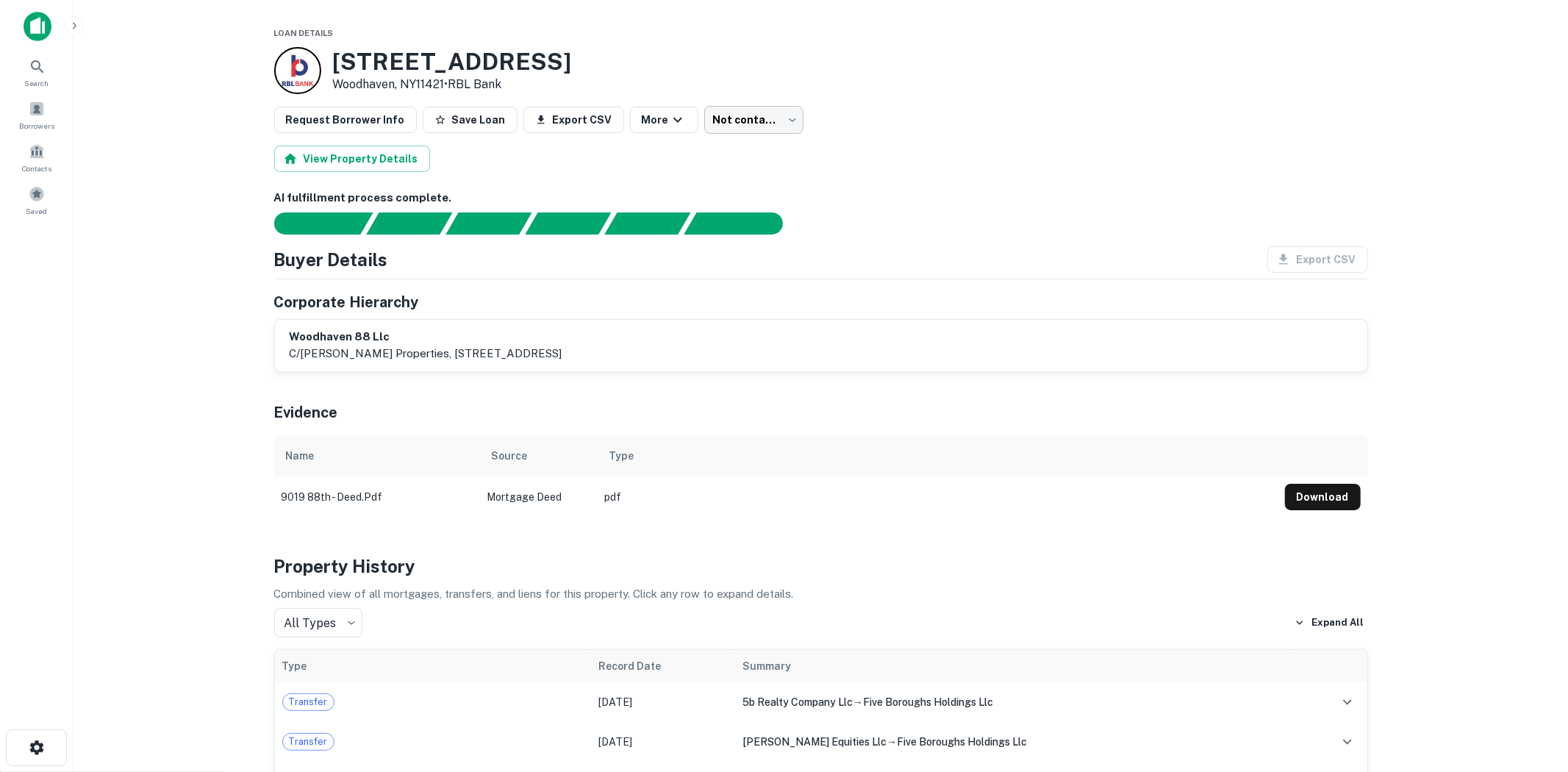
click at [721, 112] on body "Search Borrowers Contacts Saved Loan Details [STREET_ADDRESS] • RBL Bank Reques…" at bounding box center [784, 386] width 1568 height 772
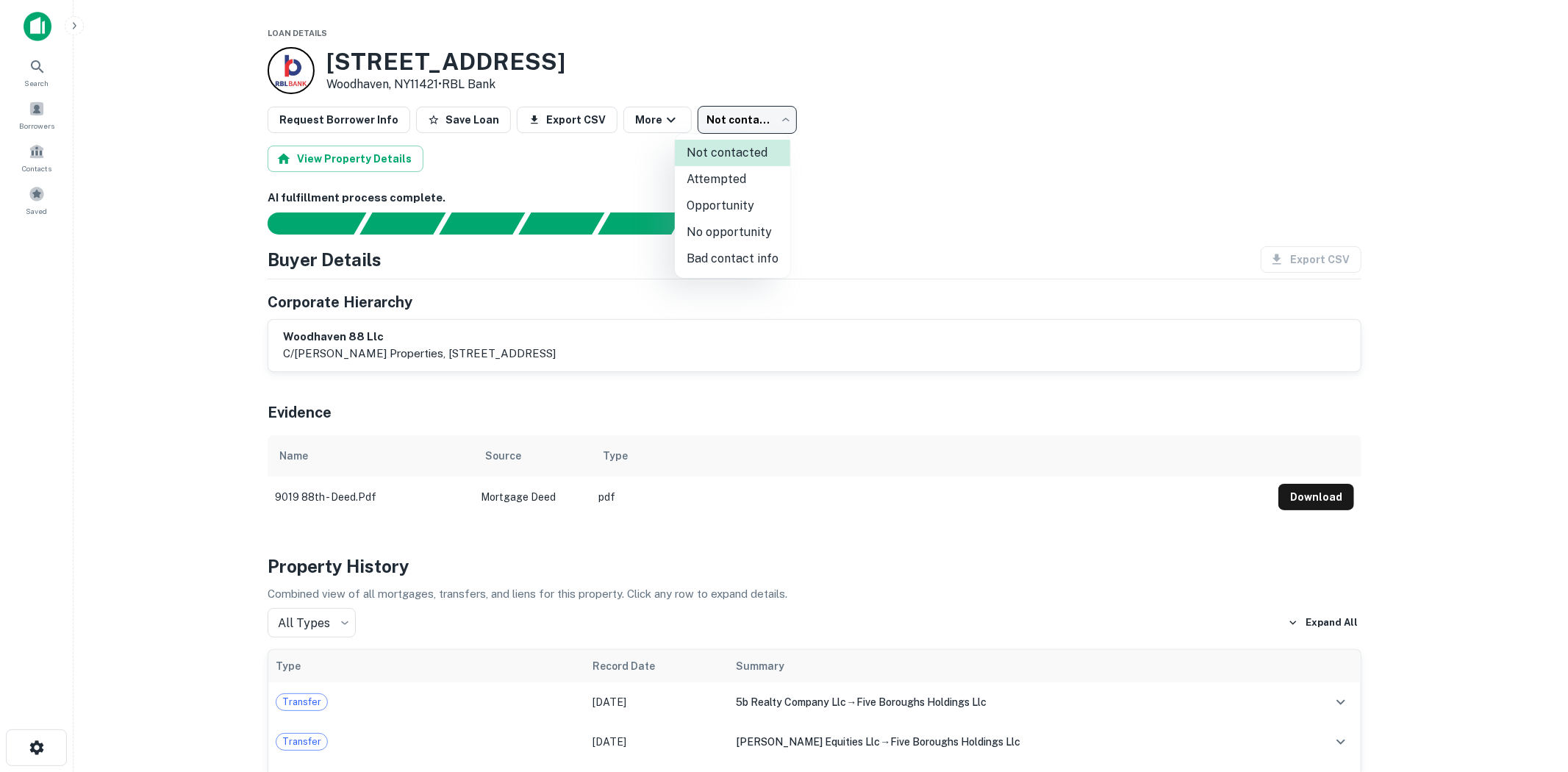
click at [760, 178] on li "Attempted" at bounding box center [732, 179] width 115 height 27
type input "*********"
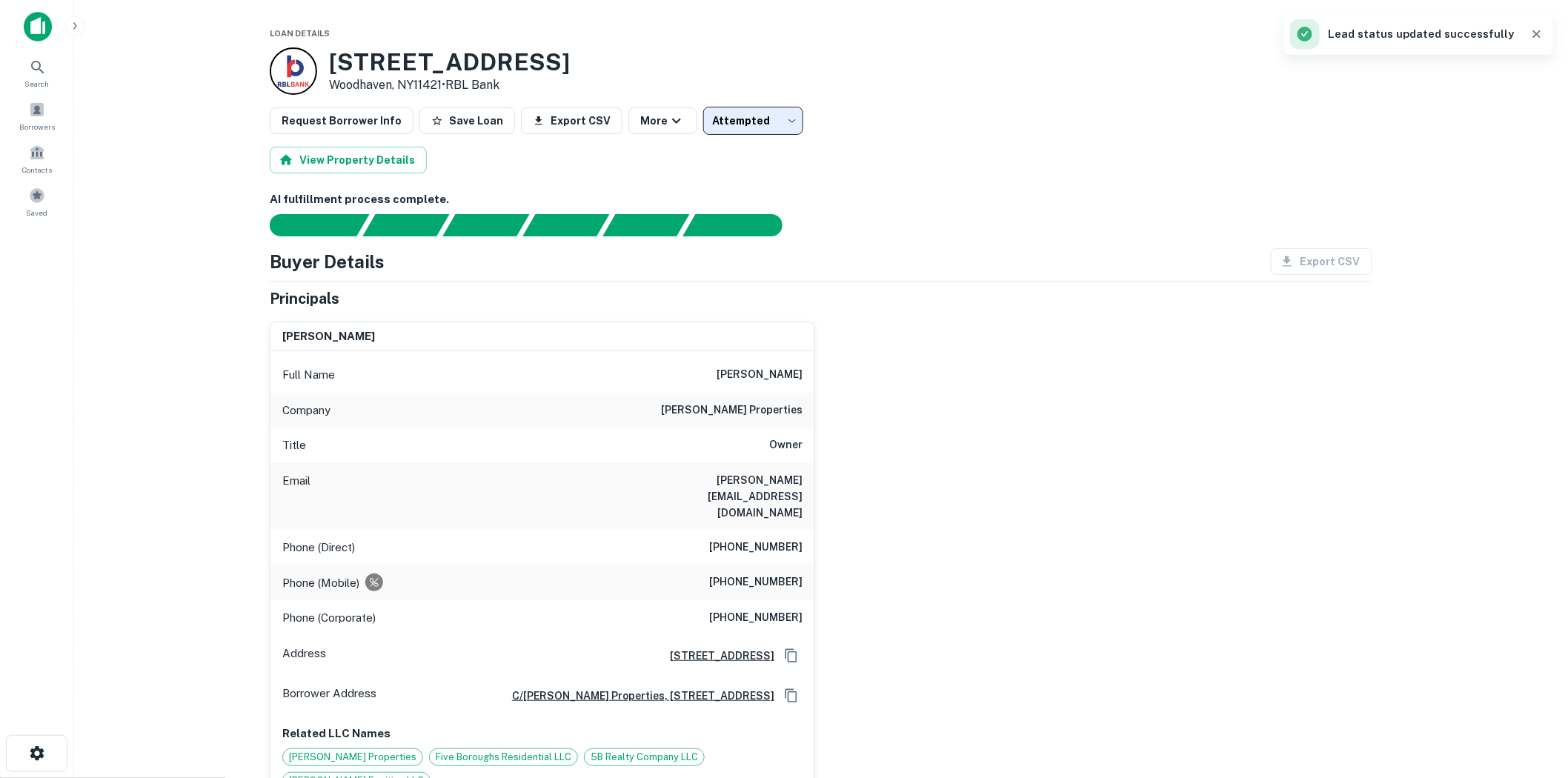
click at [1000, 171] on div "View Property Details" at bounding box center [821, 160] width 1103 height 27
click at [45, 114] on div "Borrowers" at bounding box center [37, 115] width 65 height 40
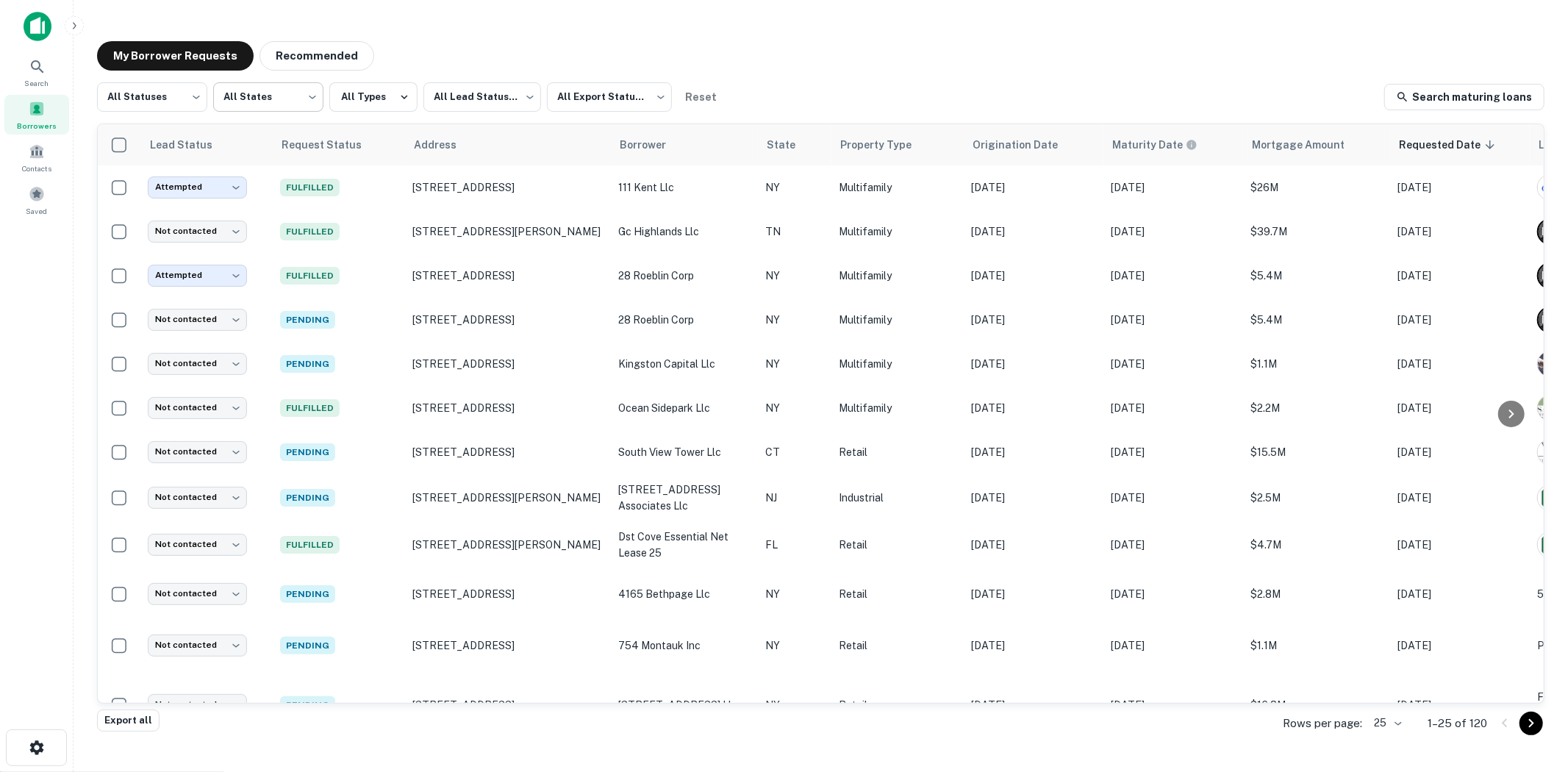
click at [255, 112] on body "Search Borrowers Contacts Saved My Borrower Requests Recommended All Statuses *…" at bounding box center [784, 386] width 1568 height 772
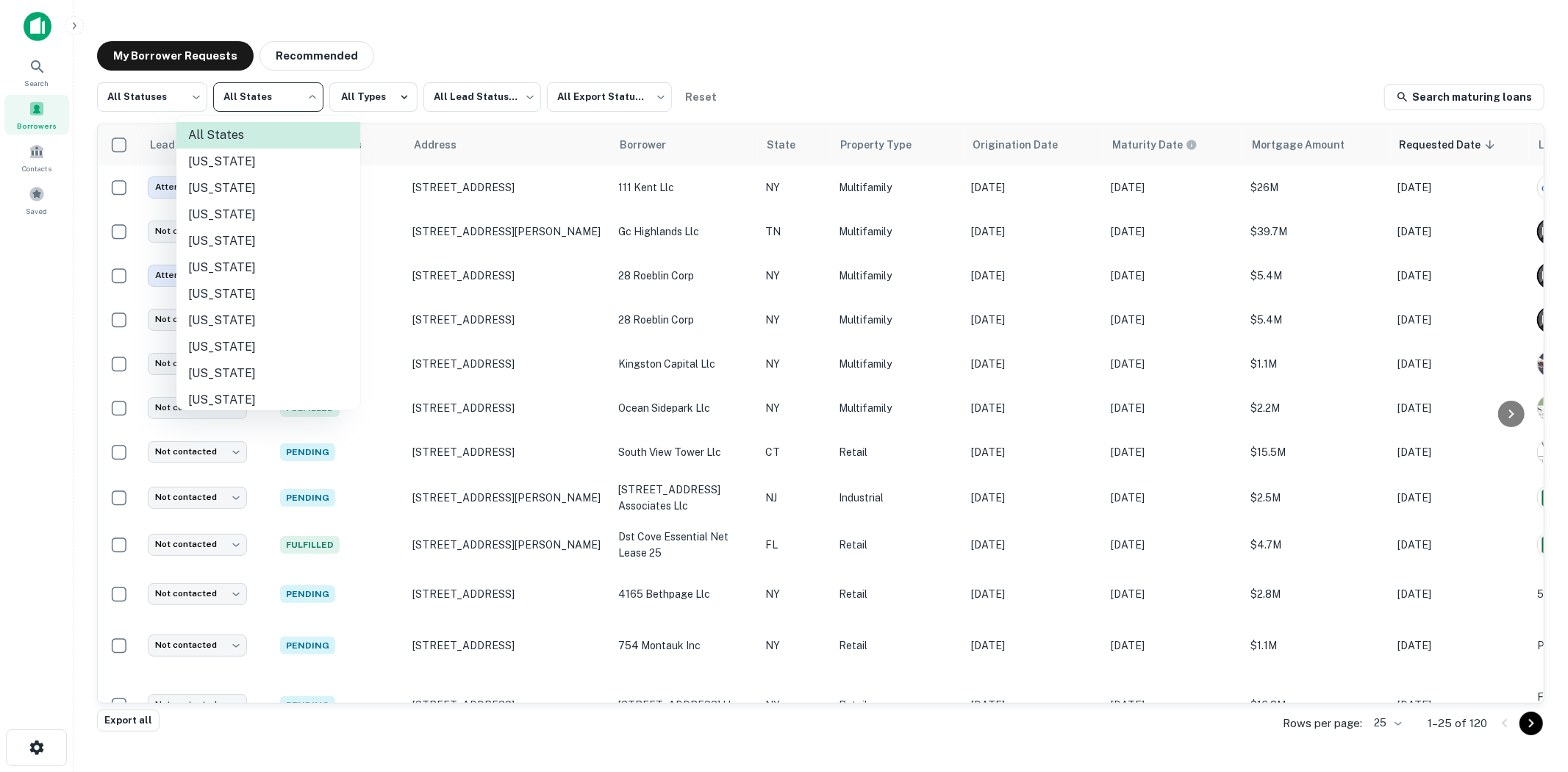
click at [182, 114] on div at bounding box center [784, 386] width 1568 height 772
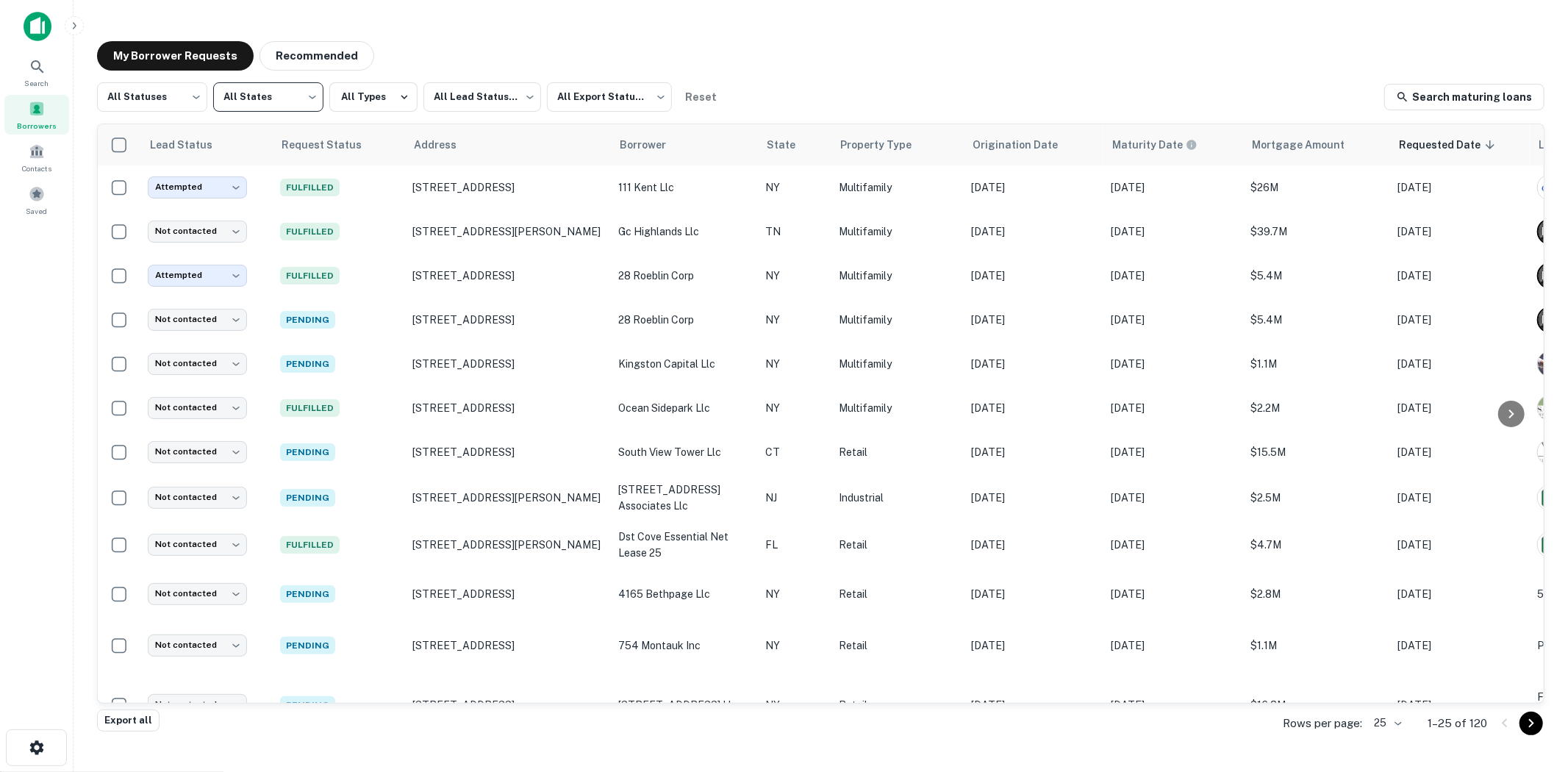
click at [182, 109] on div "All States [US_STATE] [US_STATE] [US_STATE] [US_STATE] [US_STATE] [US_STATE] [U…" at bounding box center [784, 386] width 1568 height 772
click at [186, 105] on body "Search Borrowers Contacts Saved My Borrower Requests Recommended All Statuses *…" at bounding box center [784, 386] width 1568 height 772
click at [193, 182] on li "Fulfilled" at bounding box center [152, 188] width 111 height 27
type input "*********"
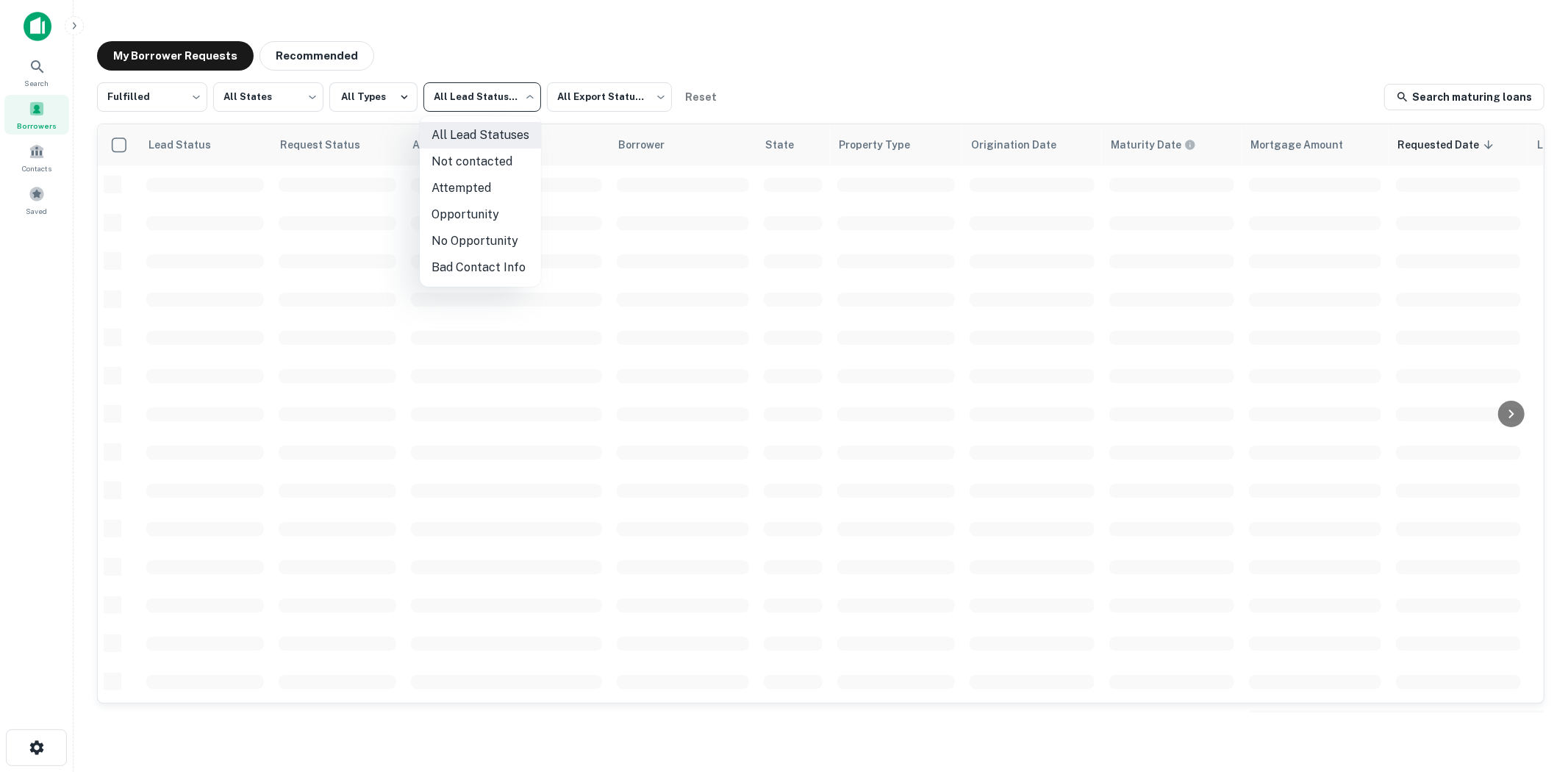
click at [490, 106] on body "Search Borrowers Contacts Saved My Borrower Requests Recommended Fulfilled ****…" at bounding box center [784, 386] width 1568 height 772
click at [497, 101] on div at bounding box center [784, 386] width 1568 height 772
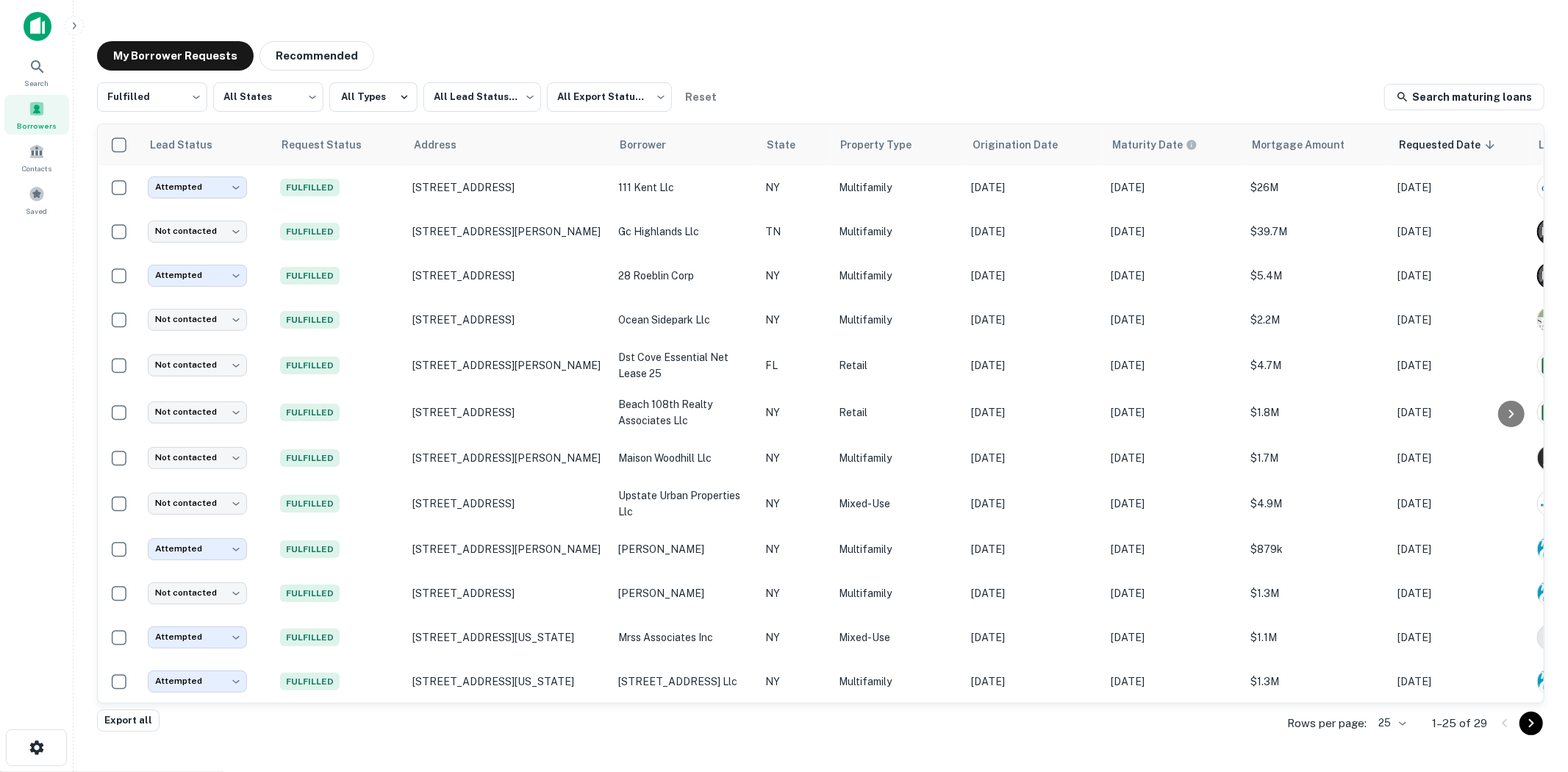
click at [520, 91] on div "All Lead Statuses Not contacted Attempted Opportunity No Opportunity Bad Contac…" at bounding box center [784, 386] width 1568 height 772
click at [485, 101] on body "Search Borrowers Contacts Saved My Borrower Requests Recommended Fulfilled ****…" at bounding box center [784, 386] width 1568 height 772
click at [483, 185] on li "Attempted" at bounding box center [480, 188] width 121 height 27
type input "*********"
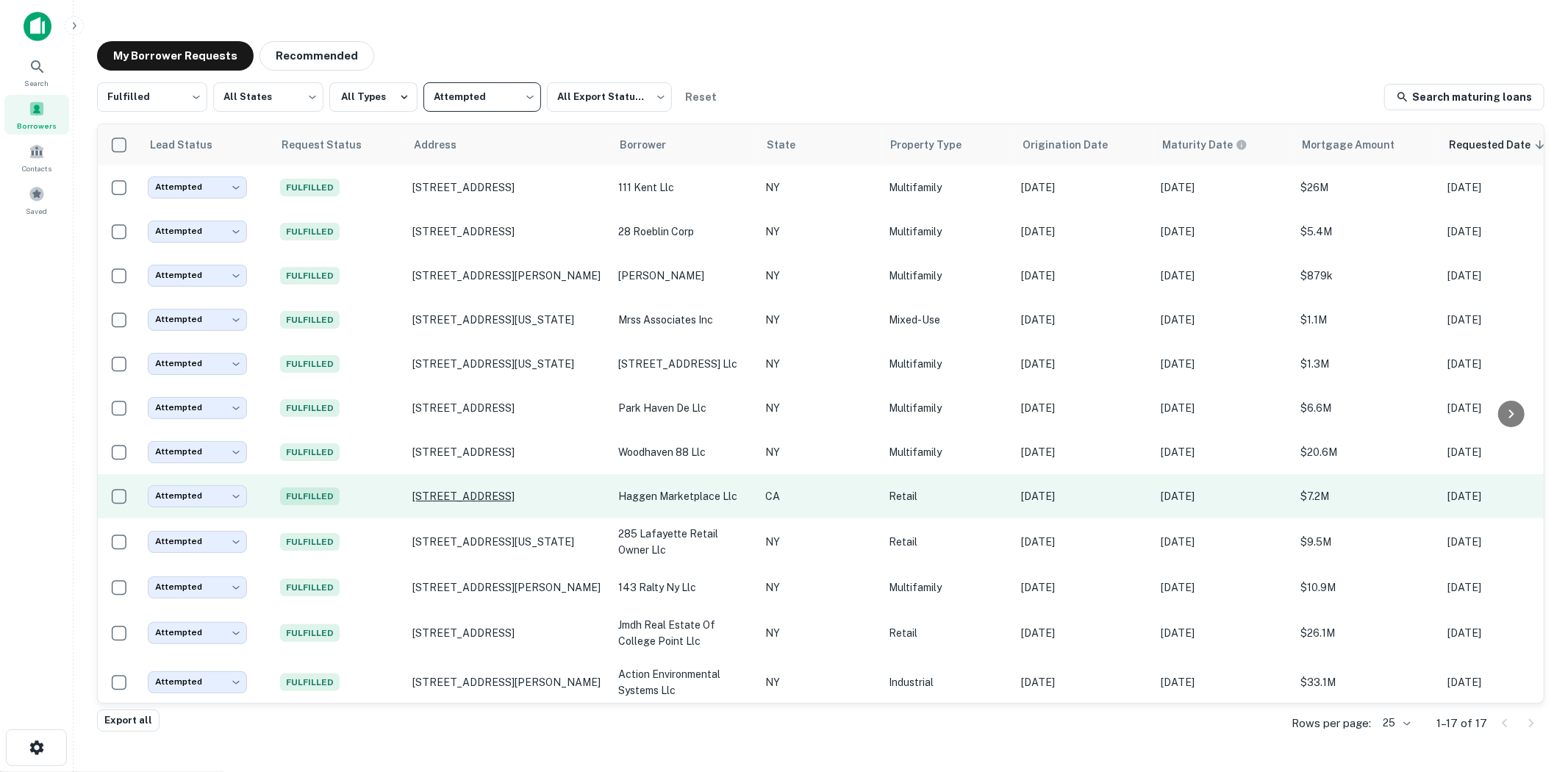
scroll to position [246, 0]
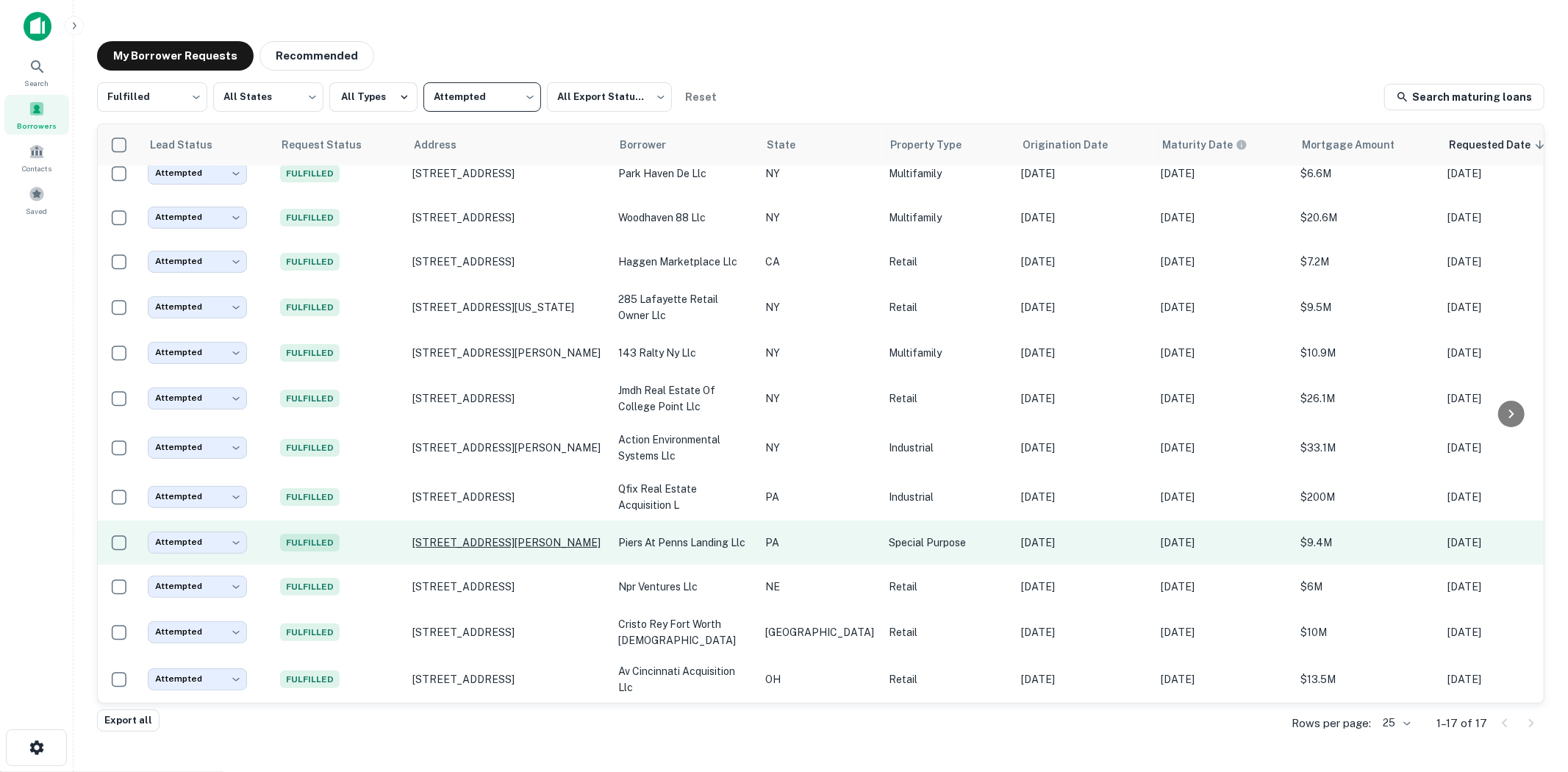
click at [497, 536] on p "[STREET_ADDRESS][PERSON_NAME]" at bounding box center [508, 542] width 191 height 13
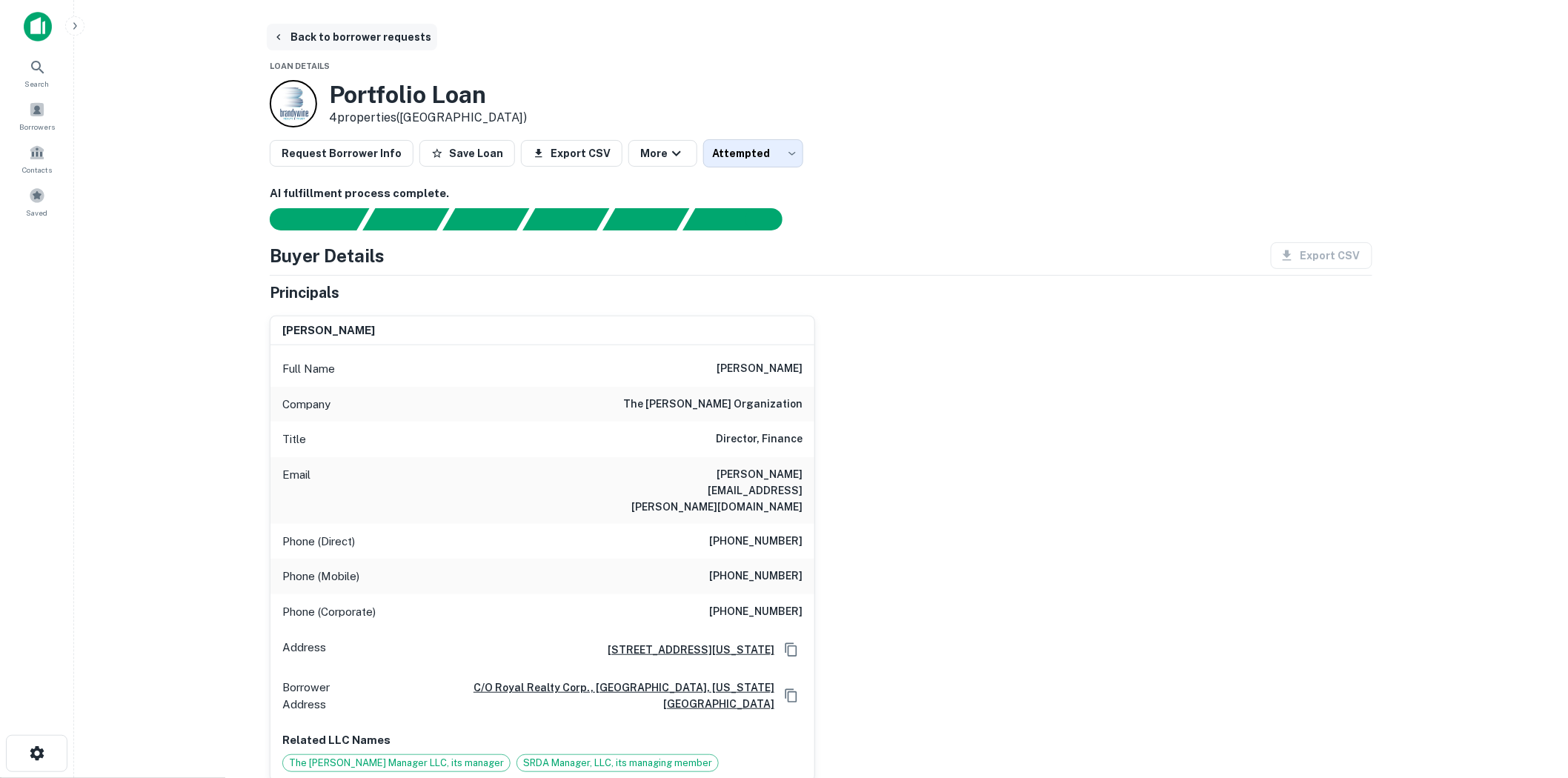
click at [287, 42] on button "Back to borrower requests" at bounding box center [352, 37] width 171 height 27
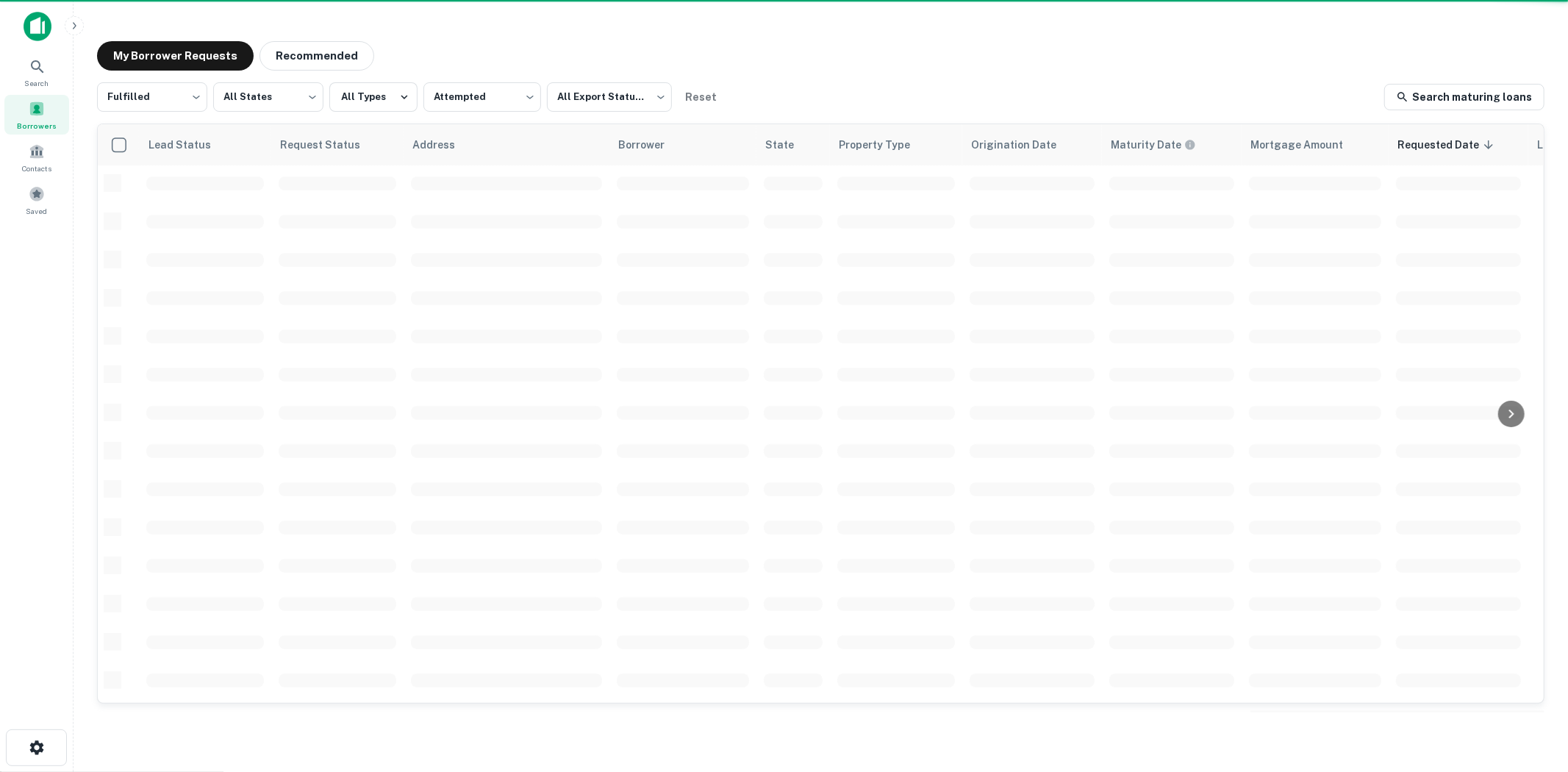
scroll to position [246, 0]
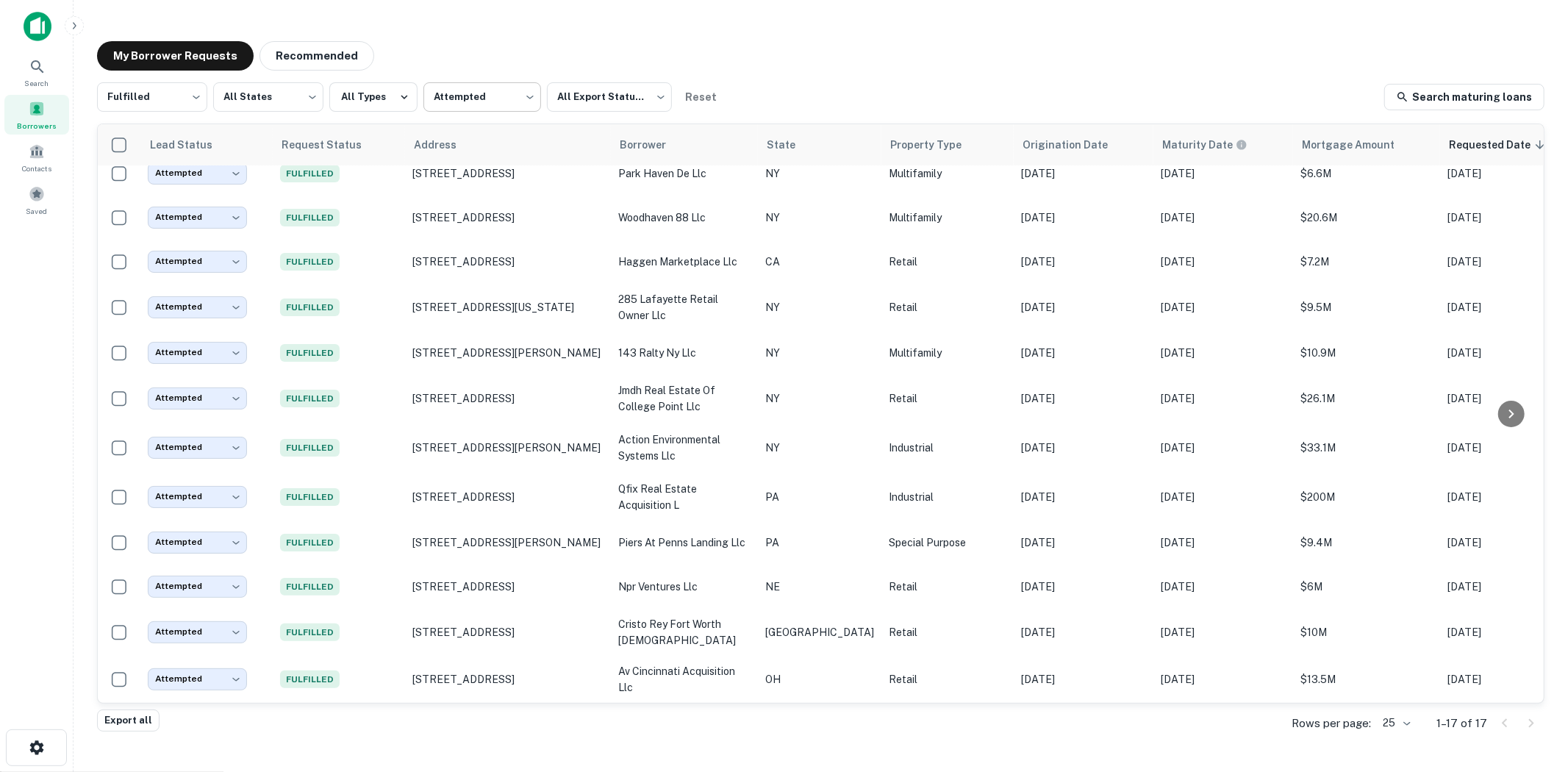
click at [502, 96] on body "Search Borrowers Contacts Saved My Borrower Requests Recommended Fulfilled ****…" at bounding box center [784, 386] width 1568 height 772
click at [494, 157] on li "Not contacted" at bounding box center [480, 162] width 121 height 27
type input "****"
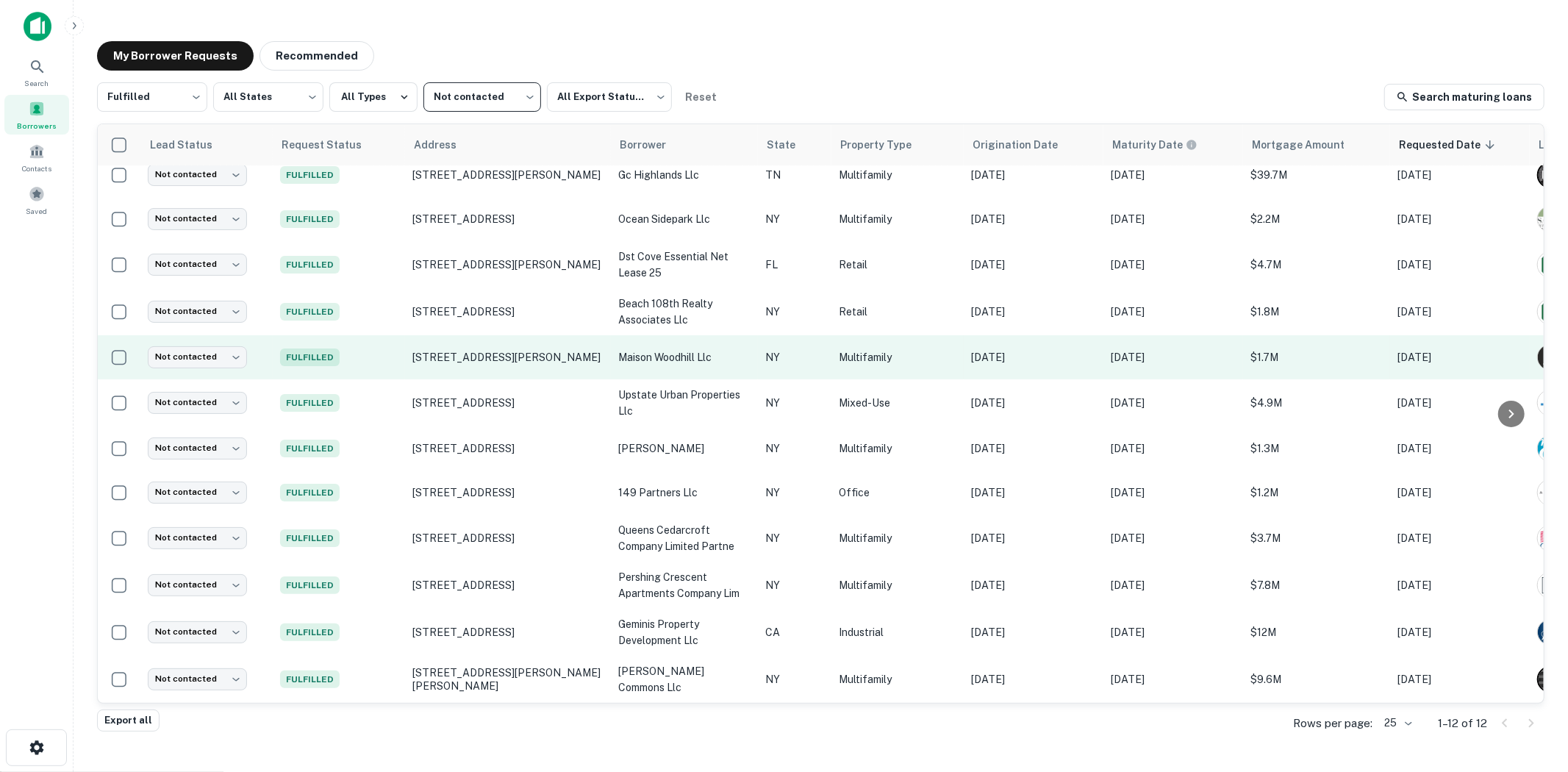
scroll to position [22, 0]
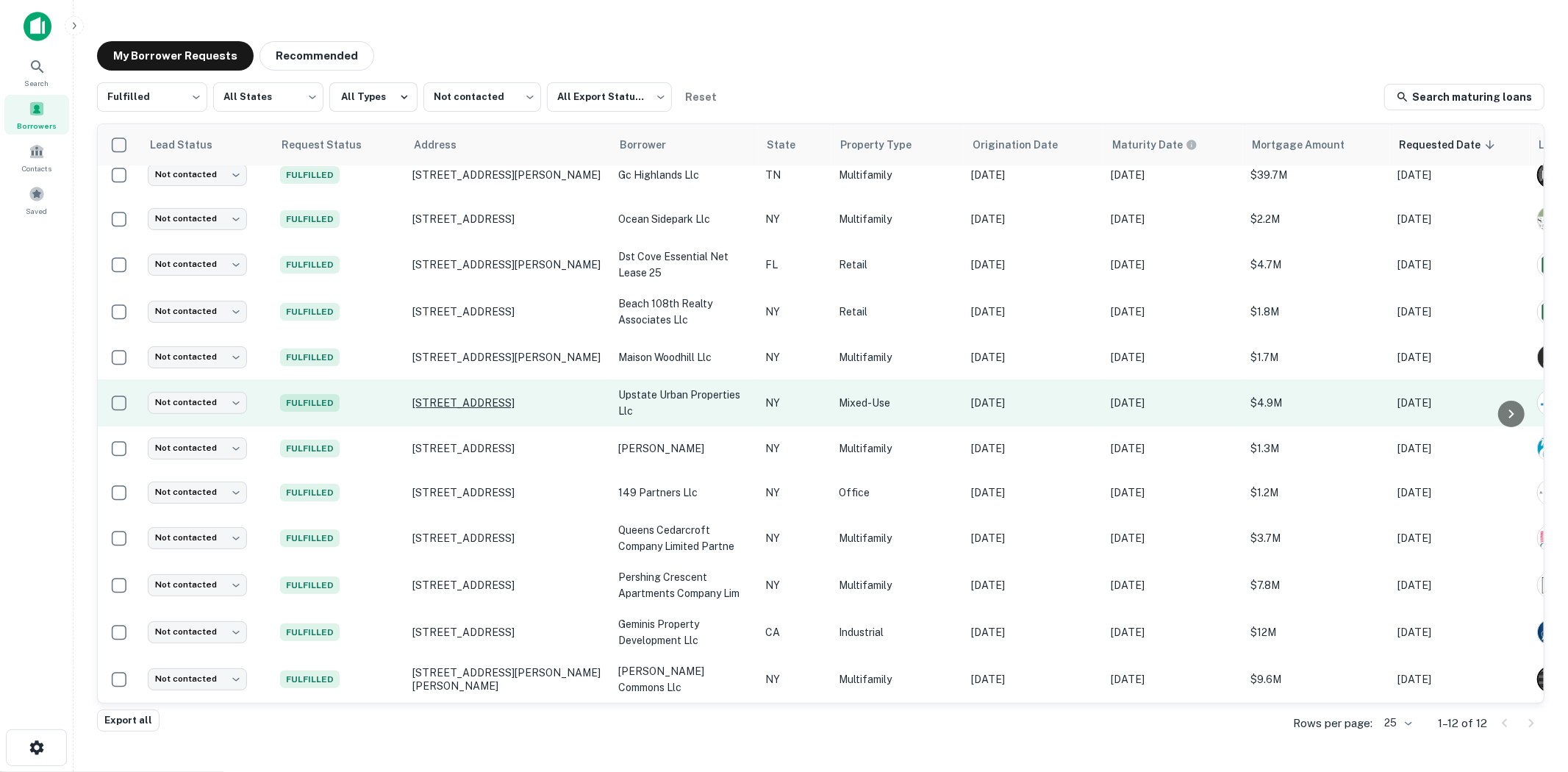
click at [545, 397] on p "[STREET_ADDRESS]" at bounding box center [508, 403] width 191 height 13
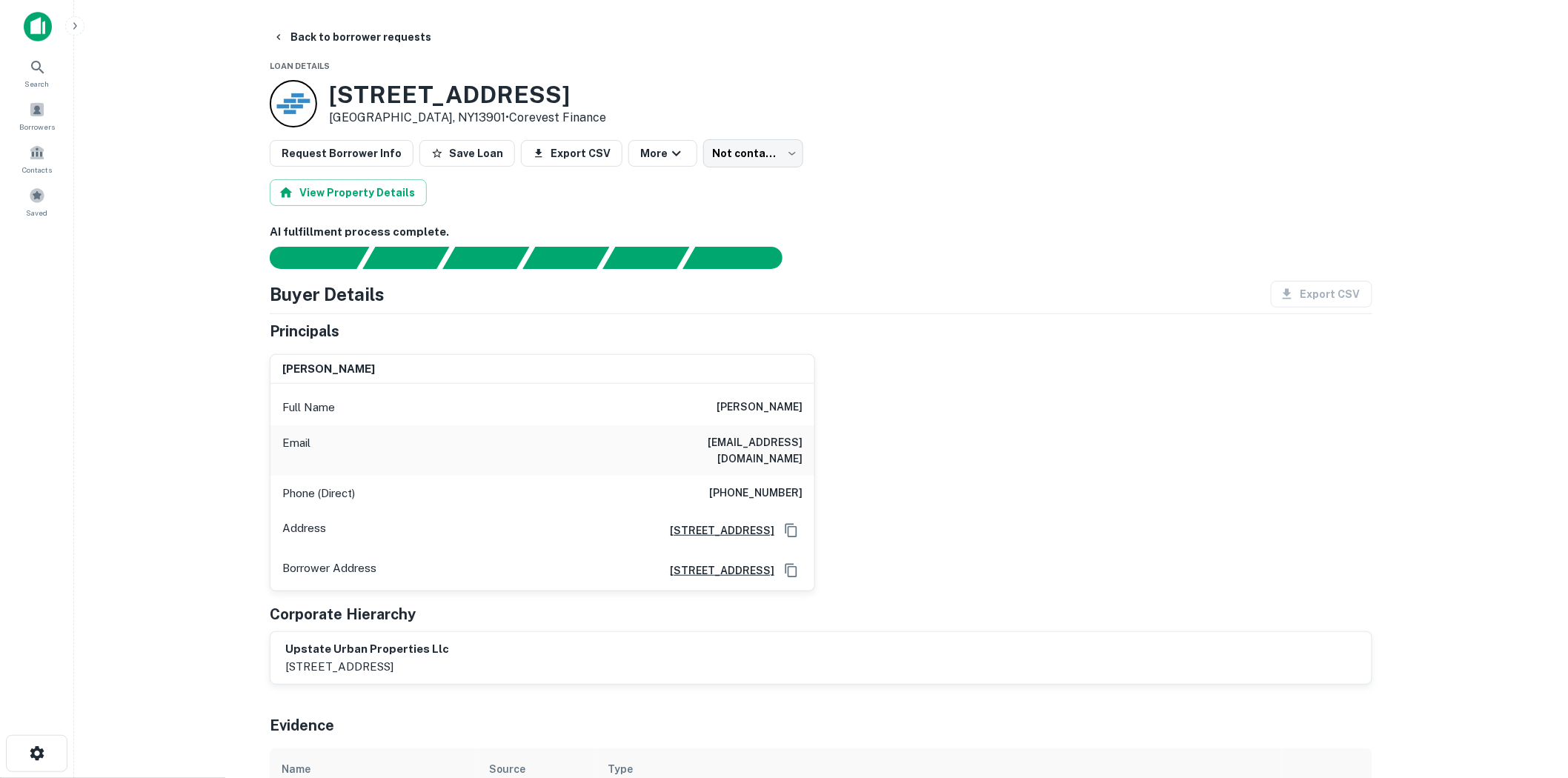
drag, startPoint x: 725, startPoint y: 405, endPoint x: 838, endPoint y: 403, distance: 113.0
click at [838, 403] on div "[PERSON_NAME] Full Name [PERSON_NAME] Email [EMAIL_ADDRESS][DOMAIN_NAME] Phone …" at bounding box center [815, 467] width 1115 height 250
copy h6 "[PERSON_NAME]"
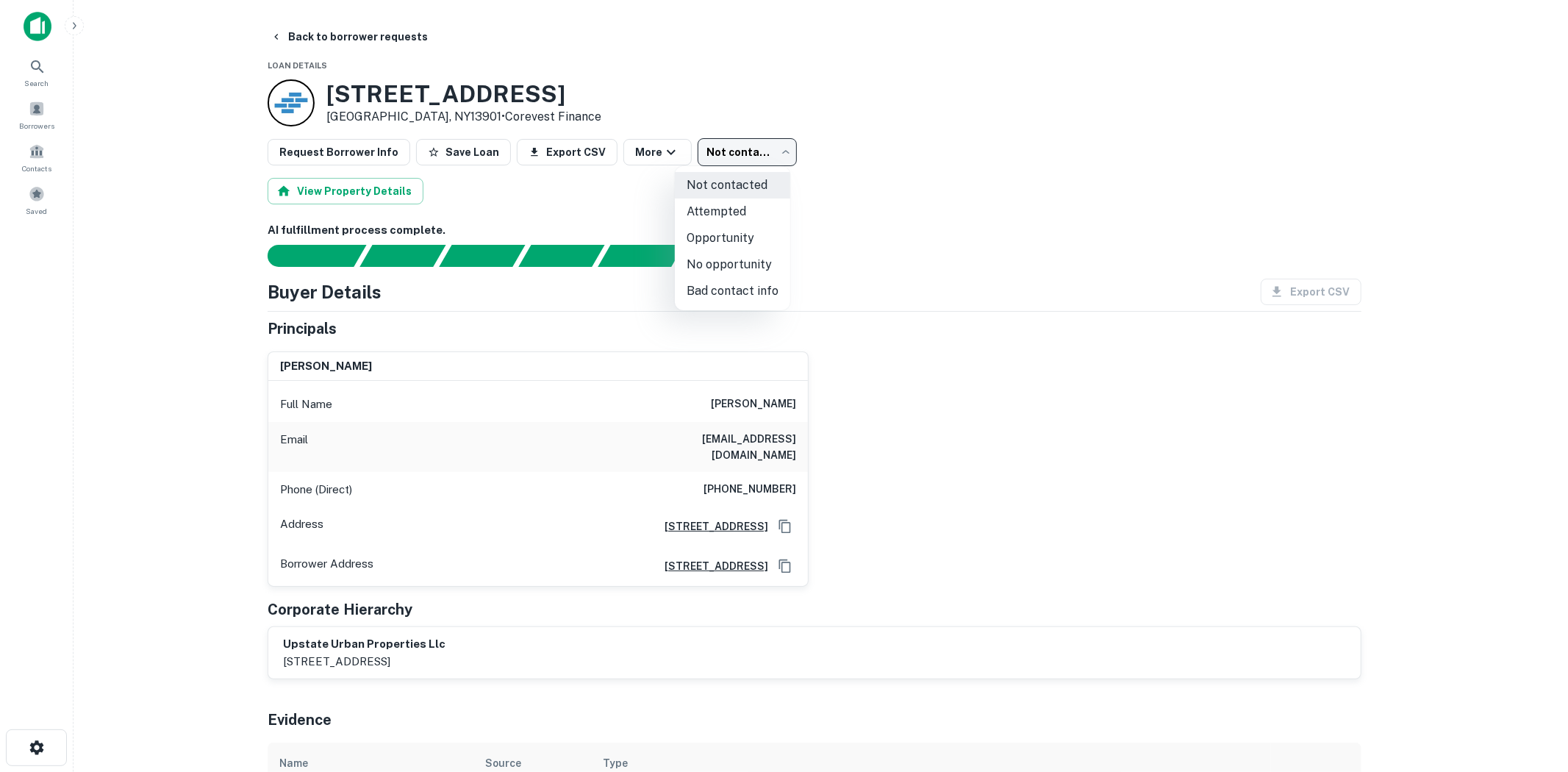
click at [705, 146] on body "Search Borrowers Contacts Saved Back to borrower requests Loan Details [STREET_…" at bounding box center [784, 386] width 1568 height 772
click at [747, 269] on li "No opportunity" at bounding box center [732, 265] width 115 height 27
type input "**********"
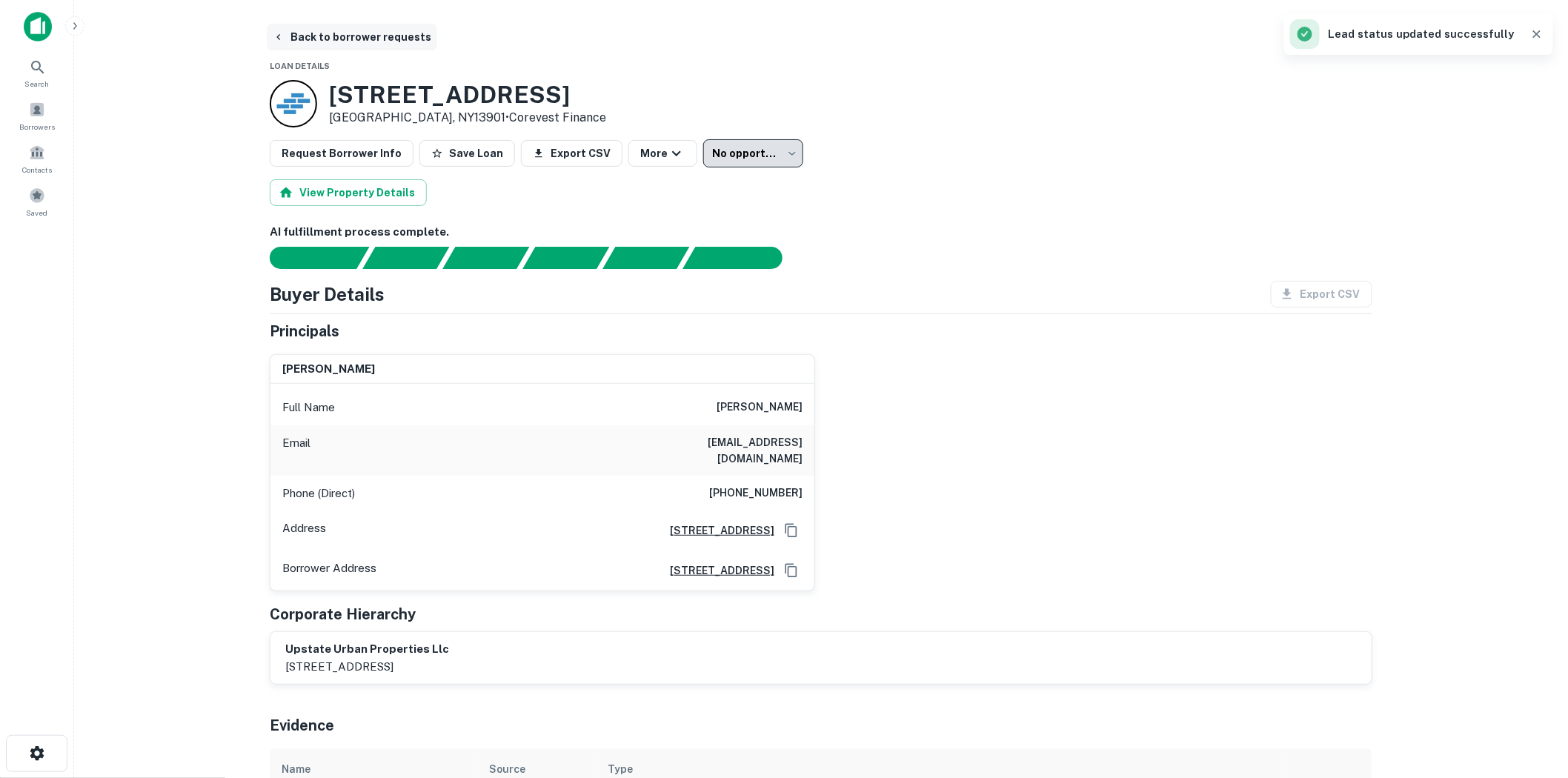
click at [279, 38] on icon "button" at bounding box center [278, 36] width 12 height 12
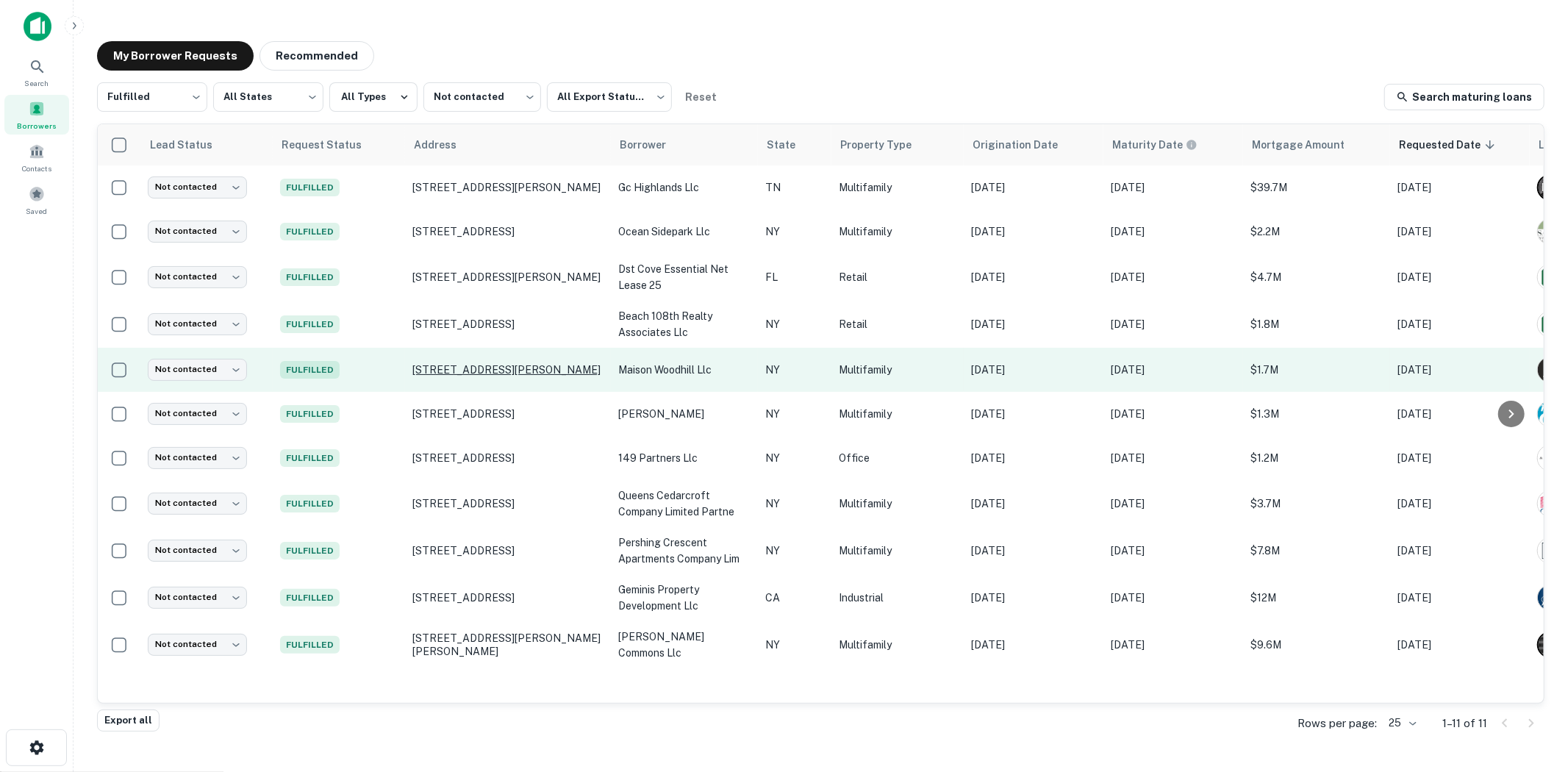
click at [553, 368] on p "[STREET_ADDRESS][PERSON_NAME]" at bounding box center [508, 369] width 191 height 13
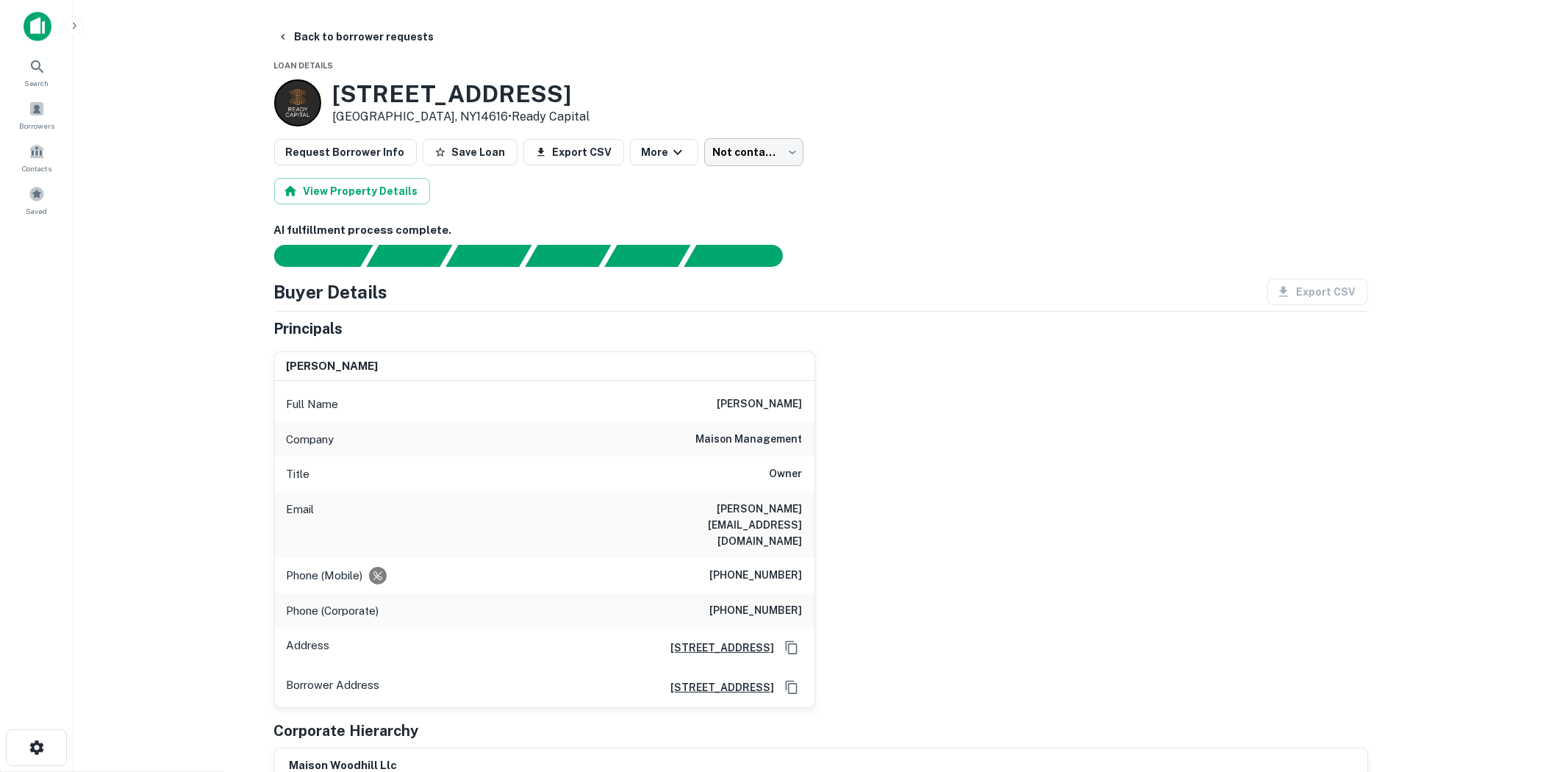
click at [712, 143] on body "Search Borrowers Contacts Saved Back to borrower requests Loan Details [STREET_…" at bounding box center [784, 386] width 1568 height 772
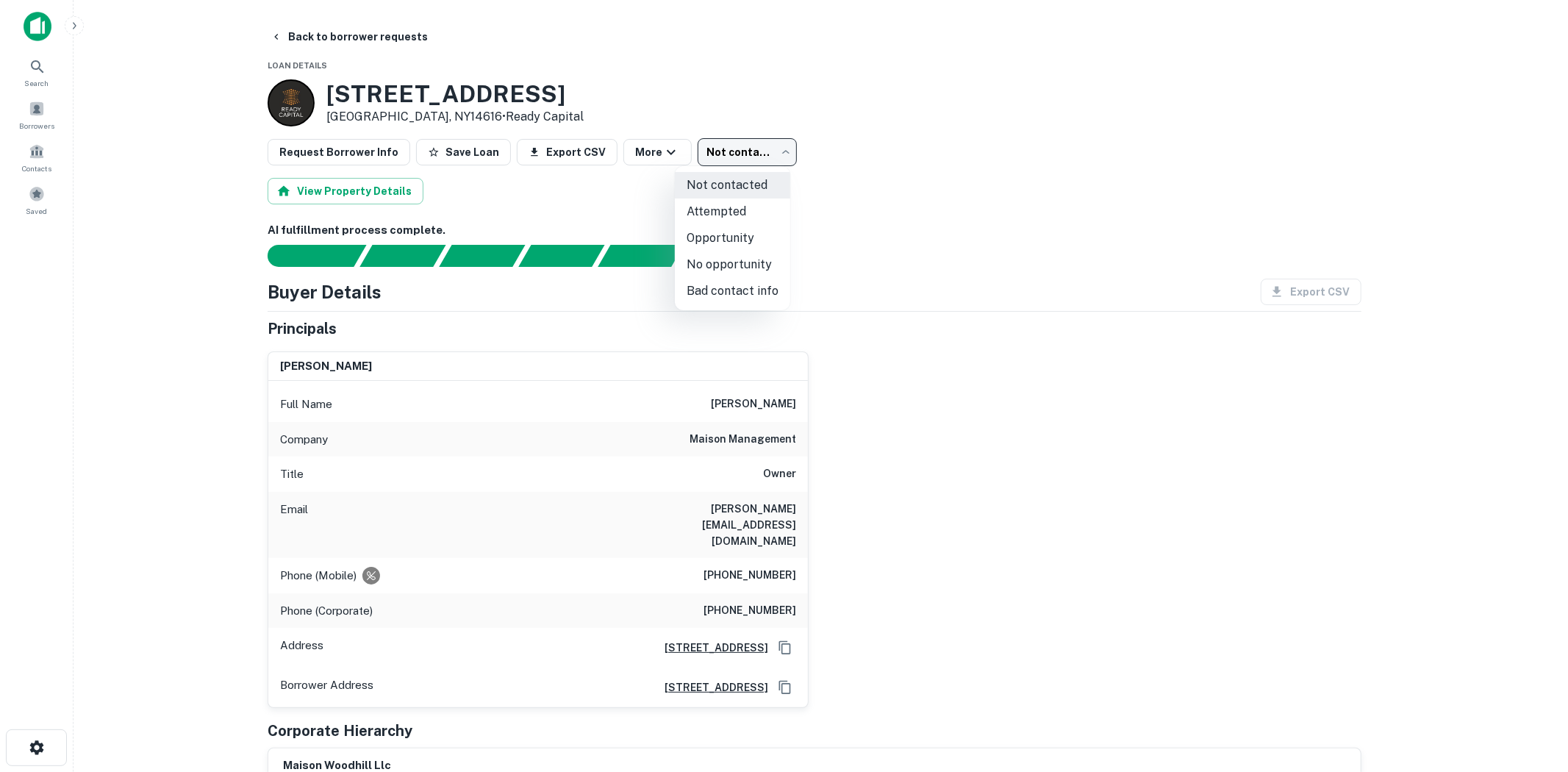
click at [735, 218] on li "Attempted" at bounding box center [732, 211] width 115 height 27
type input "*********"
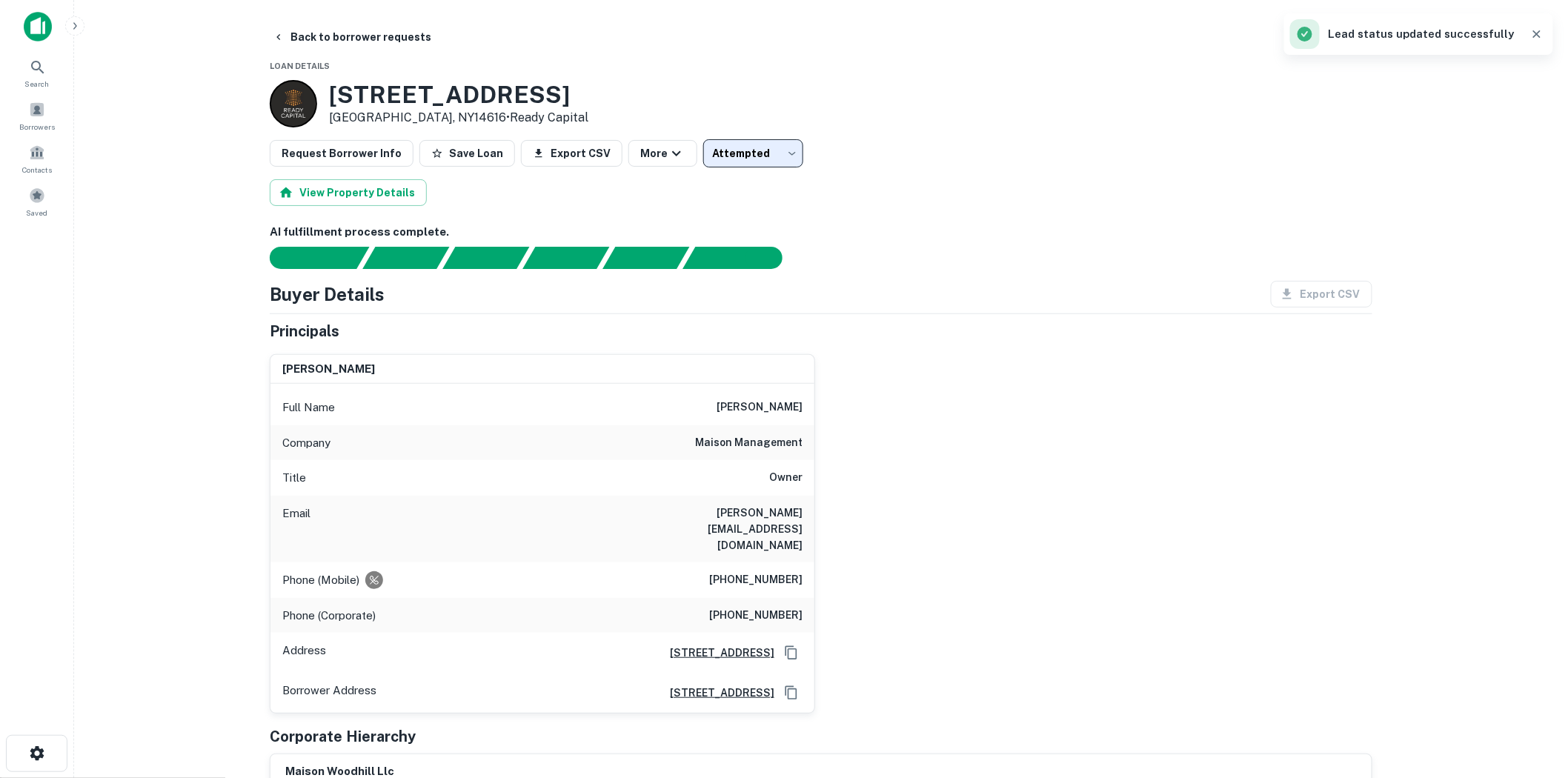
drag, startPoint x: 247, startPoint y: 33, endPoint x: 273, endPoint y: 35, distance: 26.1
click at [248, 33] on main "Back to borrower requests Loan Details [STREET_ADDRESS][PERSON_NAME] • Ready Ca…" at bounding box center [821, 389] width 1494 height 778
click at [278, 35] on icon "button" at bounding box center [278, 37] width 4 height 6
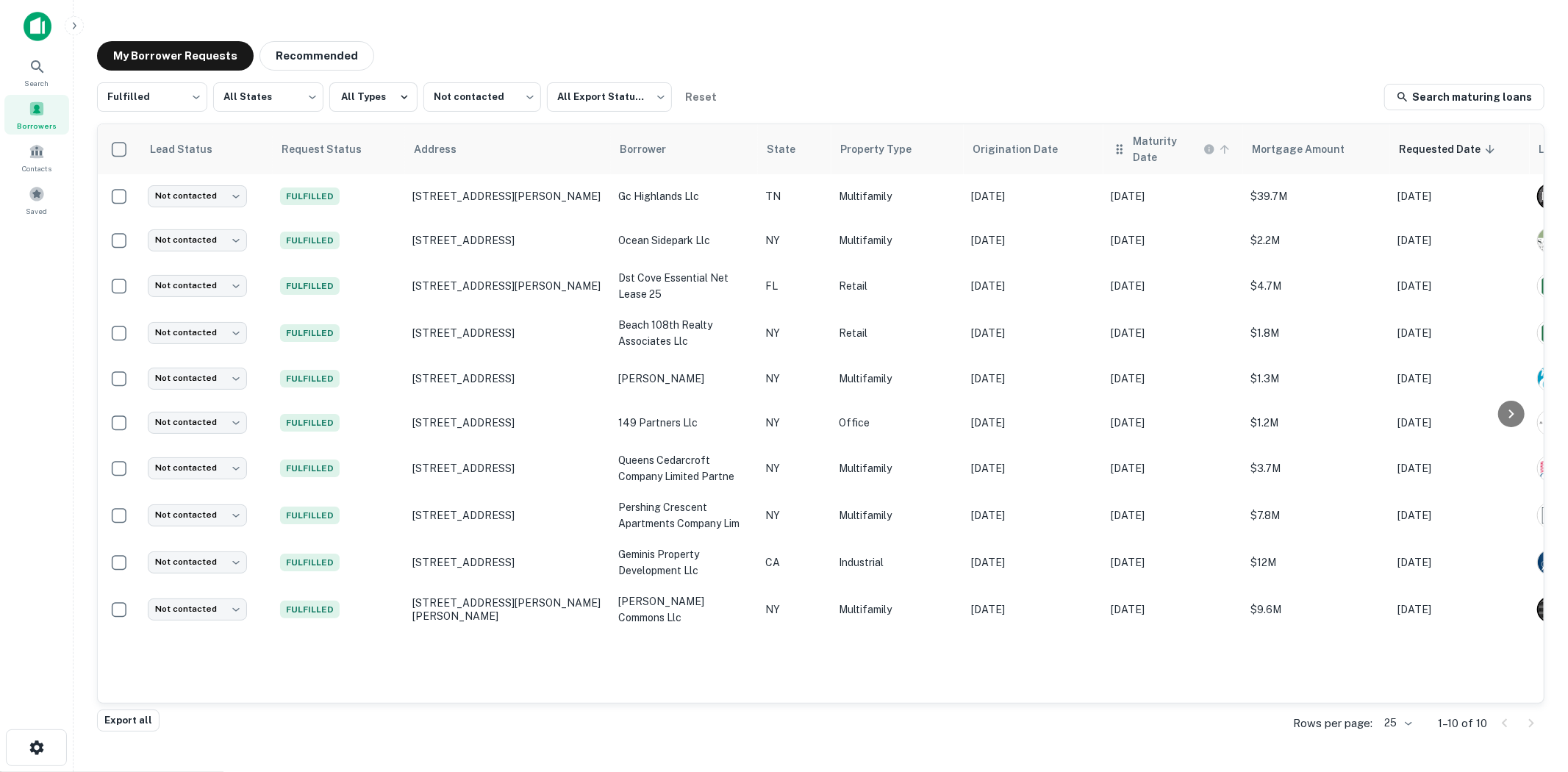
click at [1137, 148] on h6 "Maturity Date" at bounding box center [1166, 149] width 68 height 32
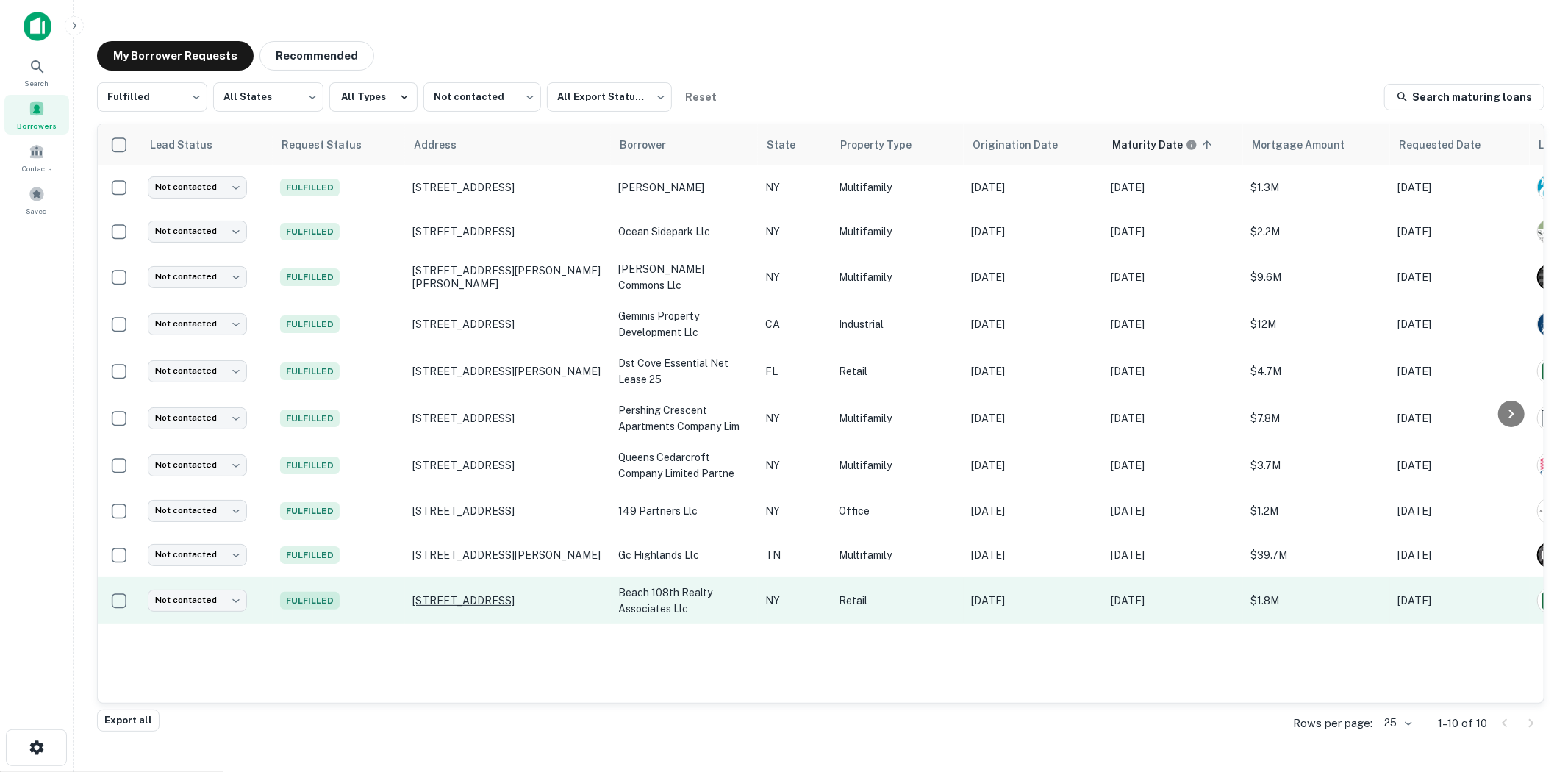
click at [501, 594] on p "[STREET_ADDRESS]" at bounding box center [508, 600] width 191 height 13
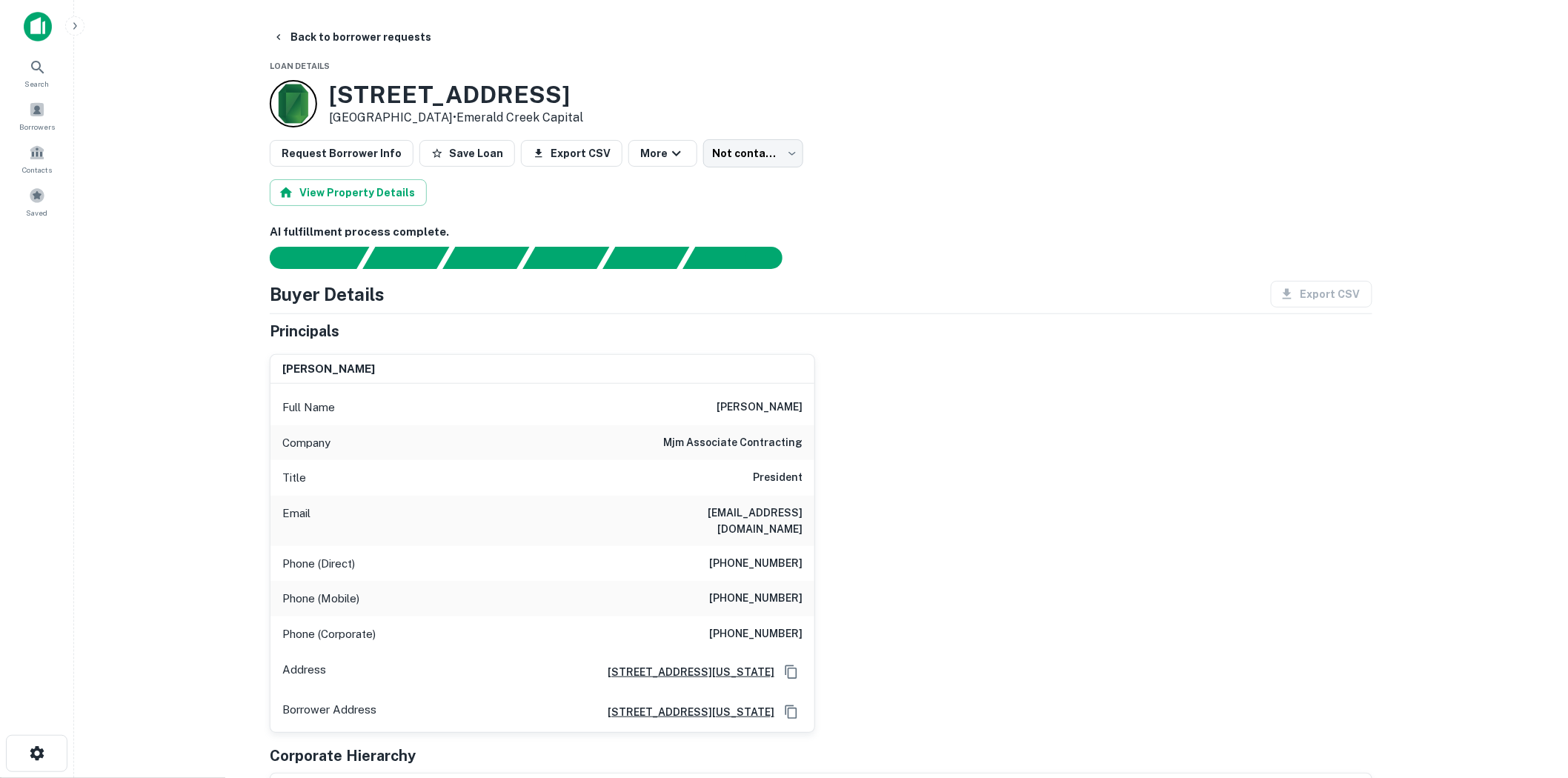
drag, startPoint x: 725, startPoint y: 415, endPoint x: 846, endPoint y: 413, distance: 121.0
click at [846, 413] on div "[PERSON_NAME] Full Name [PERSON_NAME] Company mjm associate contracting Title P…" at bounding box center [815, 537] width 1115 height 391
copy h6 "[PERSON_NAME]"
drag, startPoint x: 671, startPoint y: 439, endPoint x: 821, endPoint y: 444, distance: 150.1
click at [821, 444] on div "[PERSON_NAME] Full Name [PERSON_NAME] Company mjm associate contracting Title P…" at bounding box center [815, 537] width 1115 height 391
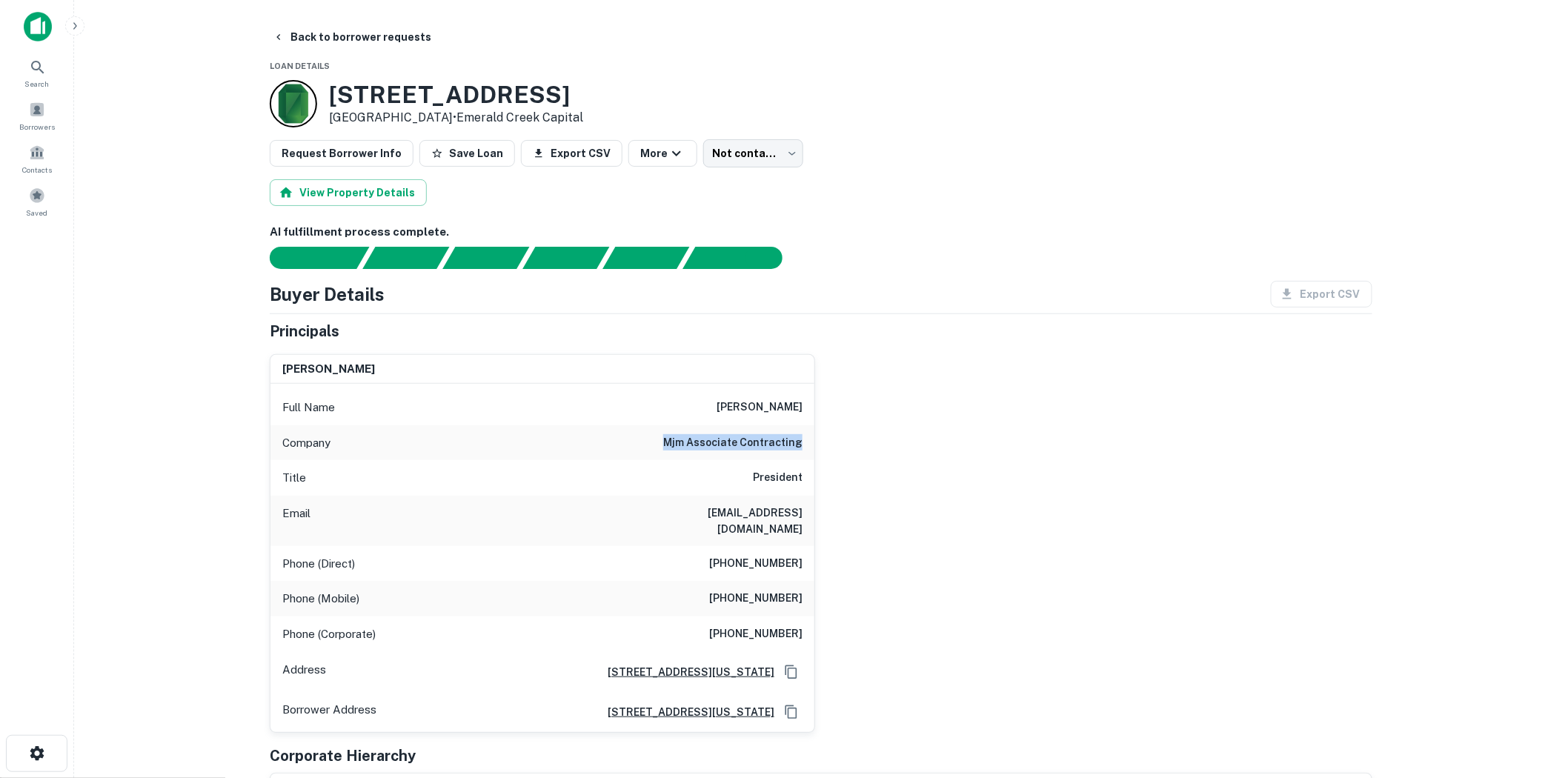
copy h6 "mjm associate contracting"
drag, startPoint x: 642, startPoint y: 509, endPoint x: 805, endPoint y: 515, distance: 163.1
click at [805, 515] on div "Email [EMAIL_ADDRESS][DOMAIN_NAME]" at bounding box center [542, 521] width 544 height 51
copy h6 "[EMAIL_ADDRESS][DOMAIN_NAME]"
drag, startPoint x: 723, startPoint y: 585, endPoint x: 921, endPoint y: 585, distance: 198.0
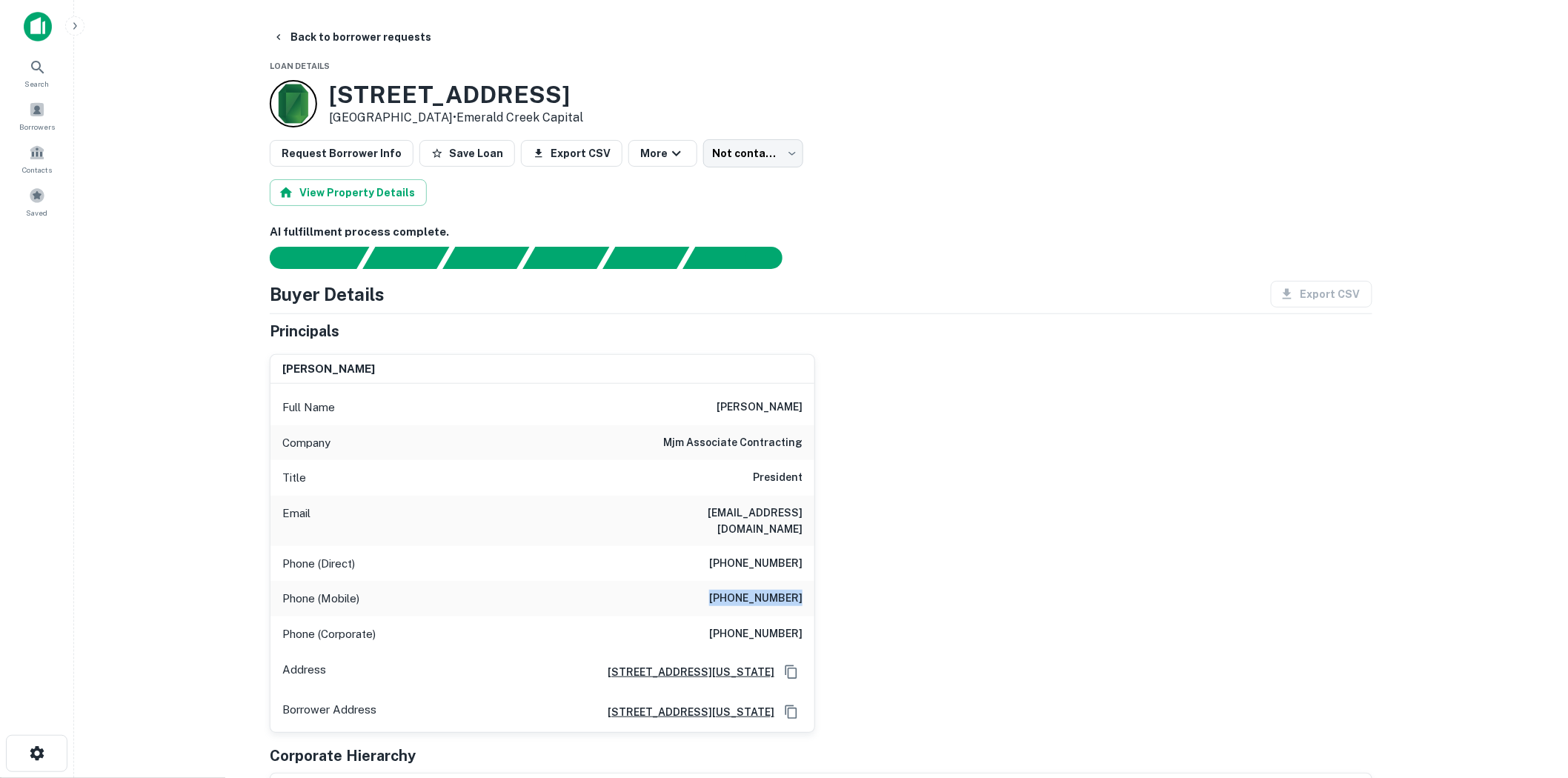
click at [921, 585] on div "[PERSON_NAME] Full Name [PERSON_NAME] Company mjm associate contracting Title P…" at bounding box center [815, 537] width 1115 height 391
copy h6 "[PHONE_NUMBER]"
drag, startPoint x: 394, startPoint y: 99, endPoint x: 625, endPoint y: 101, distance: 231.0
click at [625, 101] on div "[STREET_ADDRESS] • Emerald Creek Capital" at bounding box center [821, 104] width 1103 height 48
copy h3 "[STREET_ADDRESS]"
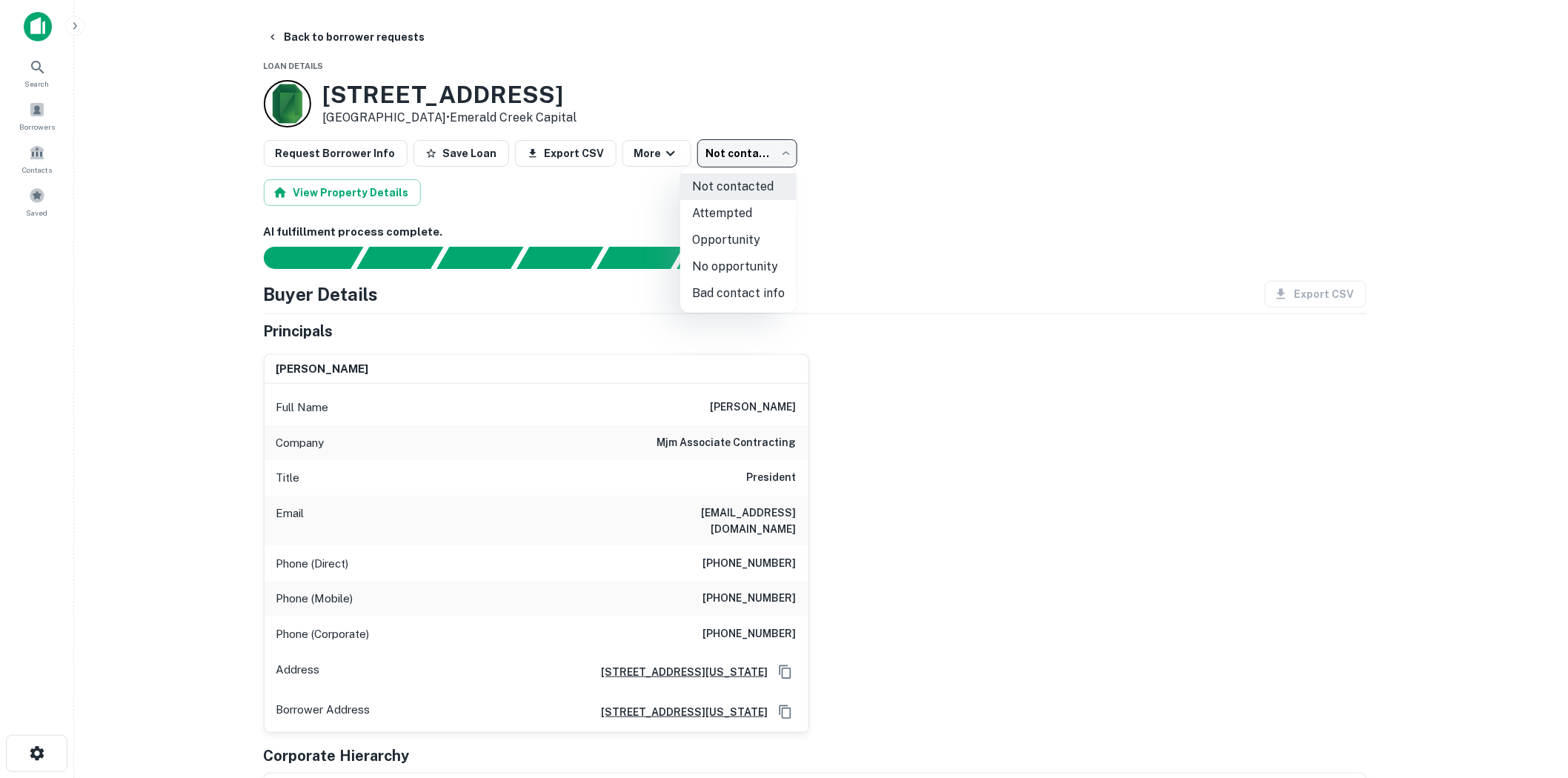
click at [757, 149] on body "Search Borrowers Contacts Saved Back to borrower requests Loan Details [STREET_…" at bounding box center [784, 389] width 1568 height 778
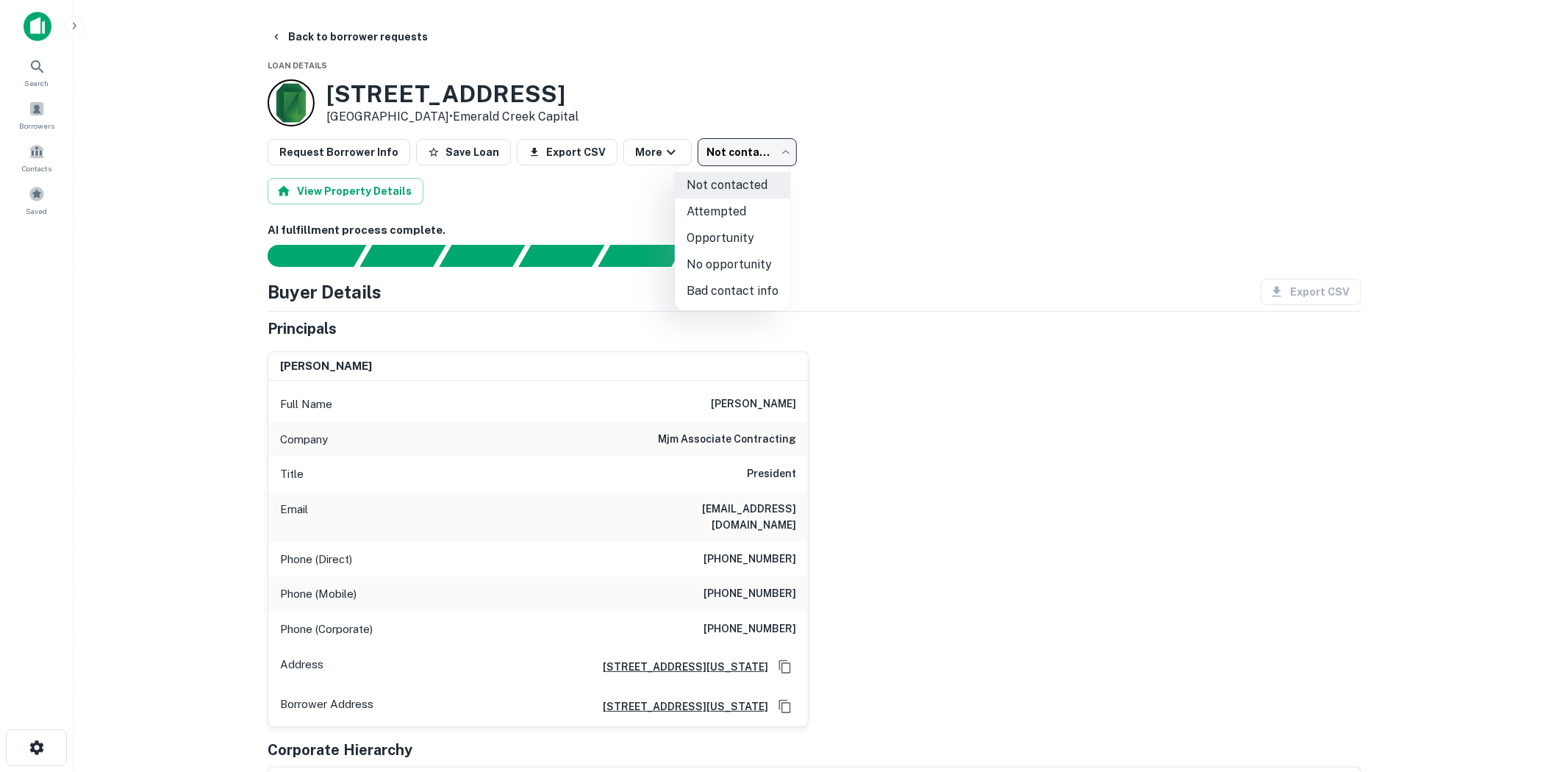
click at [728, 203] on li "Attempted" at bounding box center [732, 211] width 115 height 27
type input "*********"
